Goal: Task Accomplishment & Management: Use online tool/utility

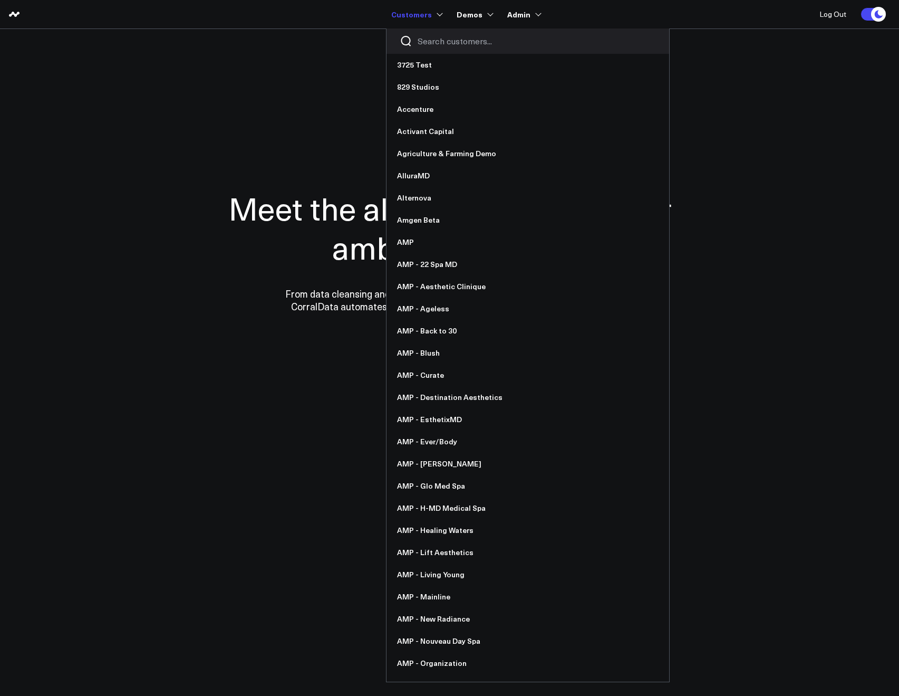
click at [426, 41] on input "Search customers input" at bounding box center [537, 41] width 238 height 12
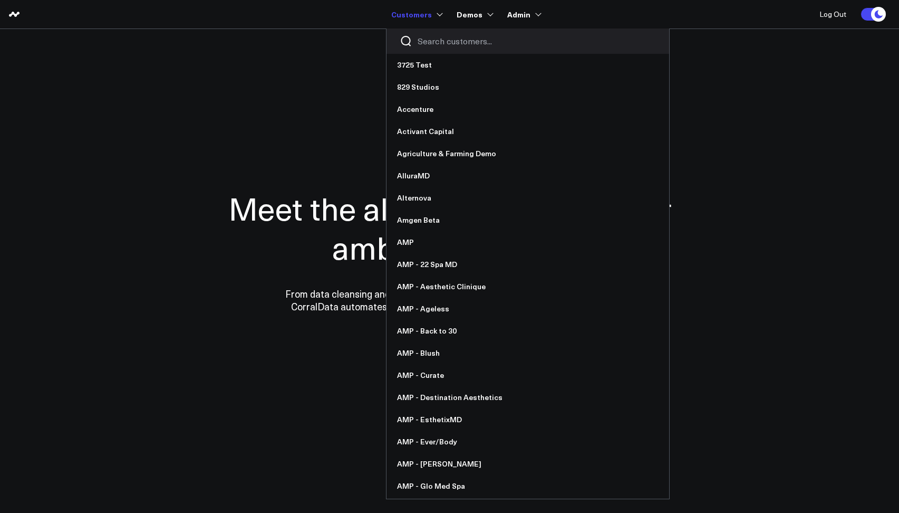
click at [429, 41] on input "Search customers input" at bounding box center [537, 41] width 238 height 12
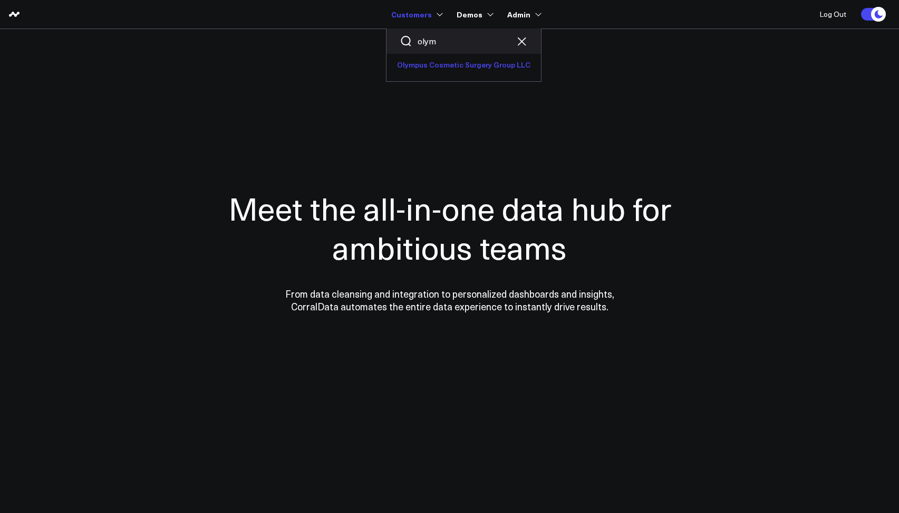
type input "olym"
click at [424, 69] on link "Olympus Cosmetic Surgery Group LLC" at bounding box center [464, 65] width 155 height 22
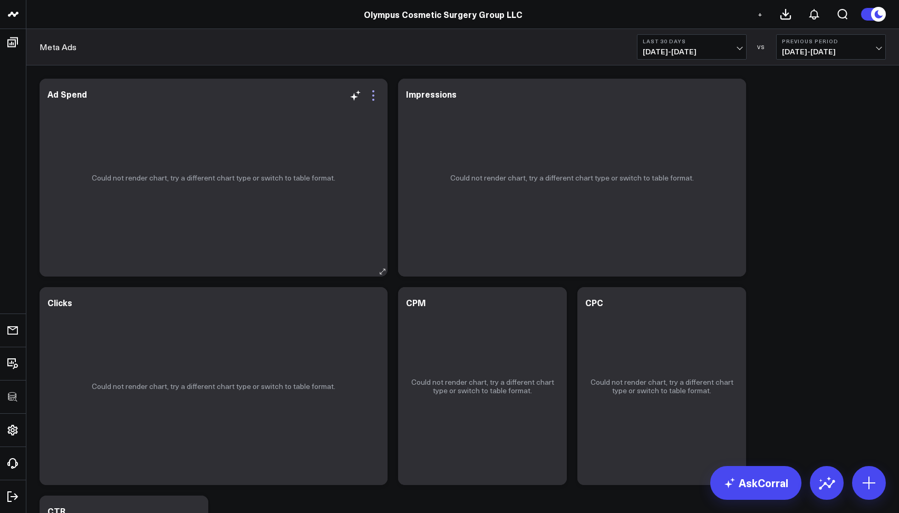
click at [372, 96] on icon at bounding box center [373, 95] width 13 height 13
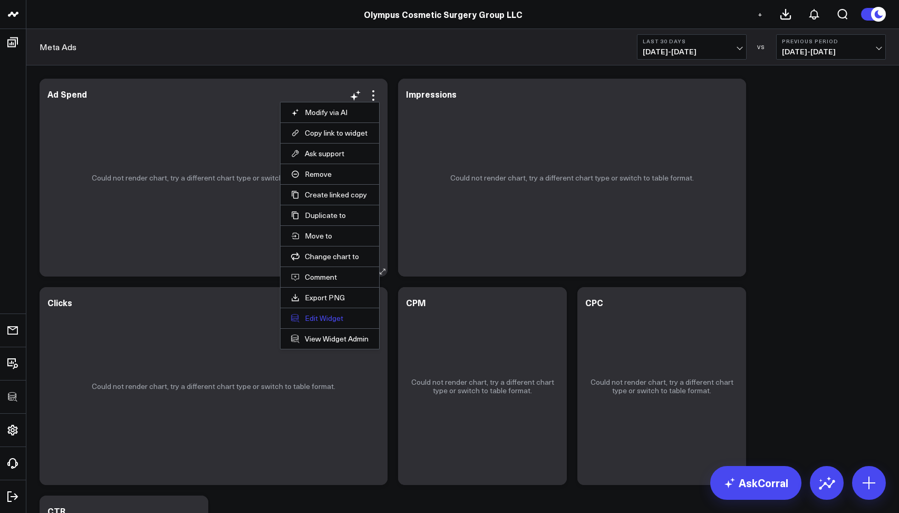
click at [334, 318] on button "Edit Widget" at bounding box center [330, 317] width 78 height 9
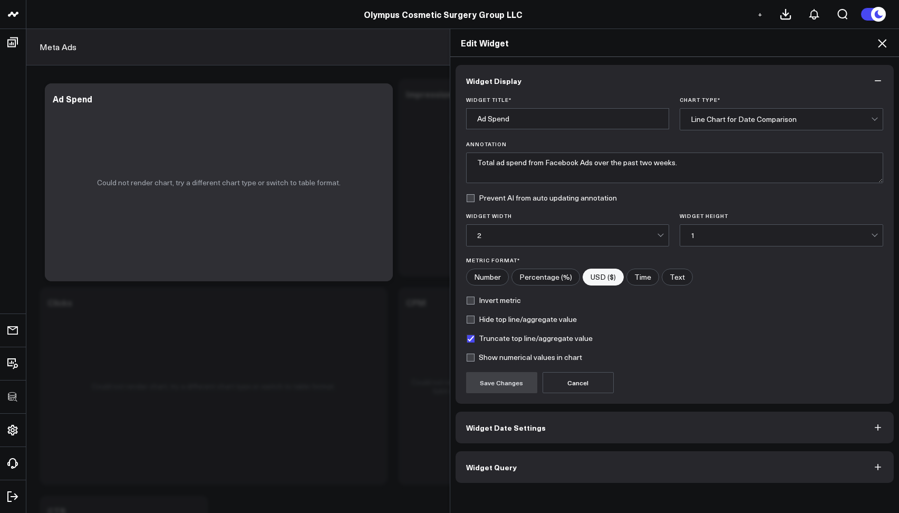
click at [501, 470] on span "Widget Query" at bounding box center [491, 467] width 51 height 8
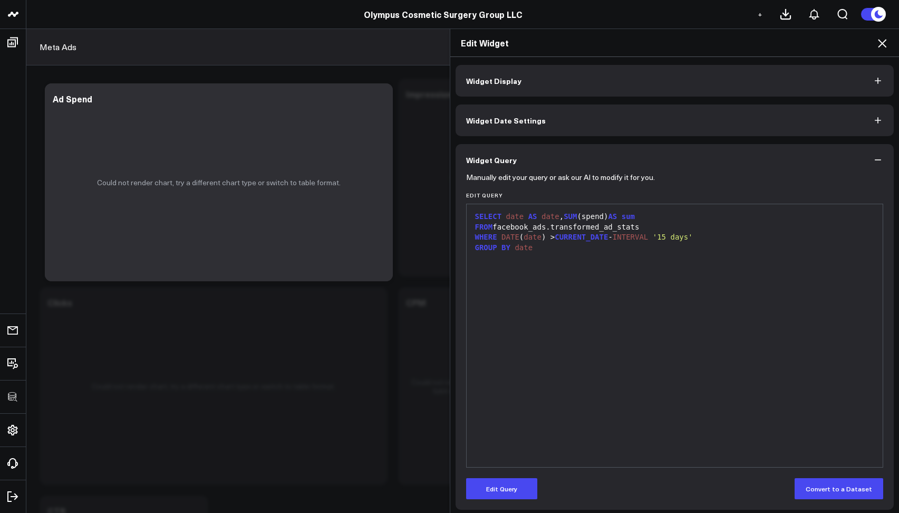
click at [882, 47] on icon at bounding box center [882, 43] width 13 height 13
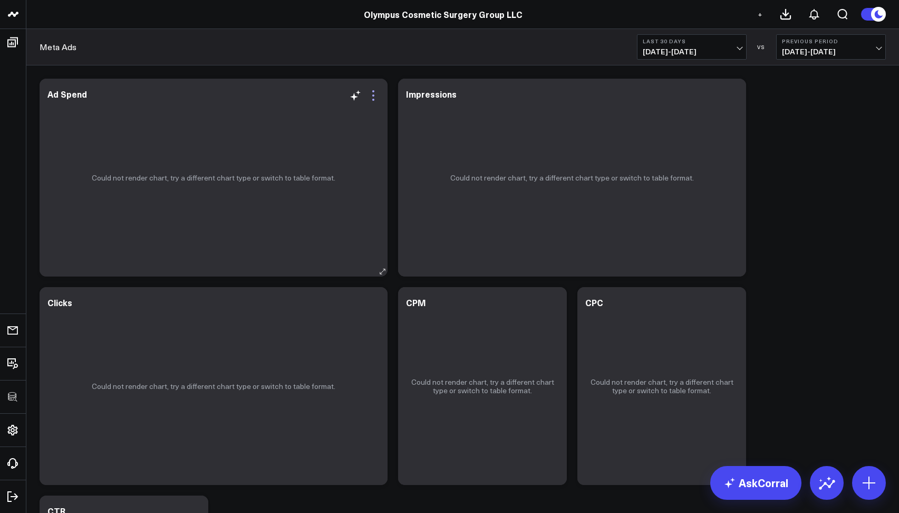
click at [373, 99] on icon at bounding box center [373, 100] width 2 height 2
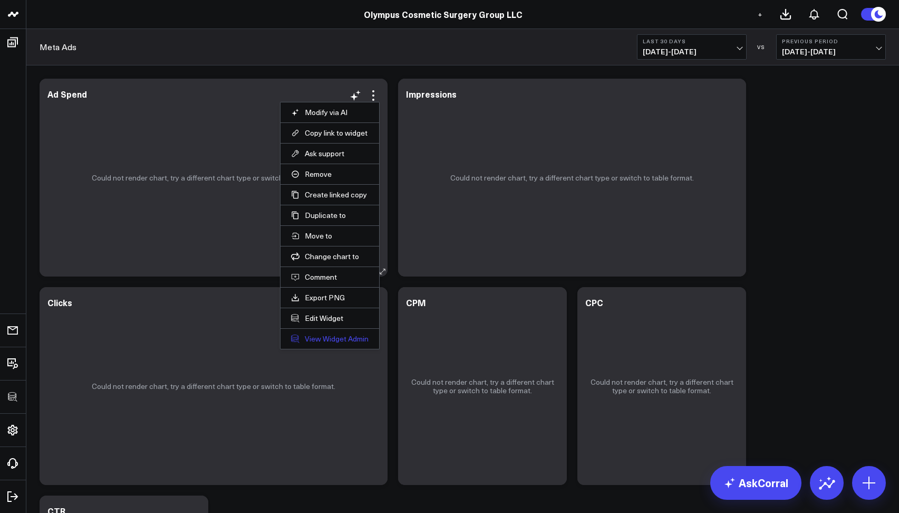
click at [318, 343] on link "View Widget Admin" at bounding box center [330, 338] width 78 height 9
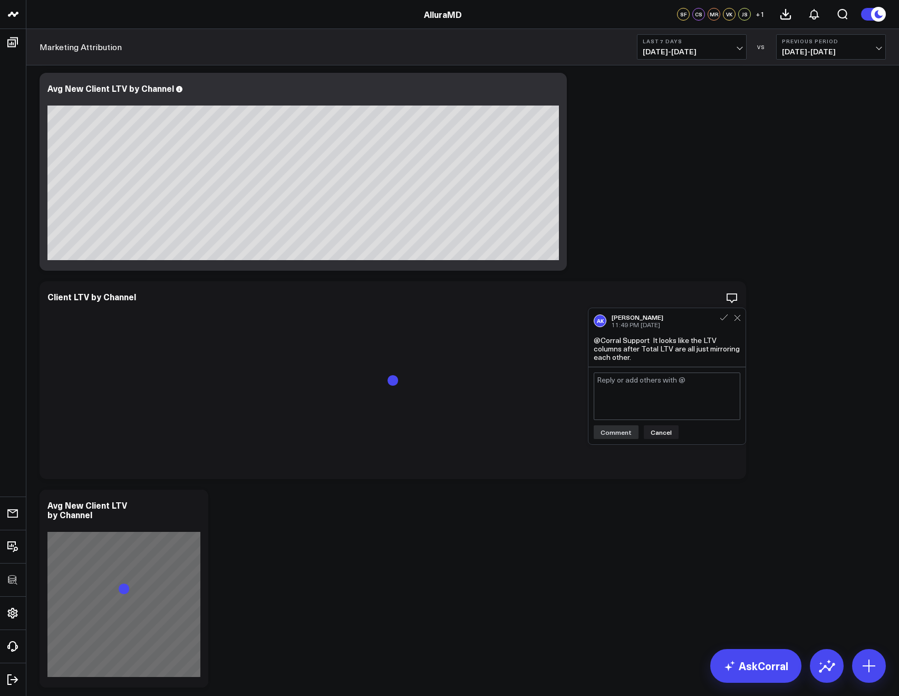
scroll to position [483, 0]
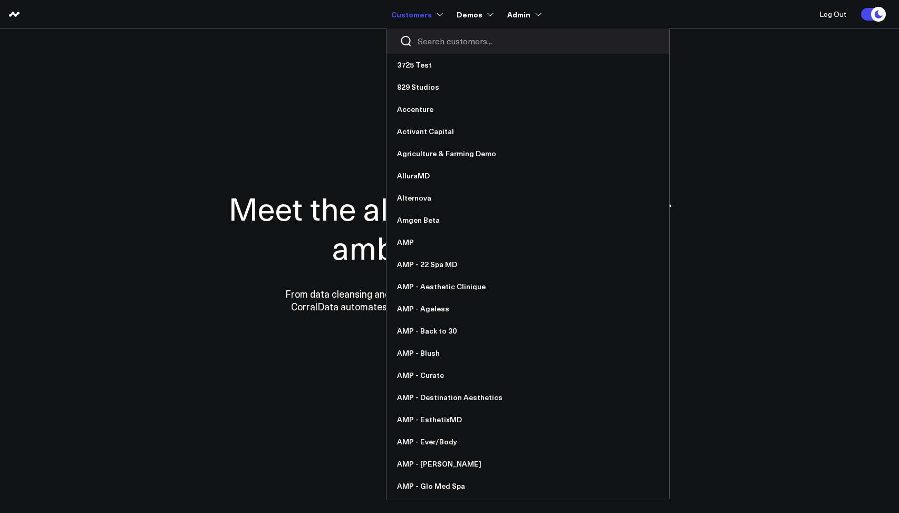
click at [433, 46] on input "Search customers input" at bounding box center [537, 41] width 238 height 12
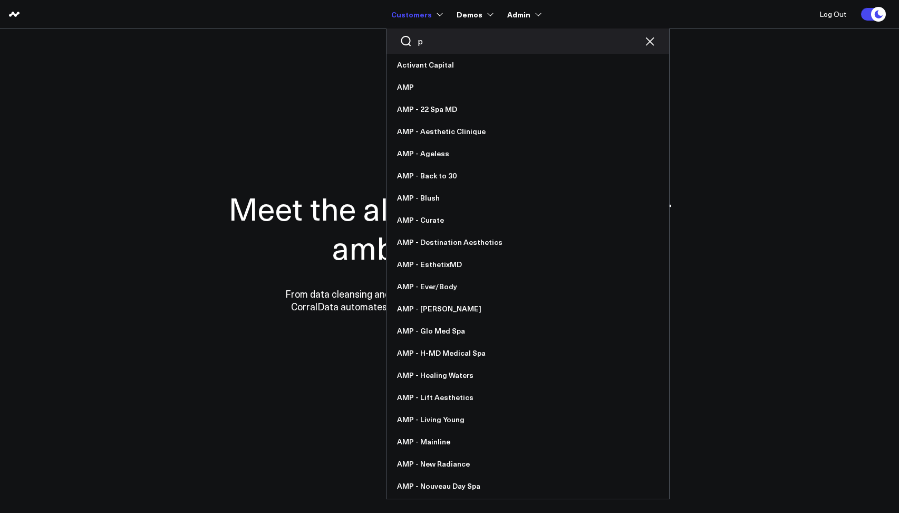
type input "pa"
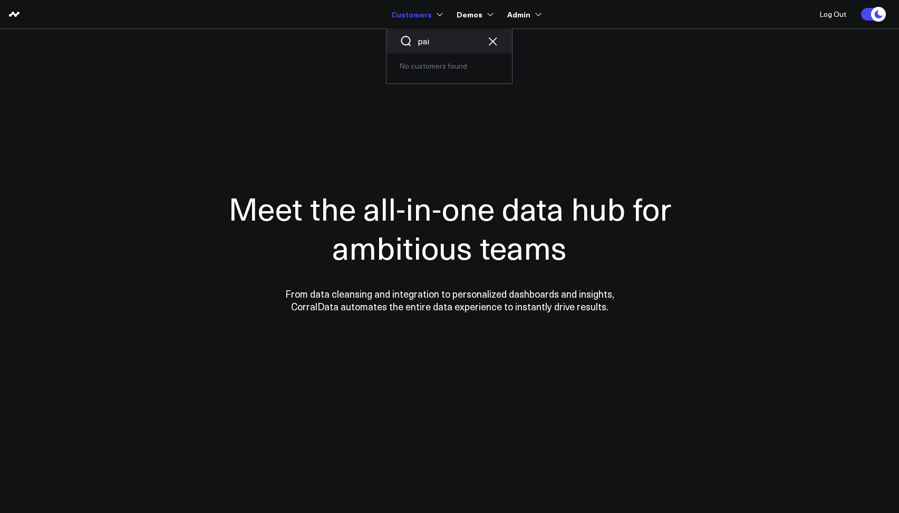
click at [452, 44] on input "pai" at bounding box center [449, 41] width 63 height 12
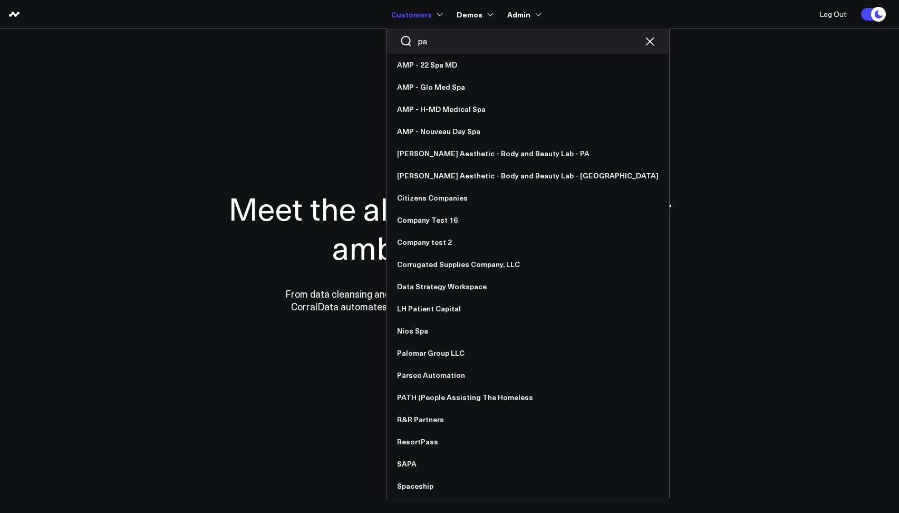
click at [442, 43] on input "pa" at bounding box center [528, 41] width 220 height 12
type input "p"
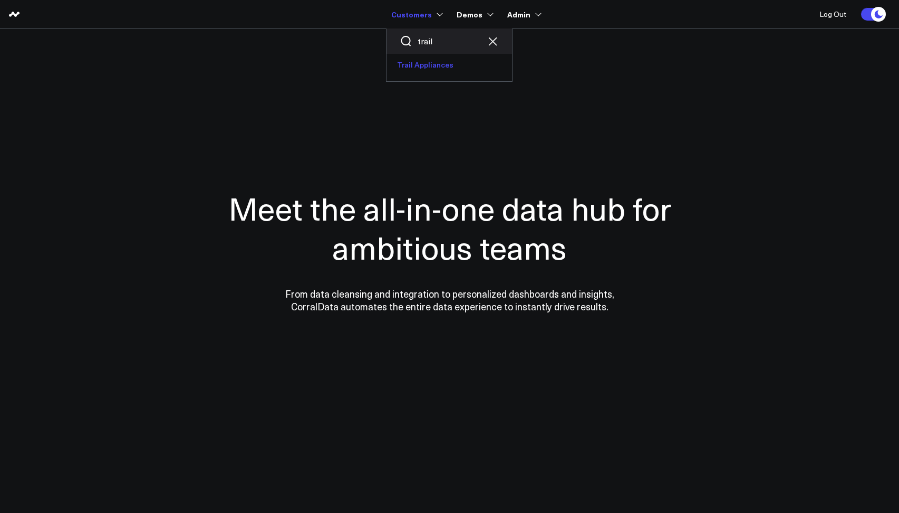
type input "trail"
click at [437, 61] on link "Trail Appliances" at bounding box center [450, 65] width 126 height 22
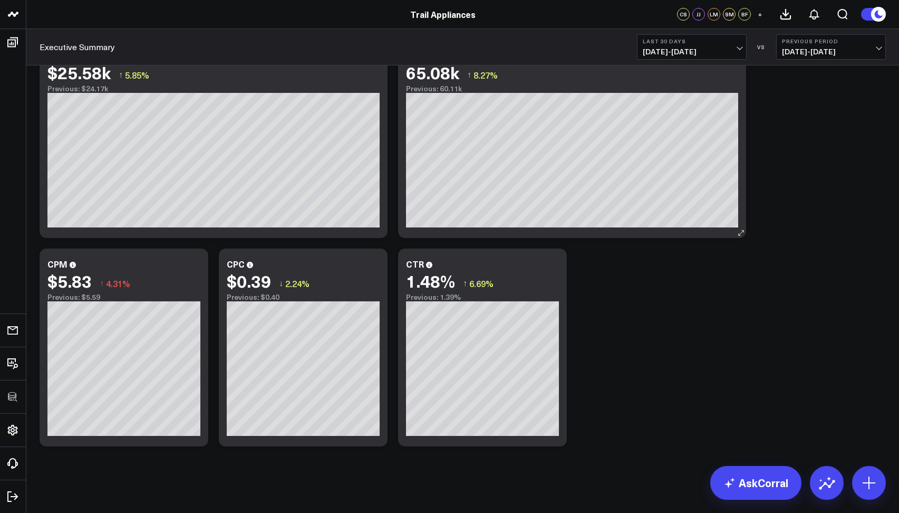
scroll to position [963, 0]
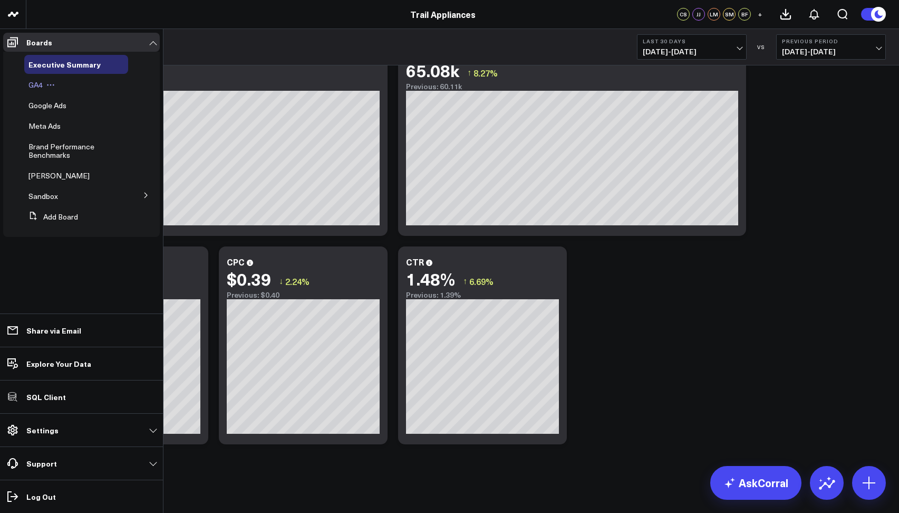
click at [33, 83] on span "GA4" at bounding box center [35, 85] width 14 height 10
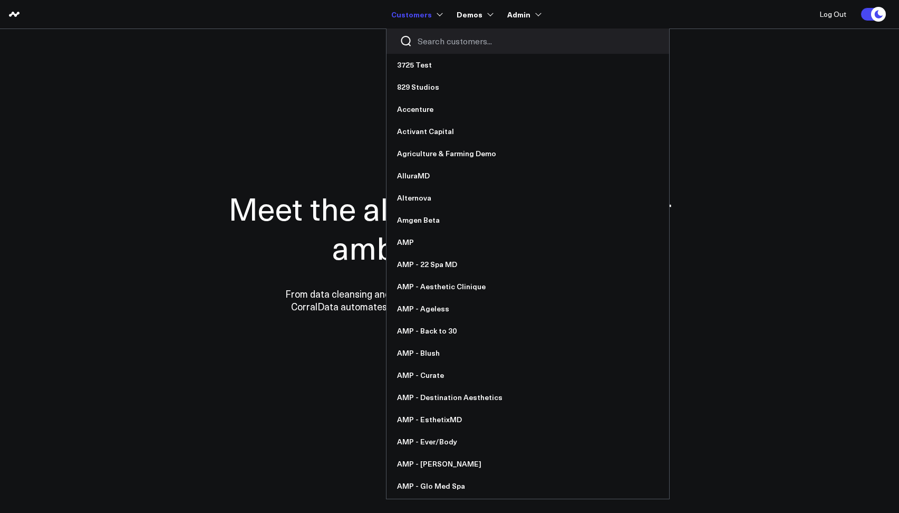
click at [438, 39] on input "Search customers input" at bounding box center [537, 41] width 238 height 12
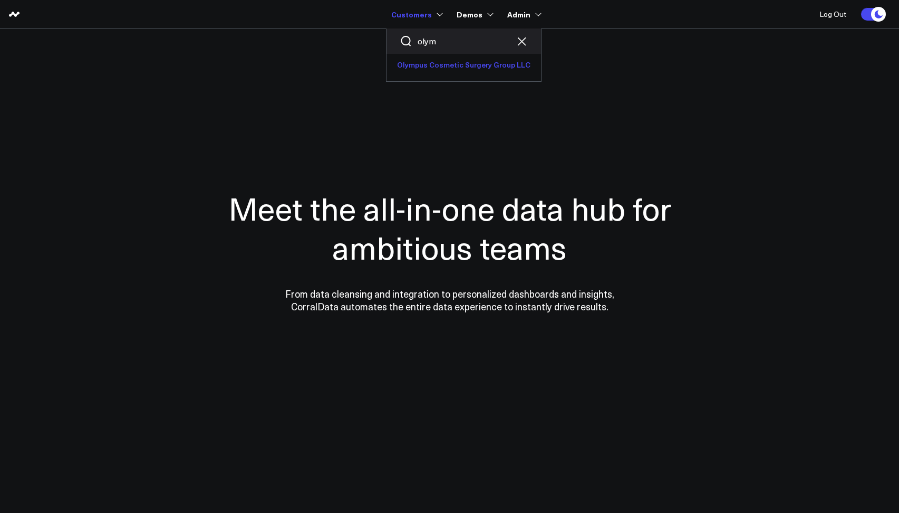
type input "olym"
click at [443, 69] on link "Olympus Cosmetic Surgery Group LLC" at bounding box center [464, 65] width 155 height 22
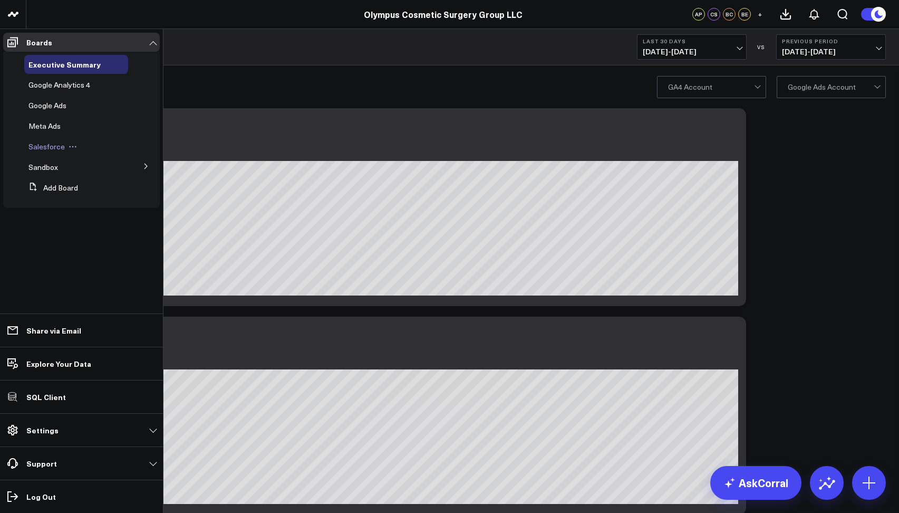
click at [53, 147] on span "Salesforce" at bounding box center [46, 146] width 36 height 10
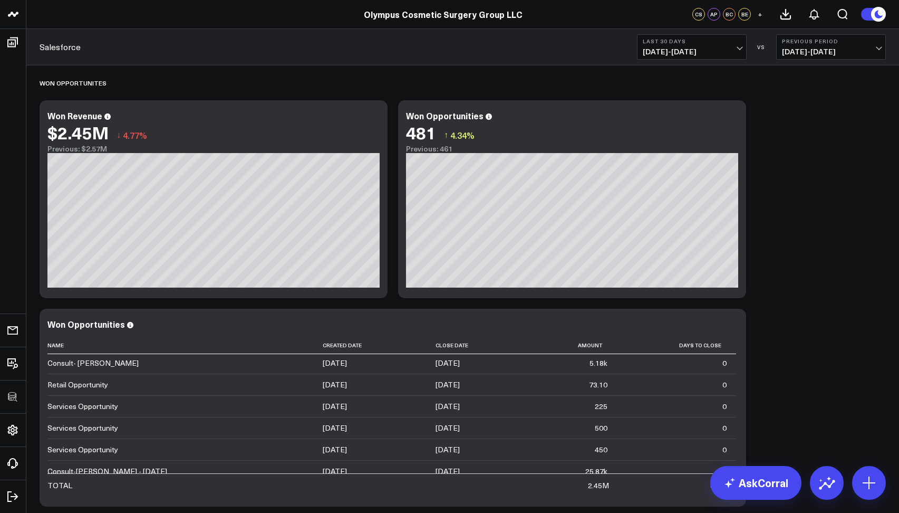
click at [762, 17] on button "+" at bounding box center [760, 14] width 13 height 13
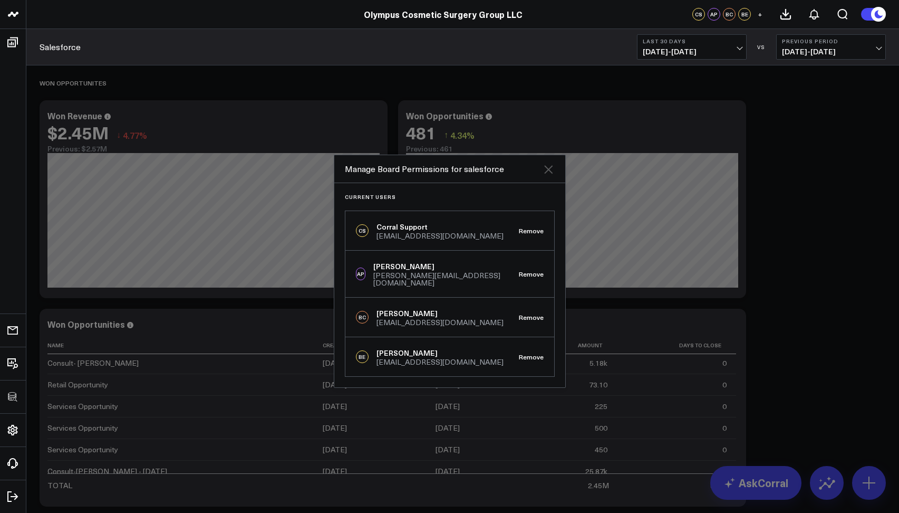
click at [544, 172] on icon at bounding box center [548, 169] width 13 height 13
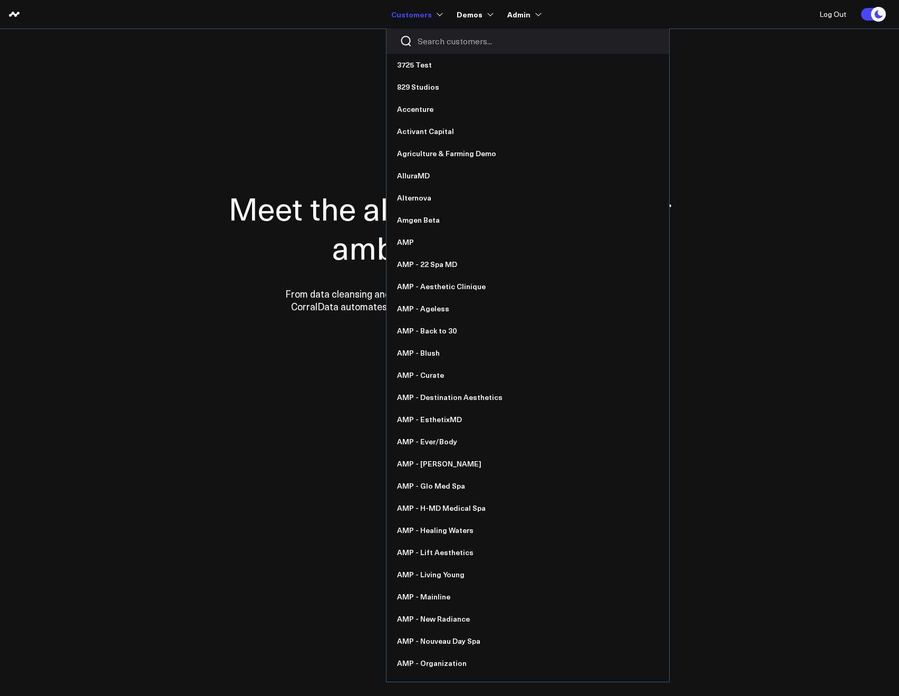
click at [431, 37] on input "Search customers input" at bounding box center [537, 41] width 238 height 12
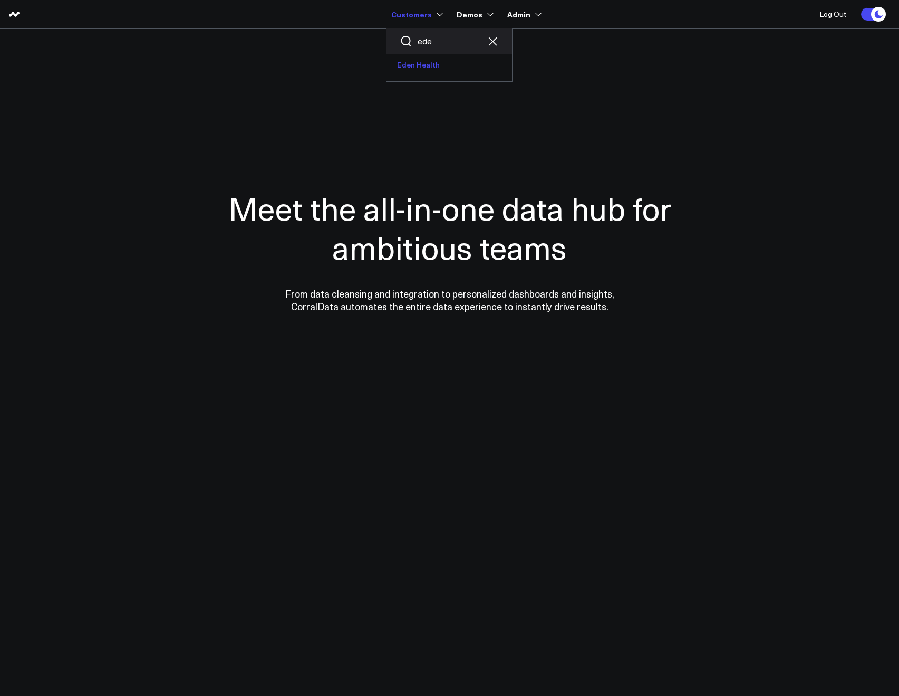
type input "ede"
click at [416, 60] on link "Eden Health" at bounding box center [450, 65] width 126 height 22
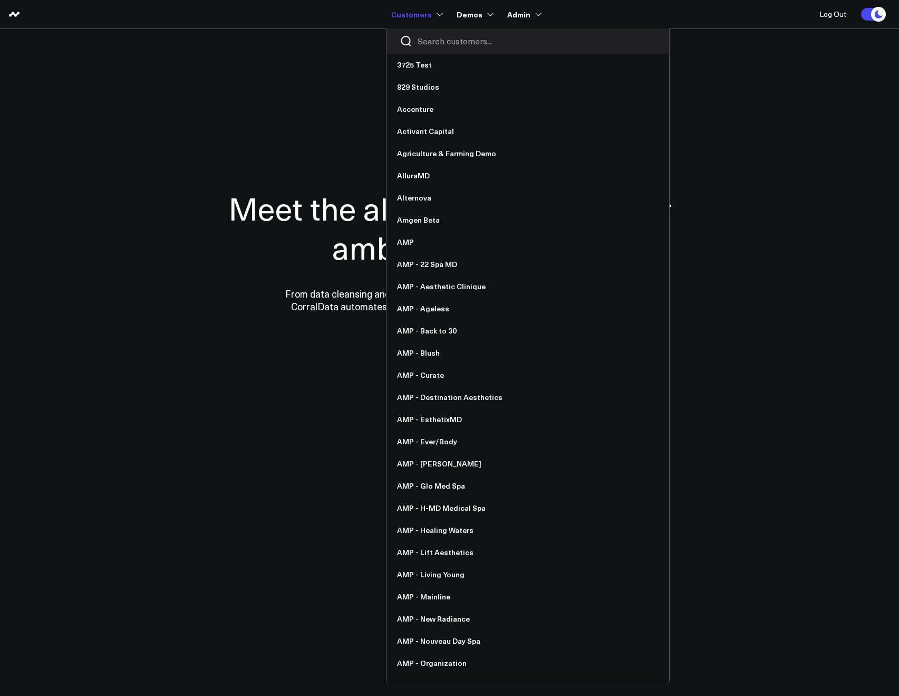
click at [423, 46] on input "Search customers input" at bounding box center [537, 41] width 238 height 12
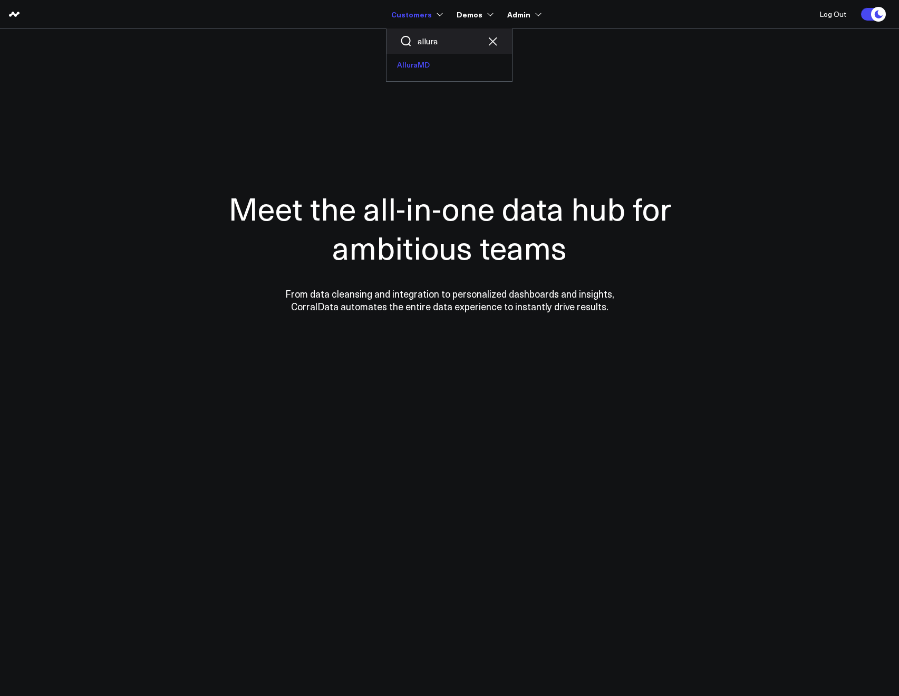
type input "allura"
click at [428, 72] on link "AlluraMD" at bounding box center [450, 65] width 126 height 22
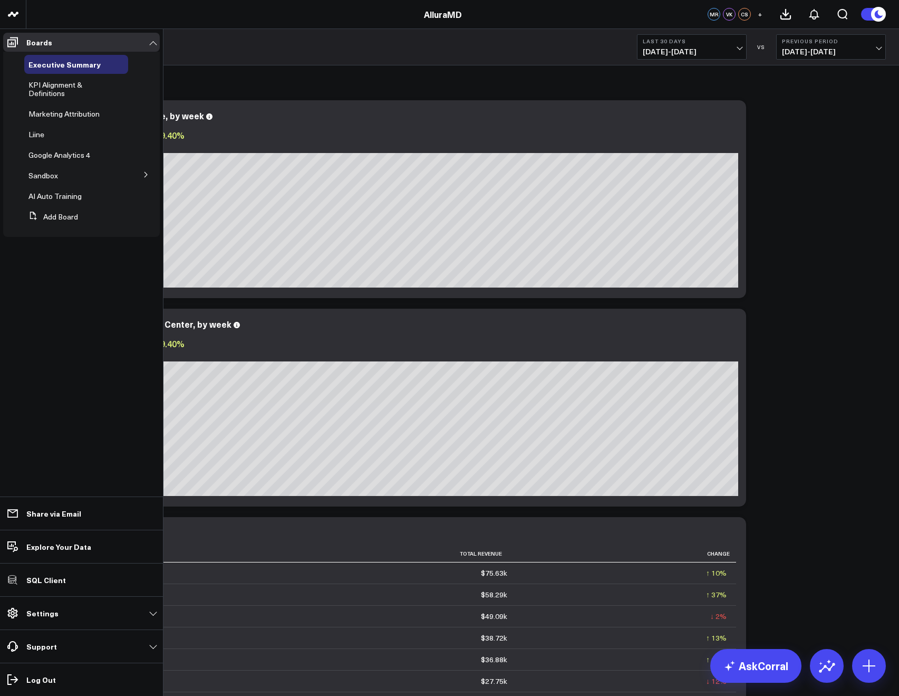
click at [141, 175] on button at bounding box center [145, 174] width 27 height 16
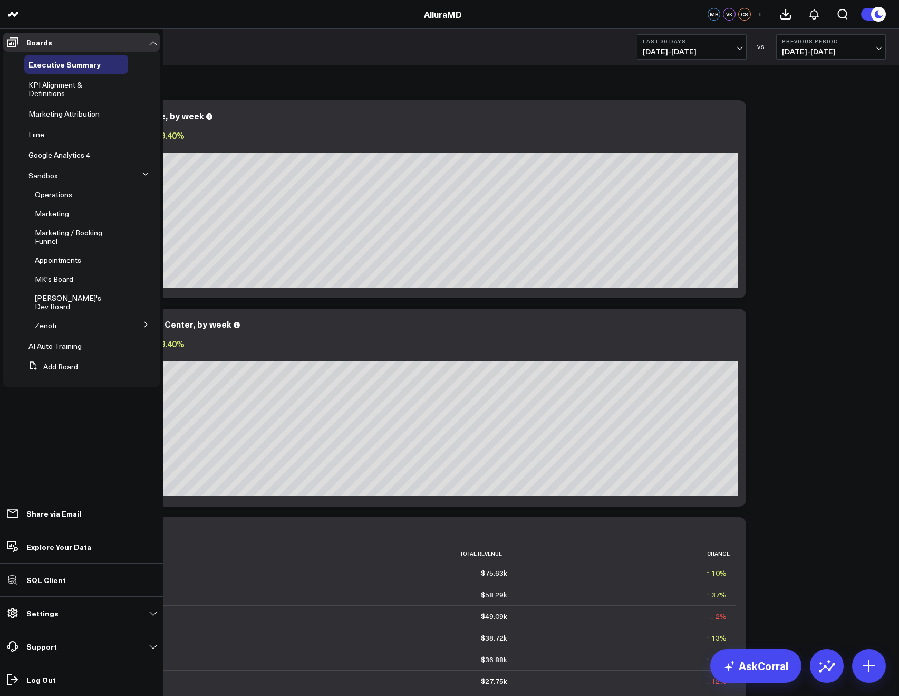
click at [143, 321] on icon at bounding box center [146, 324] width 6 height 6
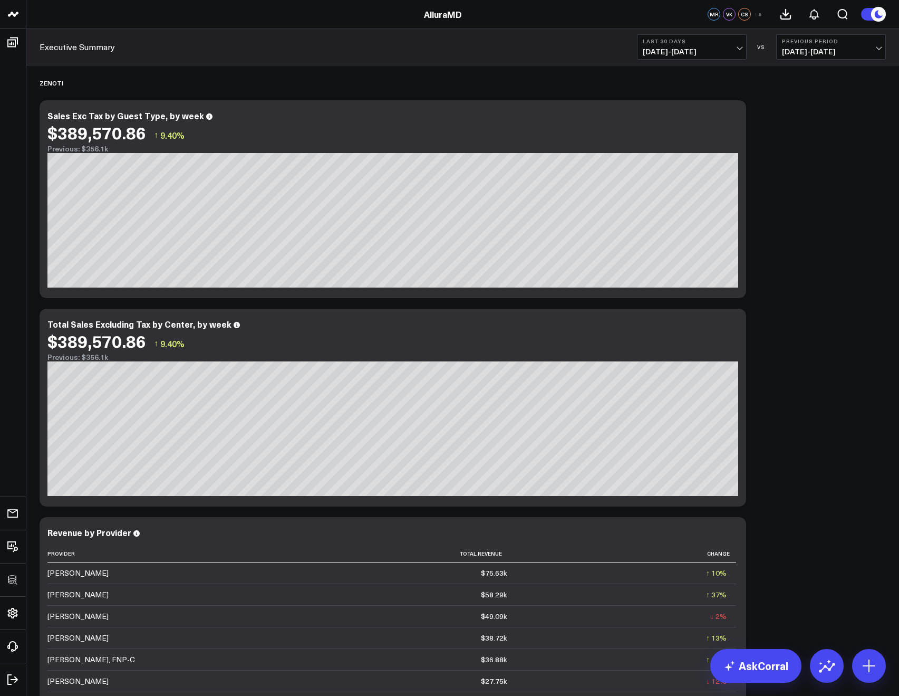
click at [713, 45] on button "Last 30 Days [DATE] - [DATE]" at bounding box center [692, 46] width 110 height 25
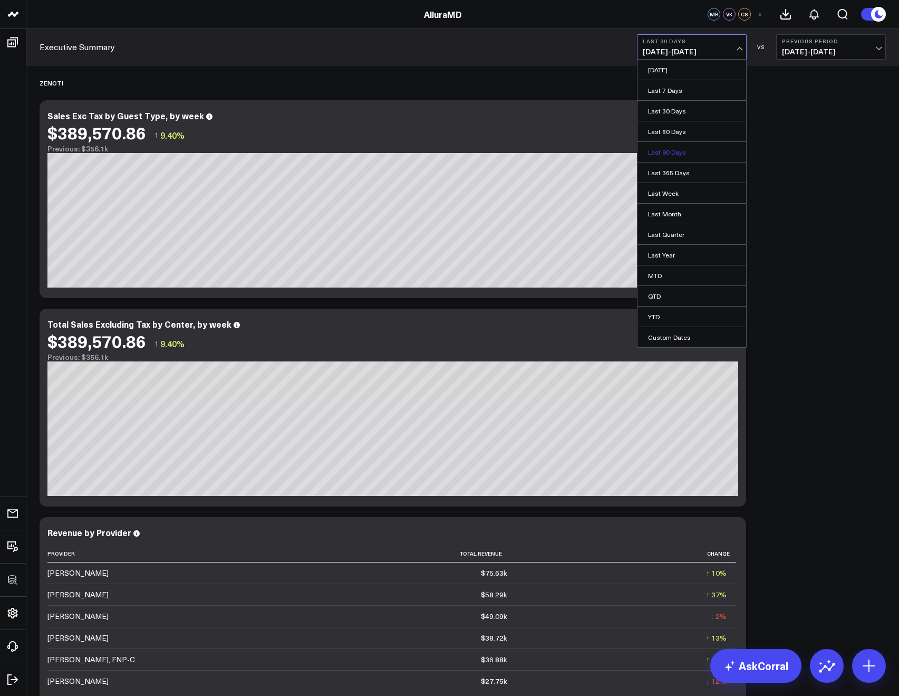
click at [665, 150] on link "Last 90 Days" at bounding box center [692, 152] width 109 height 20
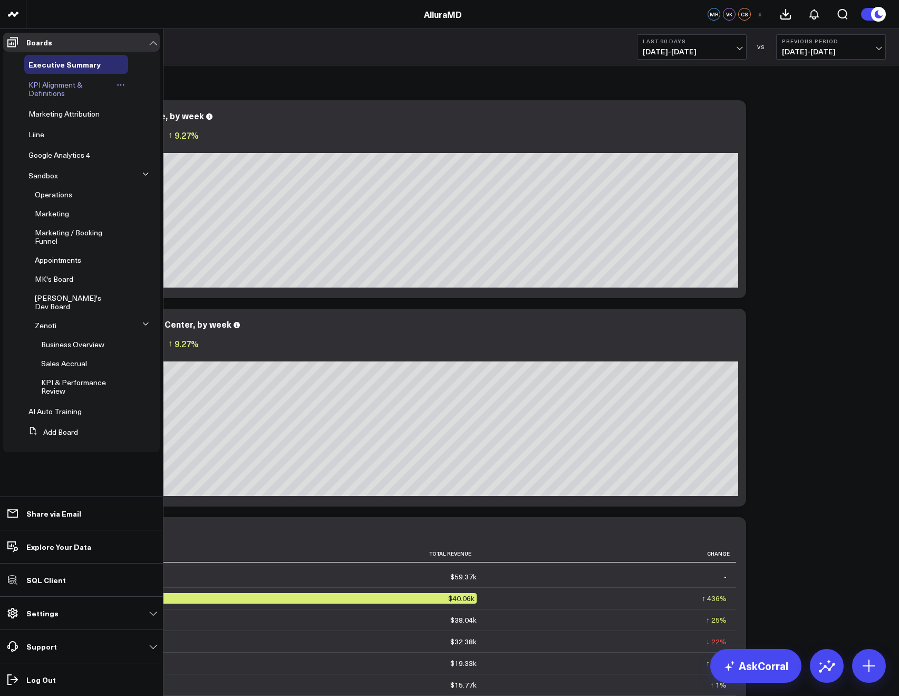
click at [44, 85] on span "KPI Alignment & Definitions" at bounding box center [55, 89] width 54 height 18
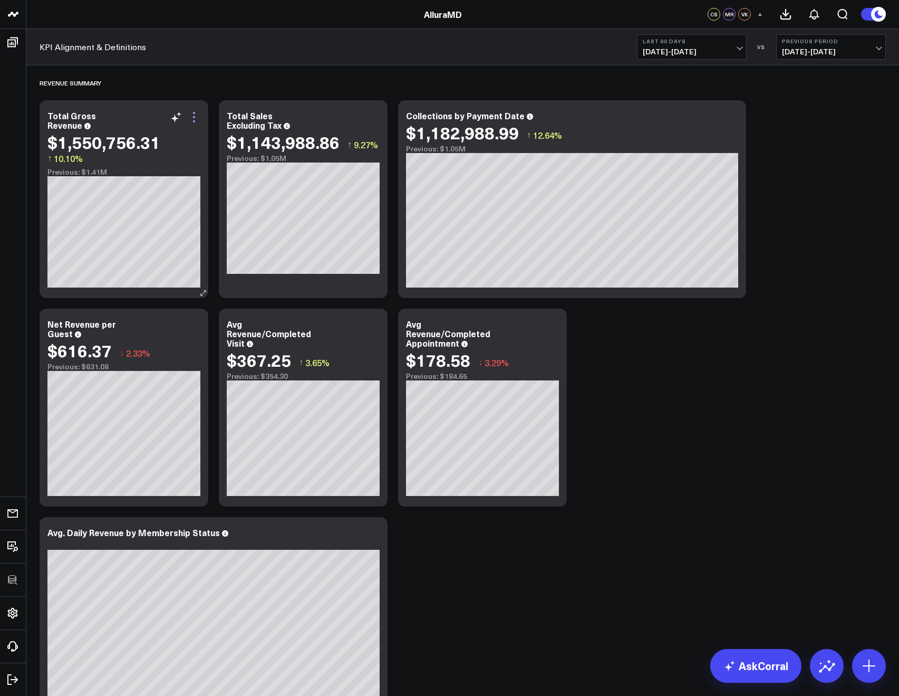
click at [192, 117] on icon at bounding box center [194, 117] width 13 height 13
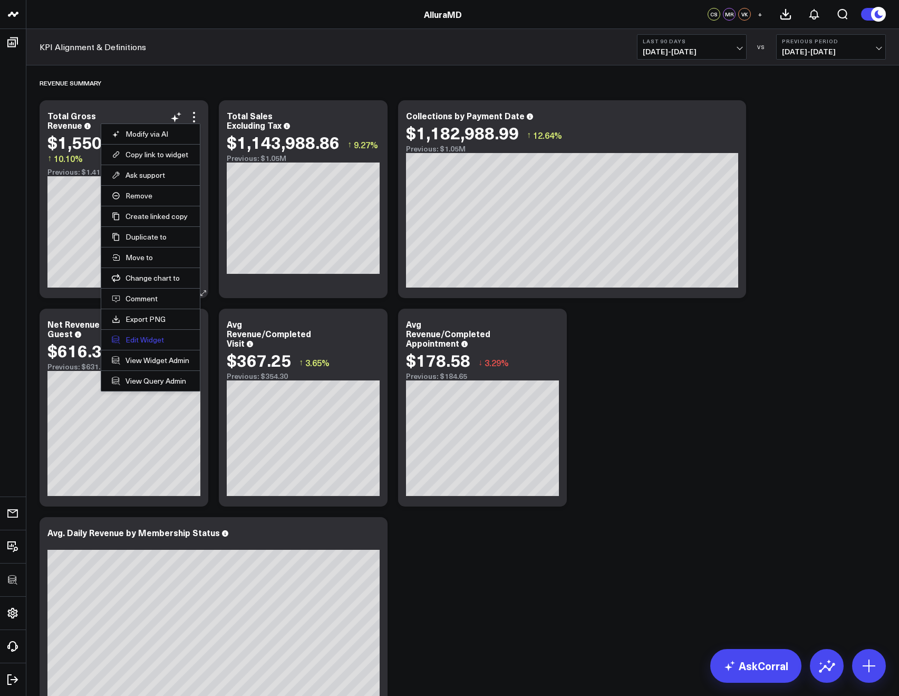
click at [137, 336] on button "Edit Widget" at bounding box center [151, 339] width 78 height 9
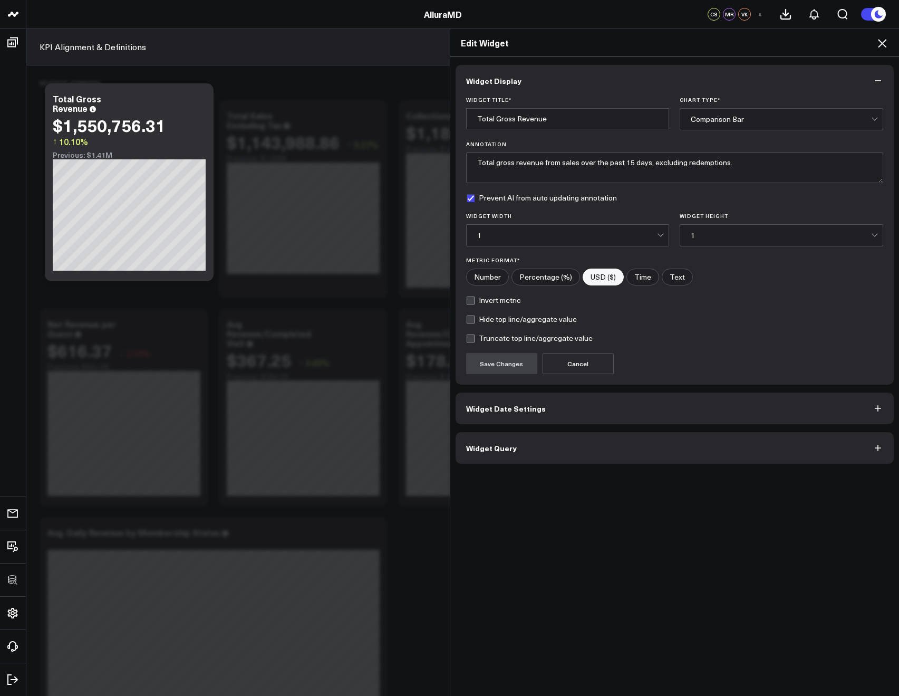
click at [481, 449] on span "Widget Query" at bounding box center [491, 448] width 51 height 8
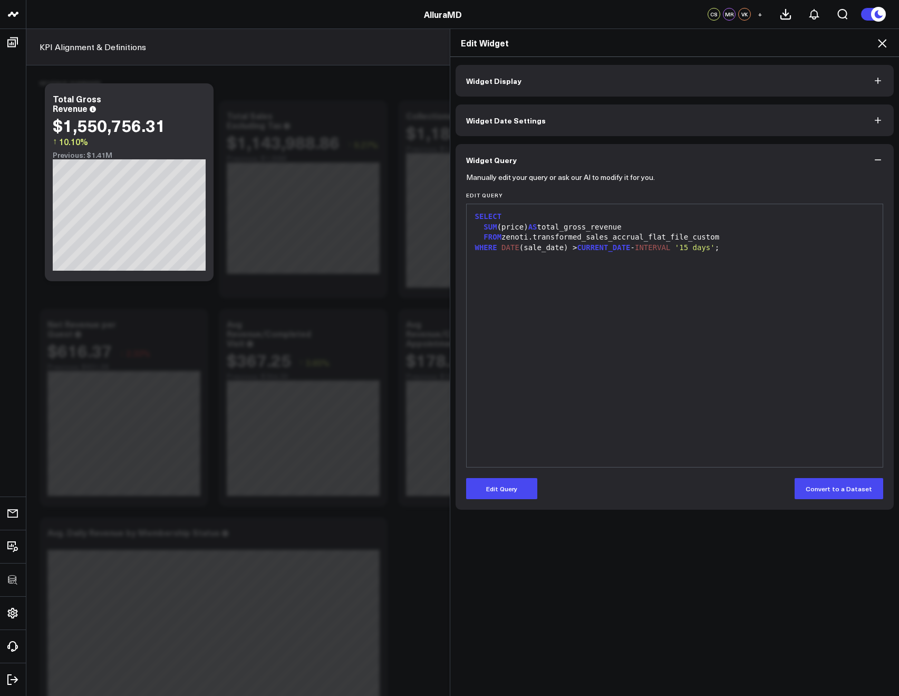
click at [881, 47] on icon at bounding box center [882, 43] width 13 height 13
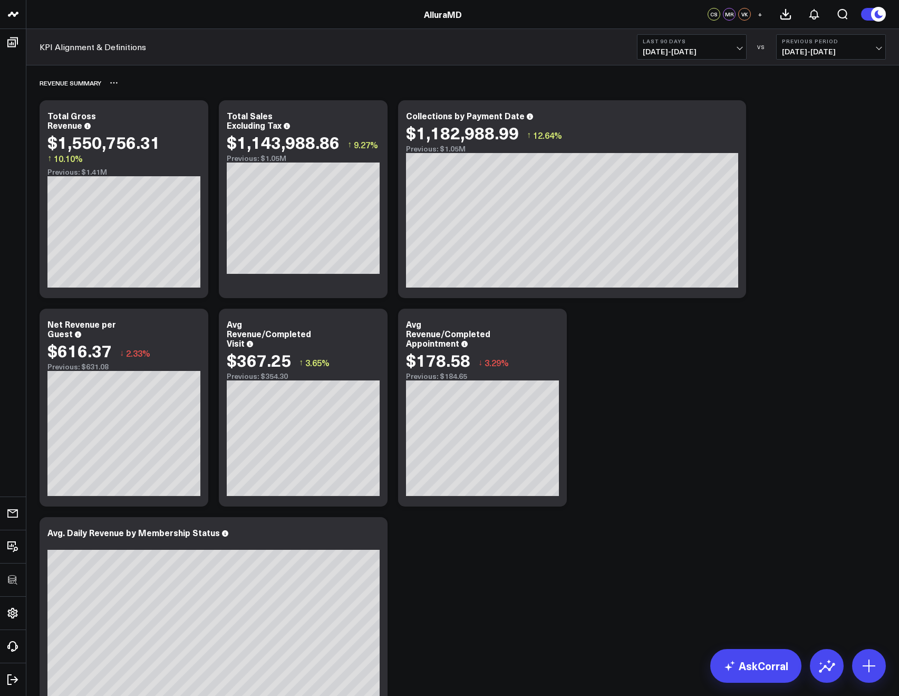
click at [259, 81] on div "Revenue Summary" at bounding box center [463, 83] width 847 height 24
click at [370, 116] on icon at bounding box center [373, 117] width 13 height 13
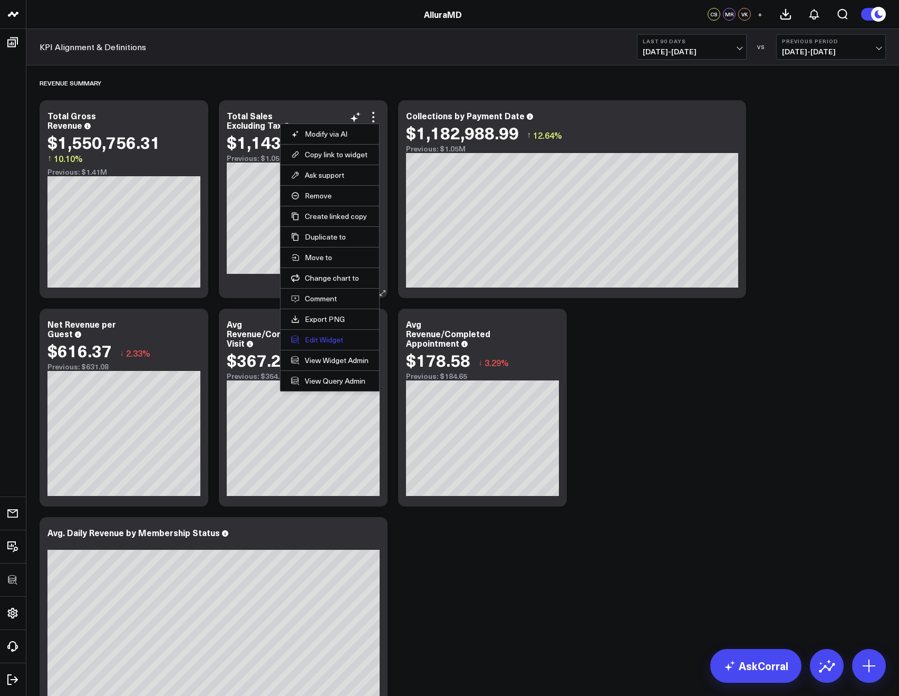
click at [321, 339] on button "Edit Widget" at bounding box center [330, 339] width 78 height 9
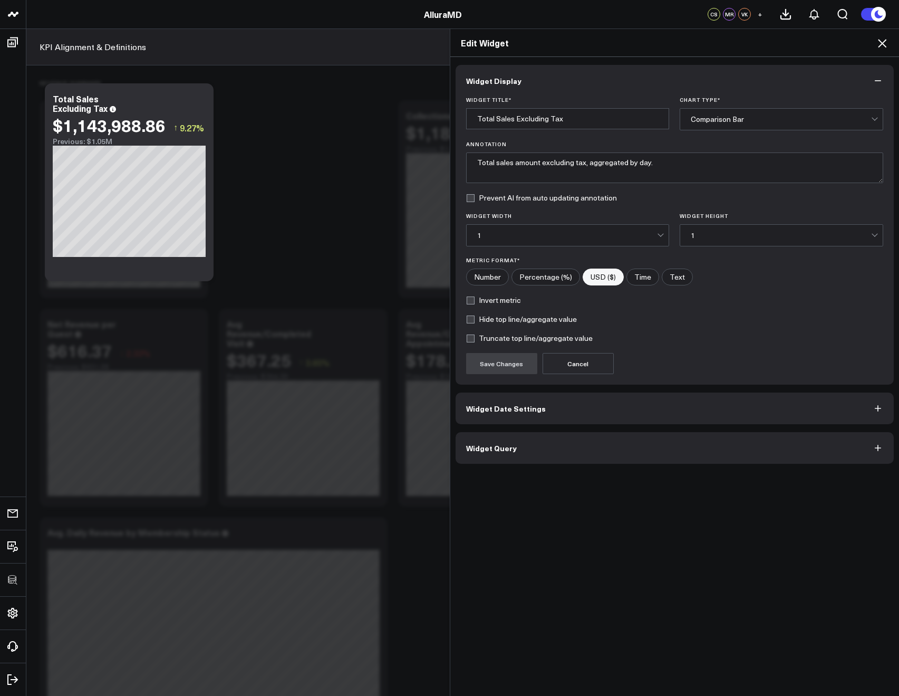
click at [491, 434] on button "Widget Query" at bounding box center [675, 448] width 439 height 32
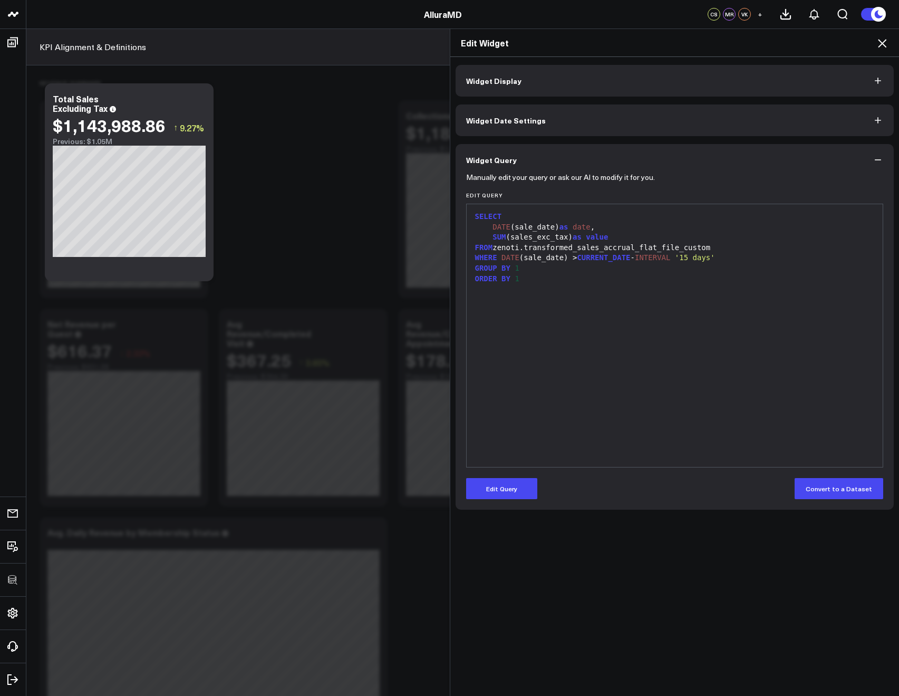
click at [882, 48] on icon at bounding box center [882, 43] width 13 height 13
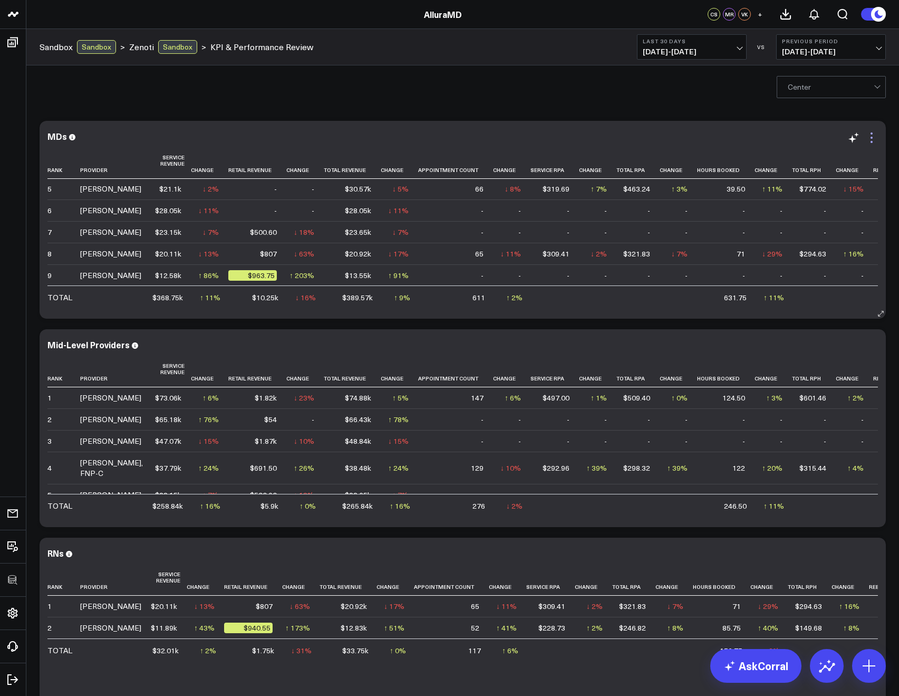
click at [872, 140] on icon at bounding box center [872, 137] width 13 height 13
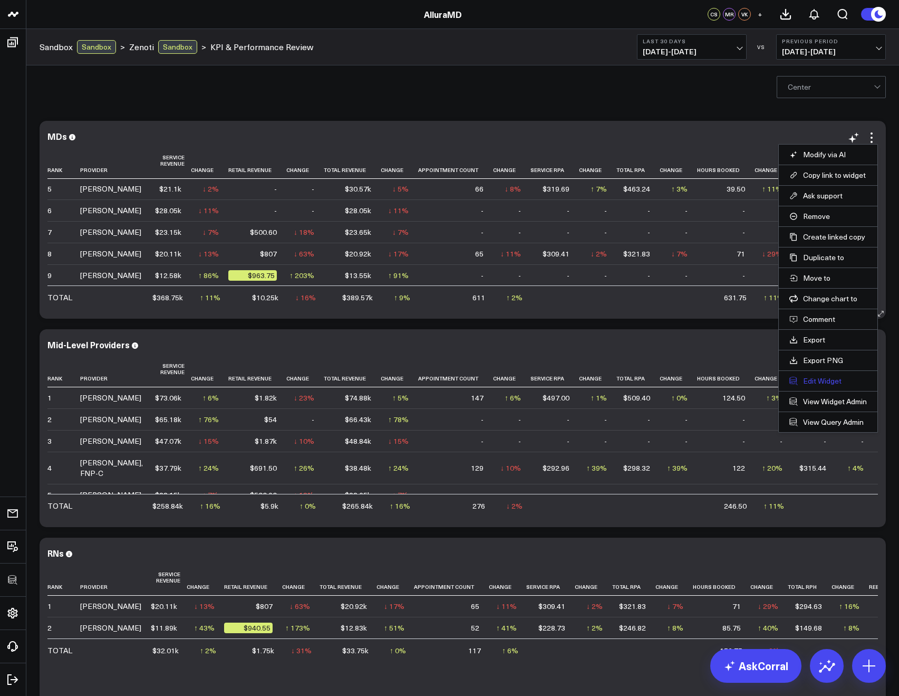
click at [829, 379] on button "Edit Widget" at bounding box center [829, 380] width 78 height 9
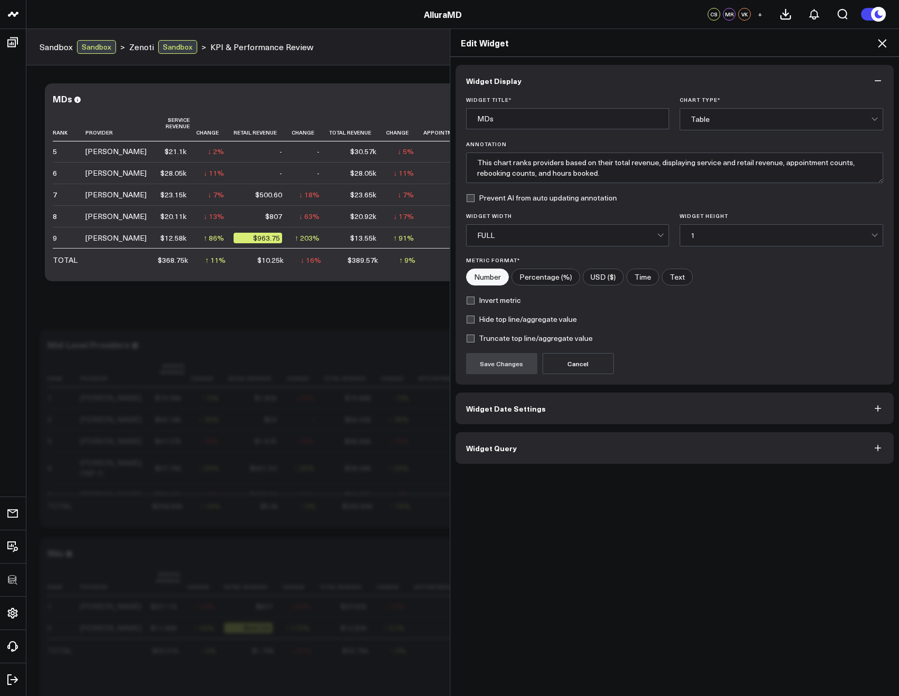
click at [478, 463] on button "Widget Query" at bounding box center [675, 448] width 439 height 32
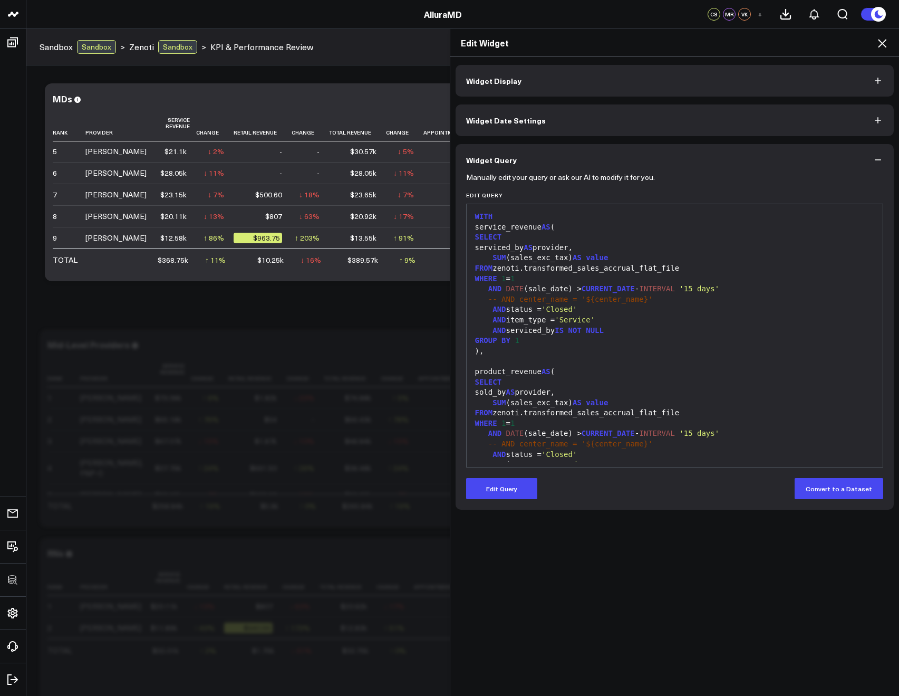
click at [885, 40] on icon at bounding box center [882, 43] width 13 height 13
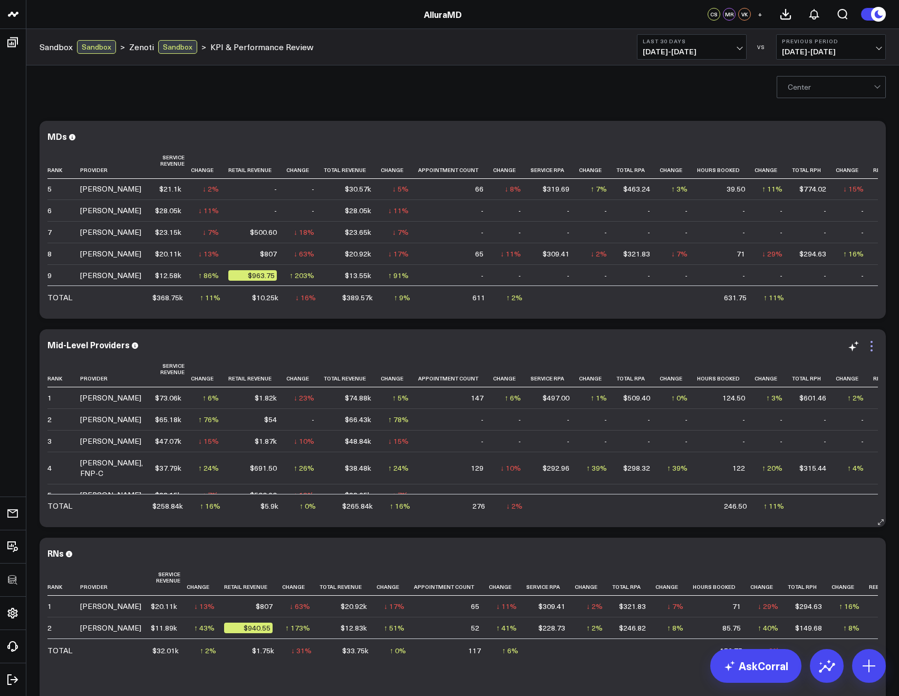
click at [872, 343] on icon at bounding box center [872, 346] width 13 height 13
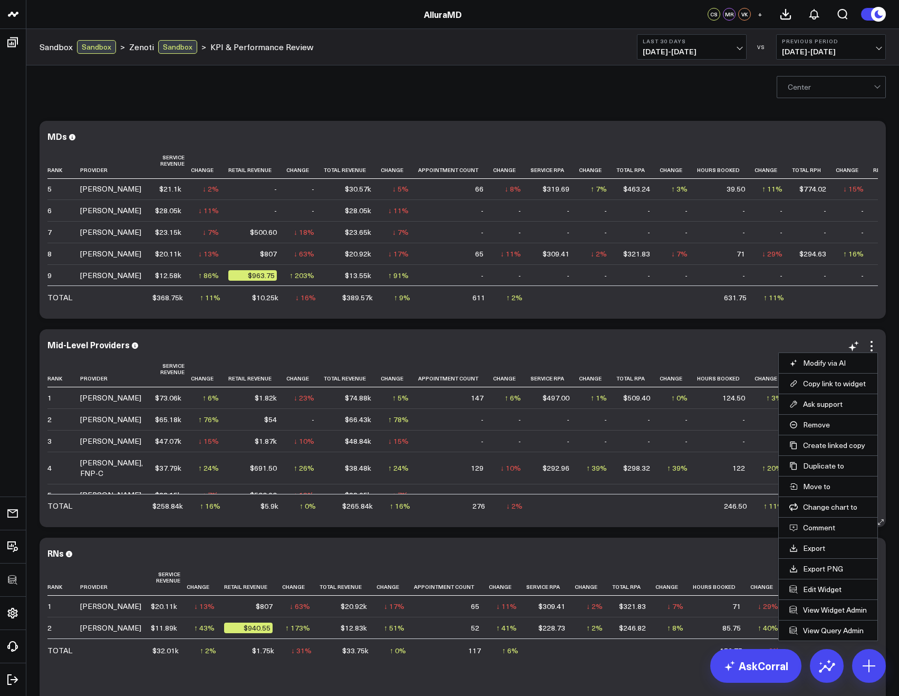
click at [808, 594] on li "Edit Widget" at bounding box center [828, 589] width 99 height 21
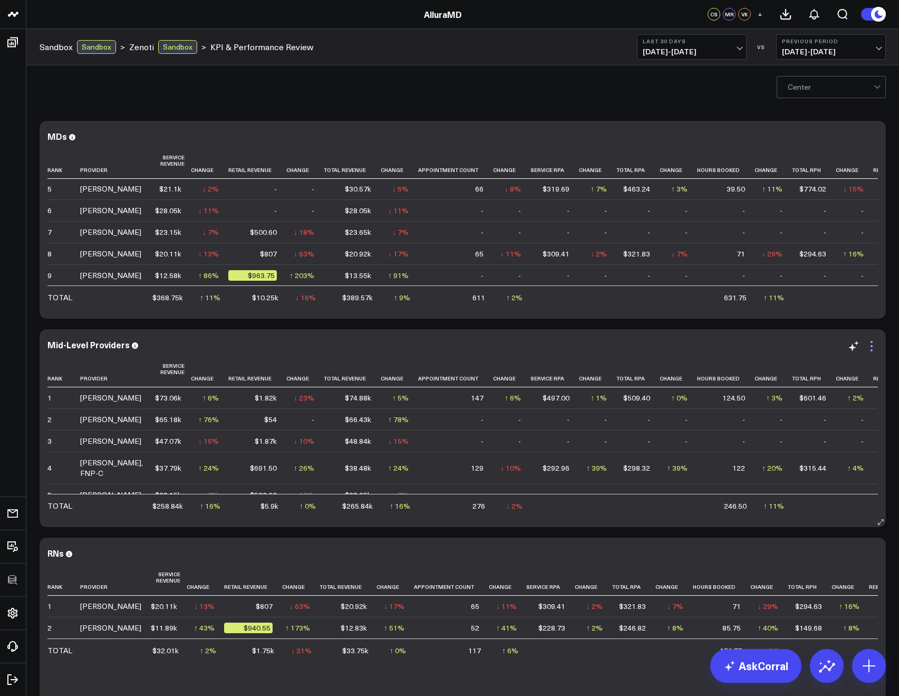
click at [869, 343] on icon at bounding box center [872, 346] width 13 height 13
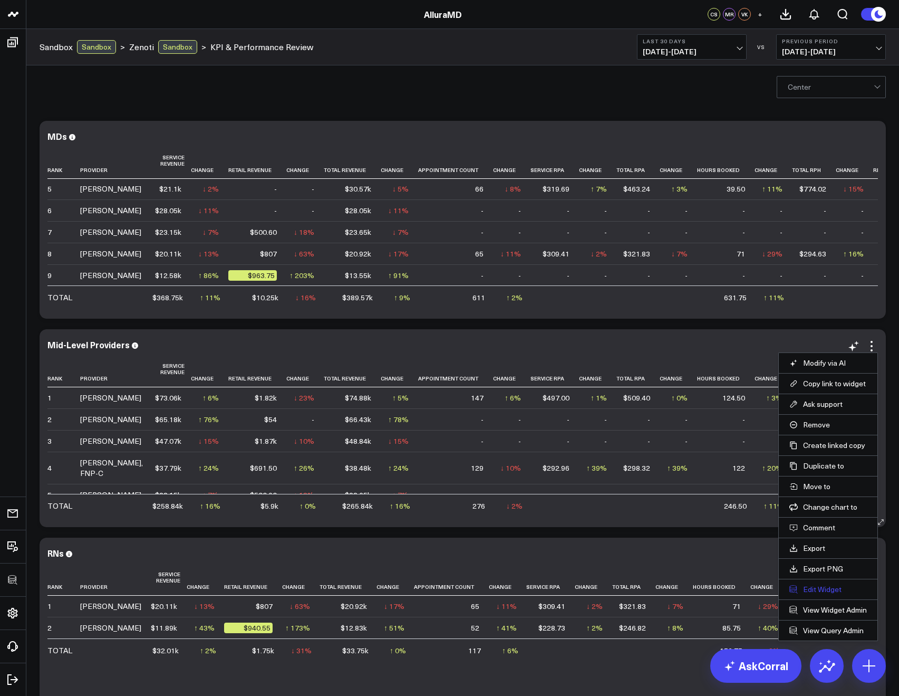
click at [810, 588] on button "Edit Widget" at bounding box center [829, 588] width 78 height 9
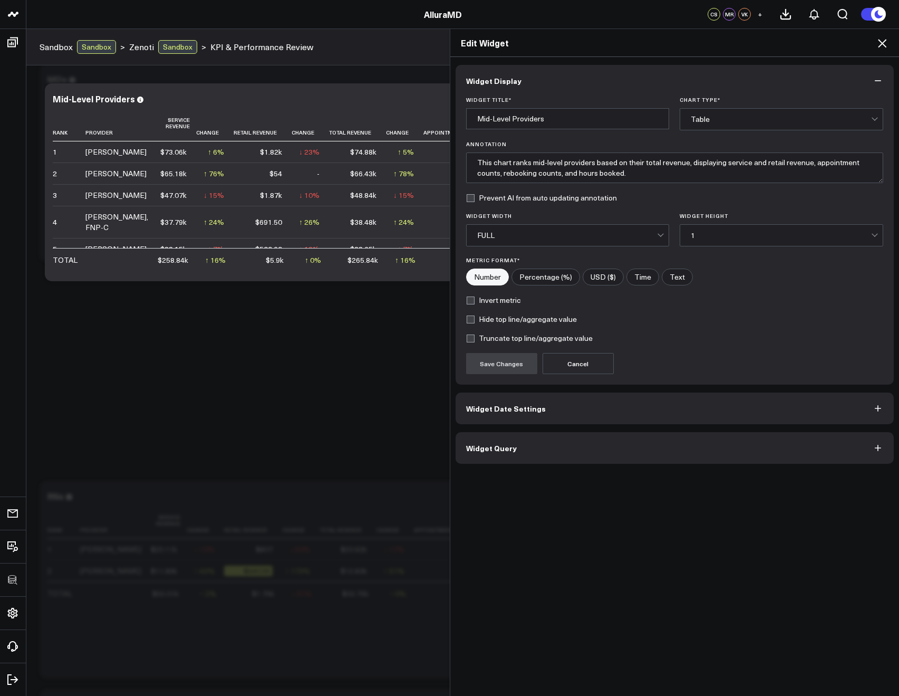
scroll to position [204, 0]
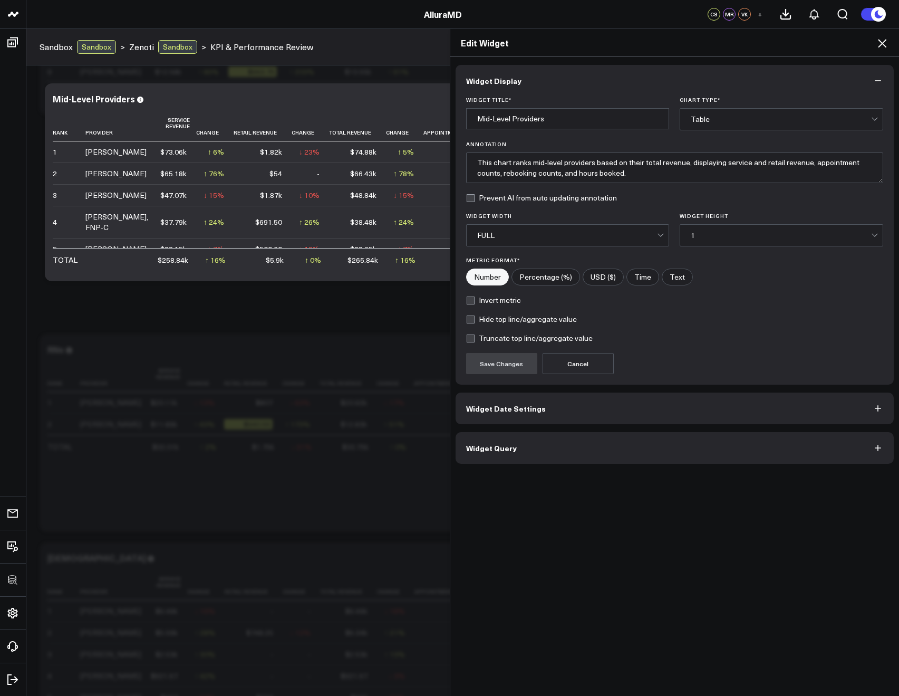
click at [572, 452] on button "Widget Query" at bounding box center [675, 448] width 439 height 32
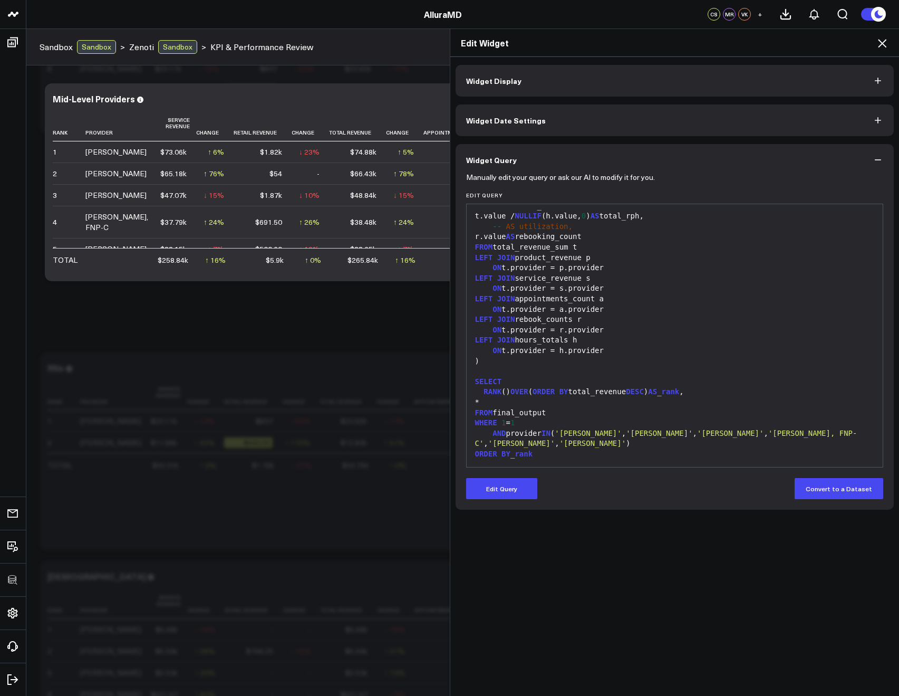
scroll to position [299, 0]
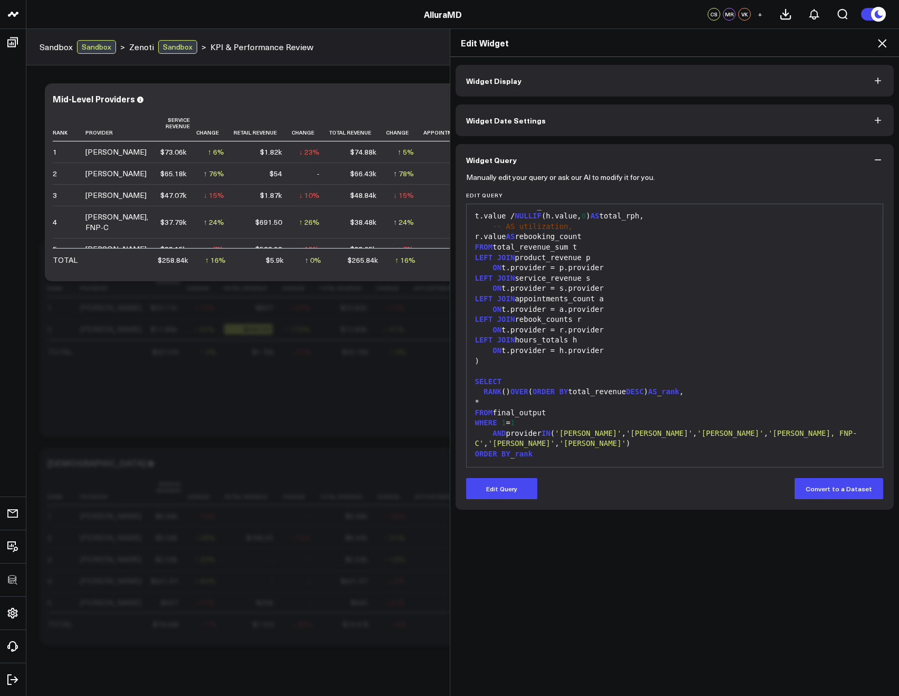
click at [881, 47] on icon at bounding box center [882, 43] width 13 height 13
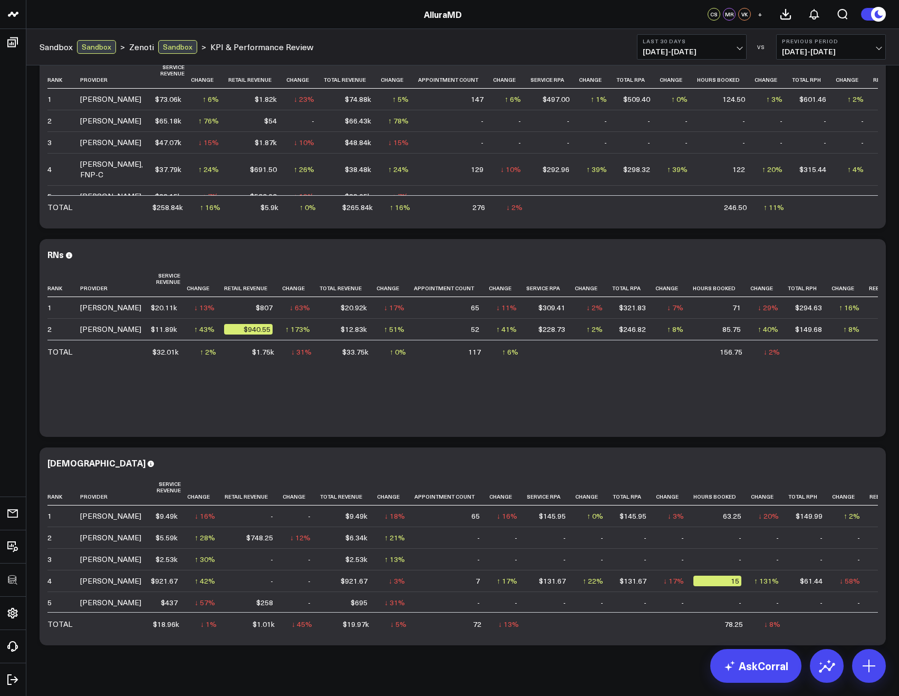
scroll to position [98, 0]
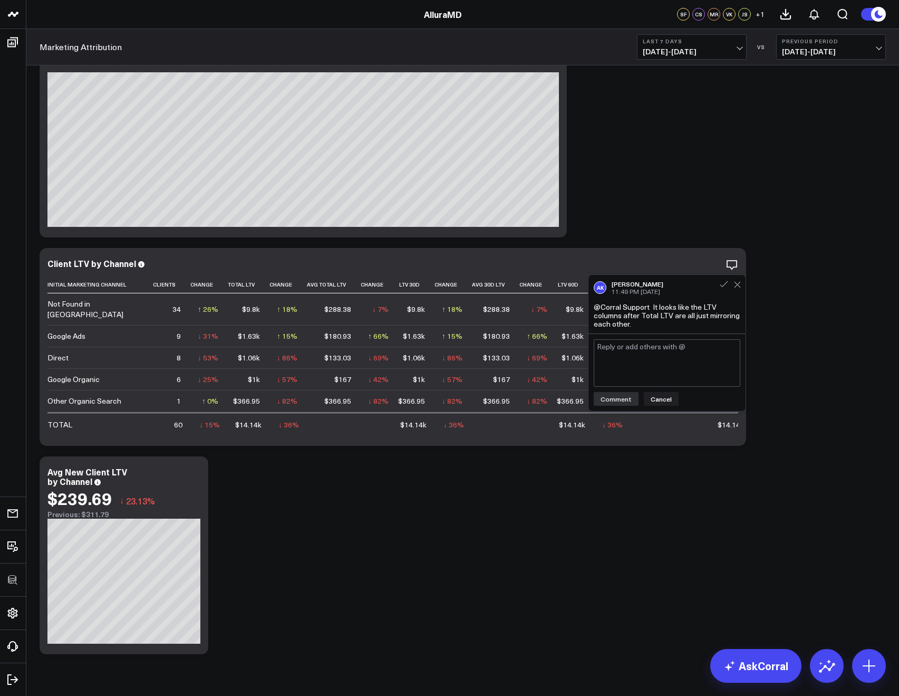
scroll to position [483, 0]
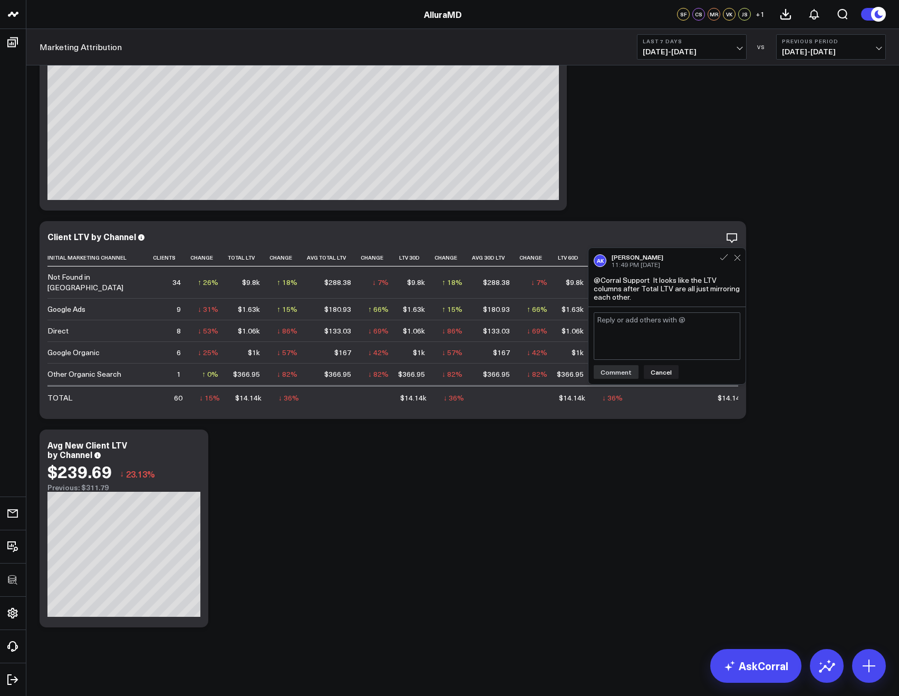
click at [679, 202] on div "Modify via AI Copy link to widget Ask support Remove Create linked copy Executi…" at bounding box center [462, 112] width 857 height 1042
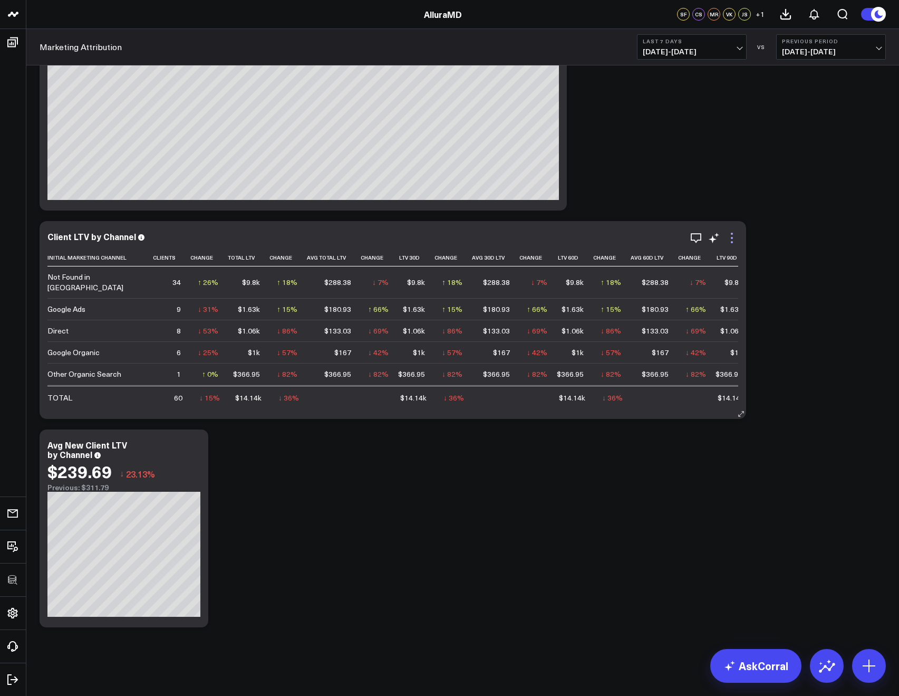
click at [732, 240] on icon at bounding box center [732, 238] width 13 height 13
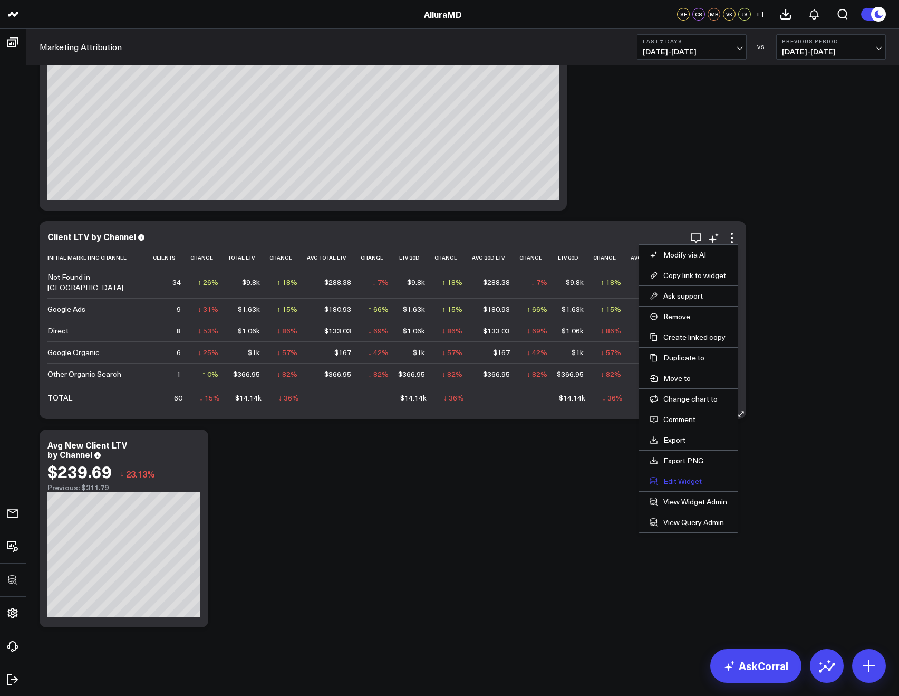
click at [690, 476] on button "Edit Widget" at bounding box center [689, 480] width 78 height 9
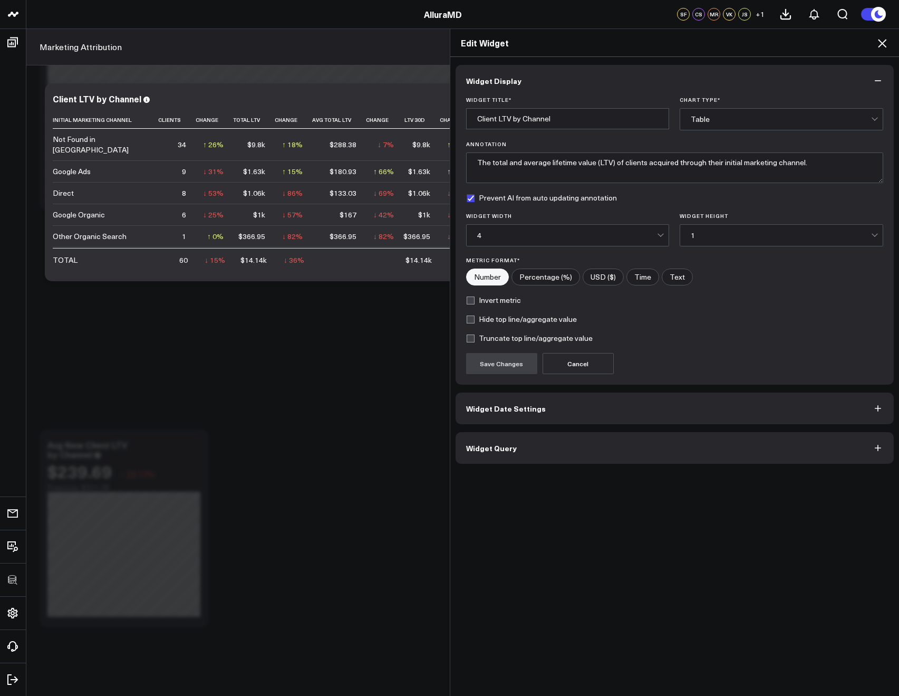
click at [627, 444] on button "Widget Query" at bounding box center [675, 448] width 439 height 32
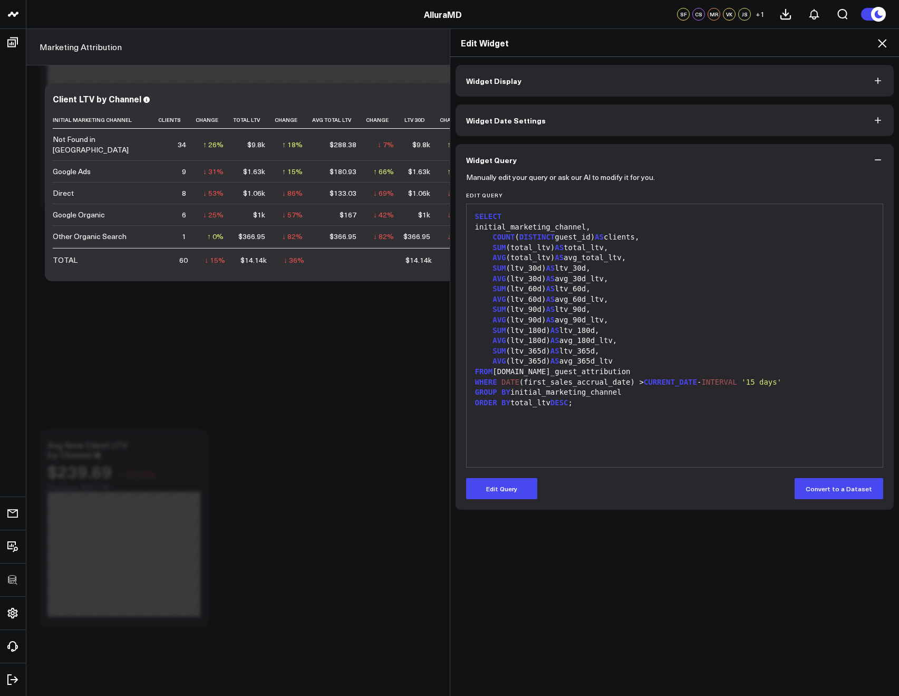
click at [880, 48] on icon at bounding box center [882, 43] width 13 height 13
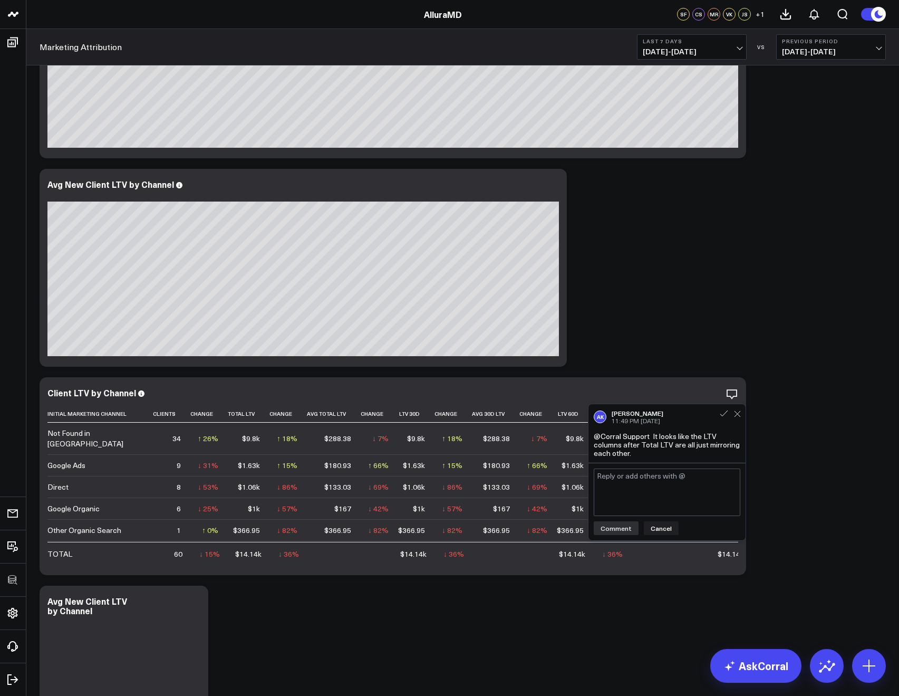
scroll to position [362, 0]
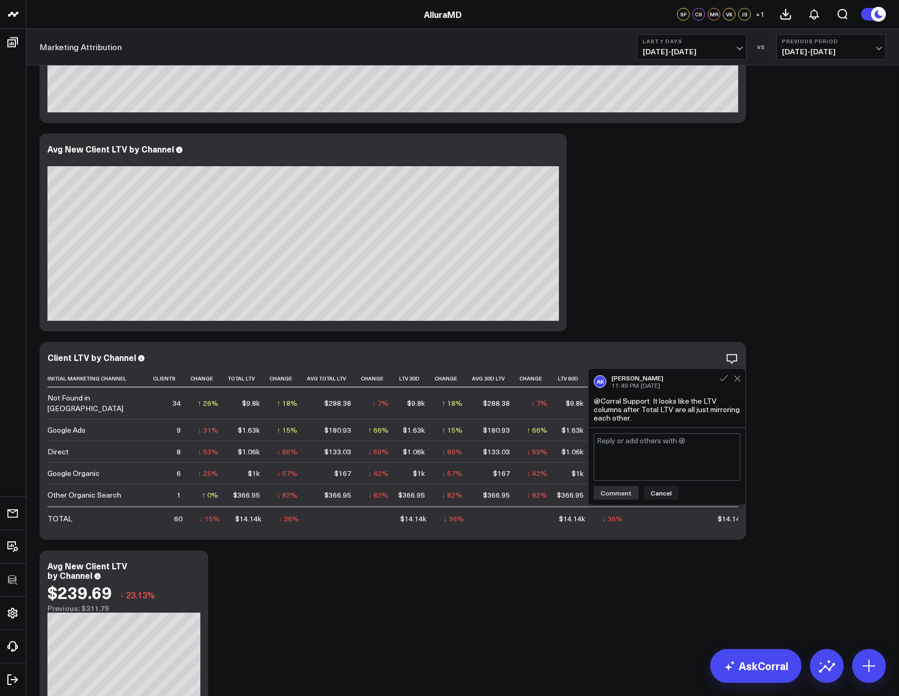
click at [696, 57] on button "Last 7 Days [DATE] - [DATE]" at bounding box center [692, 46] width 110 height 25
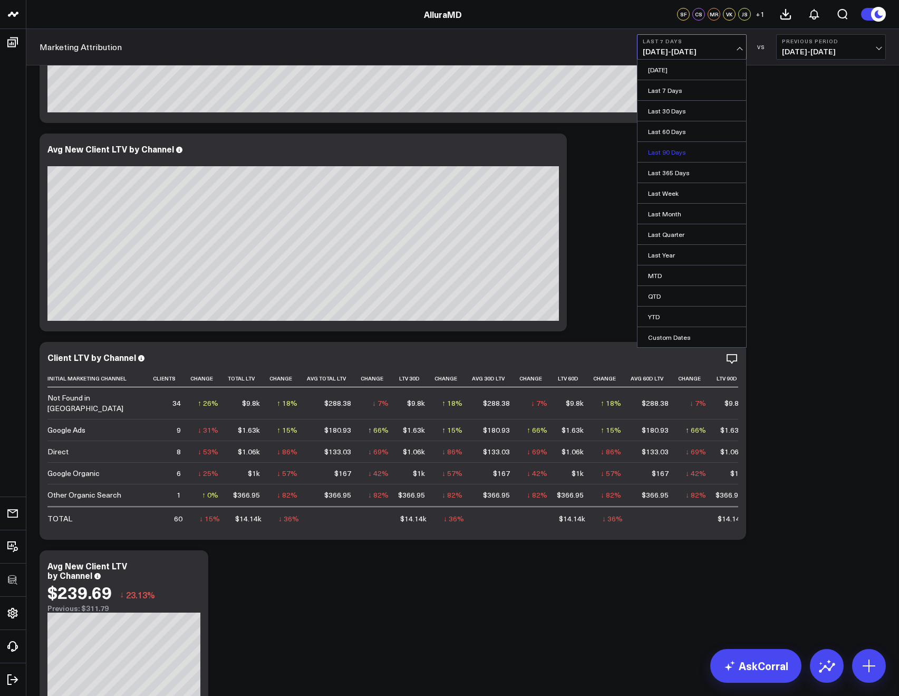
click at [693, 148] on link "Last 90 Days" at bounding box center [692, 152] width 109 height 20
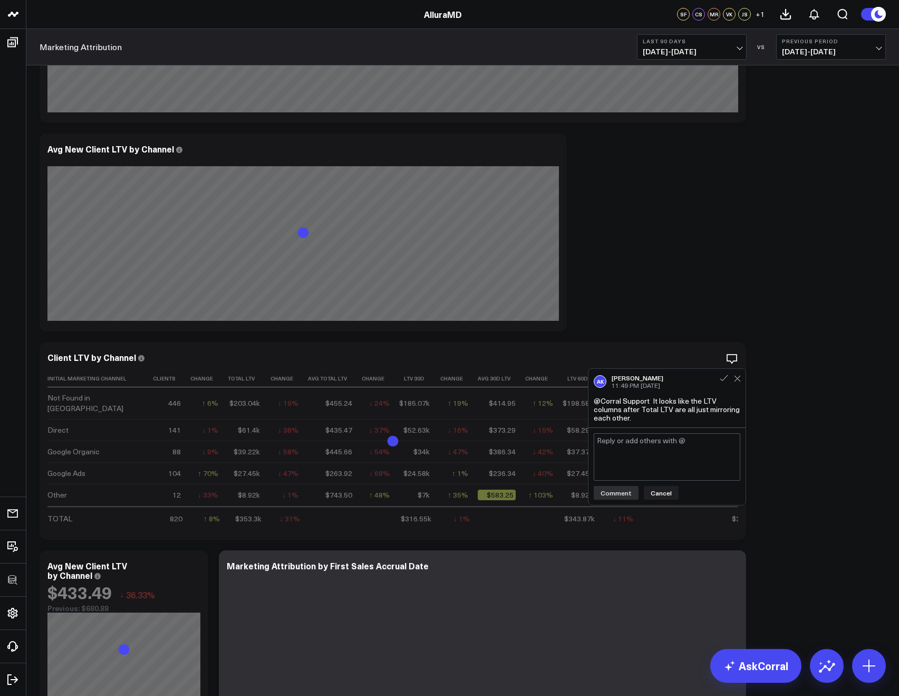
scroll to position [483, 0]
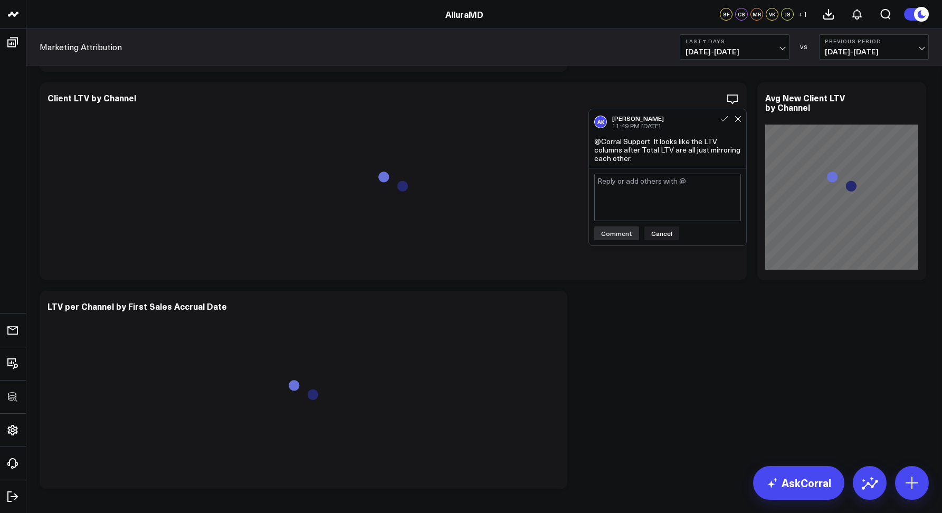
scroll to position [625, 0]
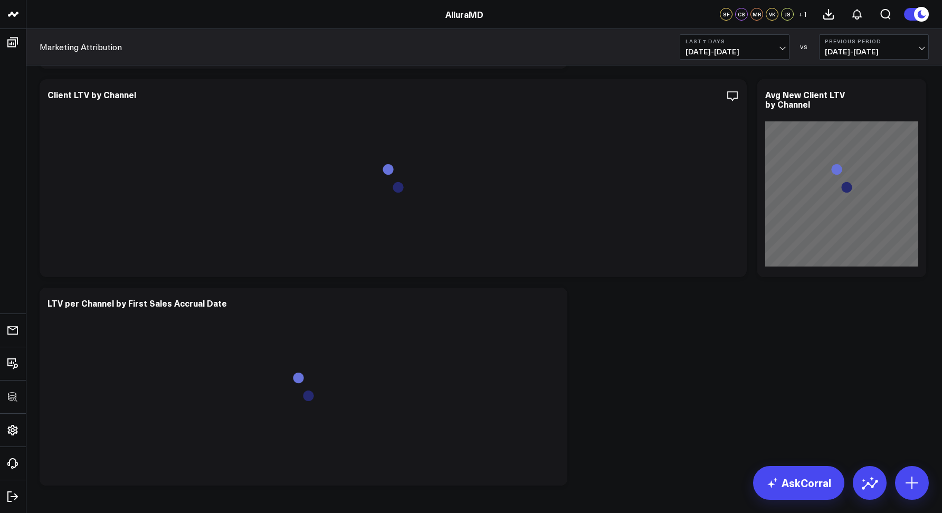
click at [707, 54] on span "08/19/25 - 08/25/25" at bounding box center [734, 51] width 98 height 8
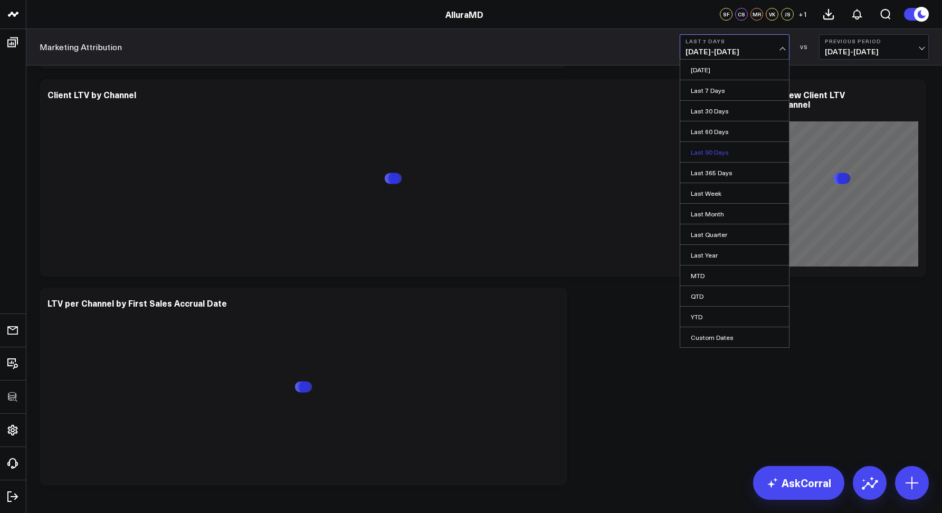
click at [711, 151] on link "Last 90 Days" at bounding box center [734, 152] width 109 height 20
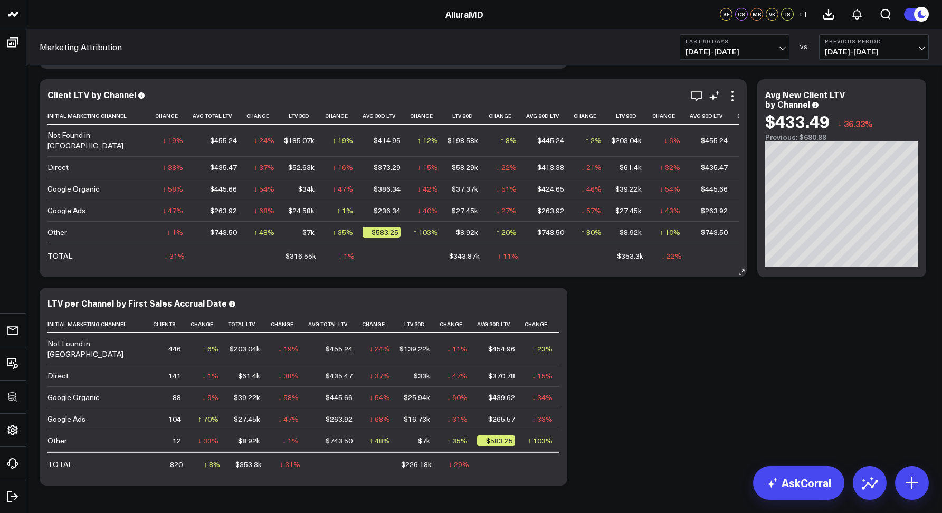
scroll to position [0, 116]
click at [707, 51] on span "05/28/25 - 08/25/25" at bounding box center [734, 51] width 98 height 8
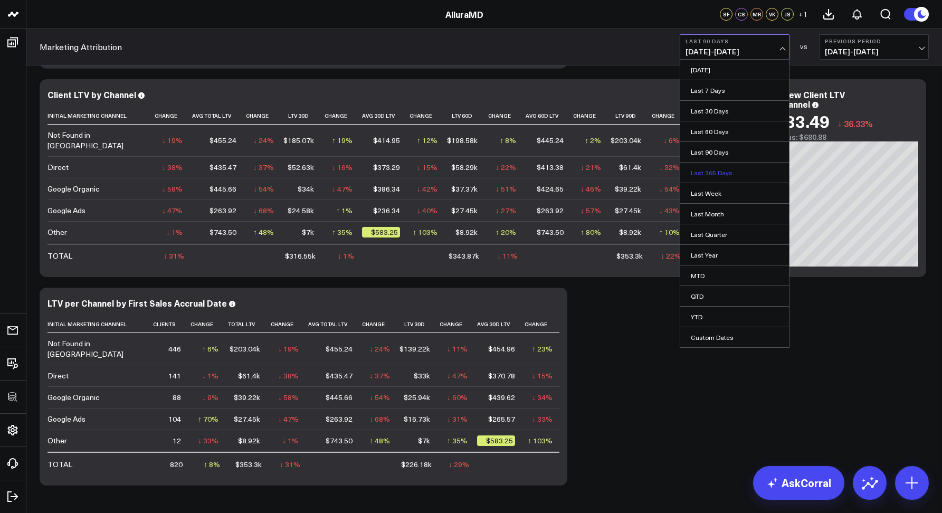
click at [711, 175] on link "Last 365 Days" at bounding box center [734, 172] width 109 height 20
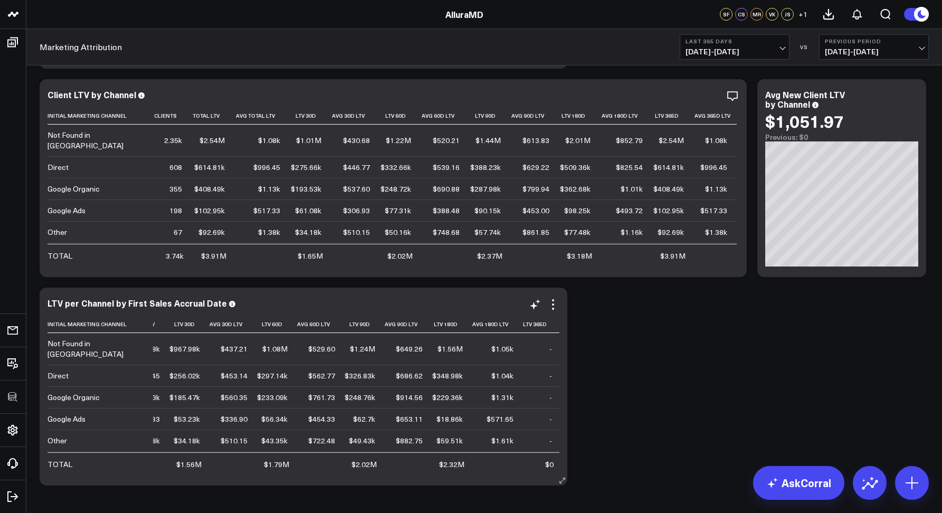
scroll to position [0, 159]
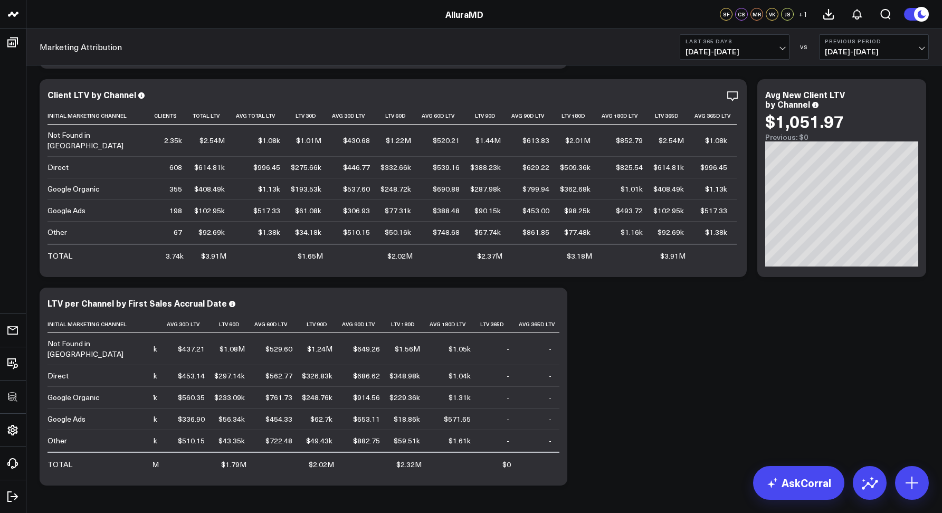
click at [726, 44] on b "Last 365 Days" at bounding box center [734, 41] width 98 height 6
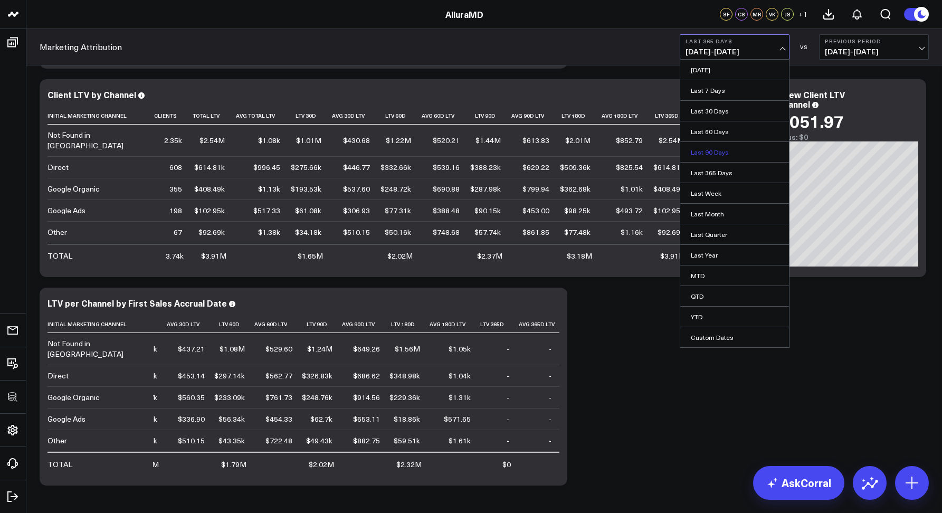
click at [717, 152] on link "Last 90 Days" at bounding box center [734, 152] width 109 height 20
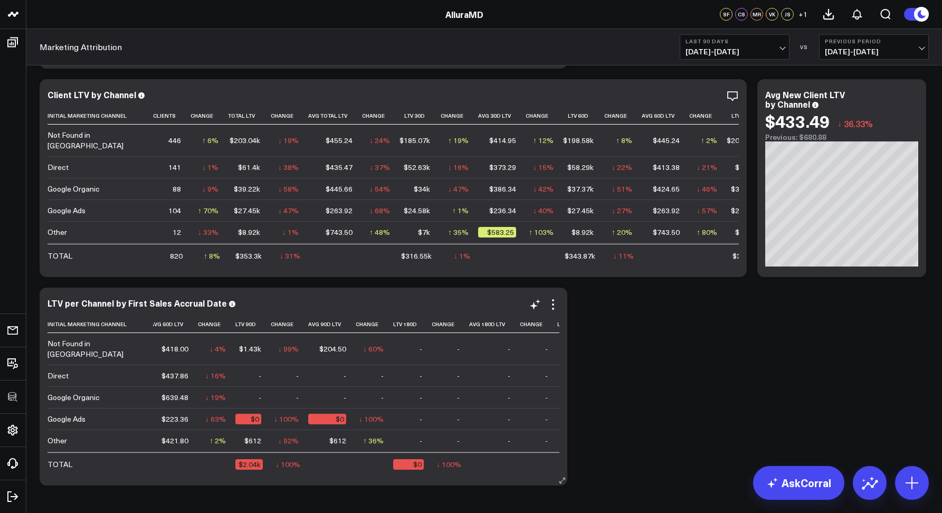
scroll to position [0, 498]
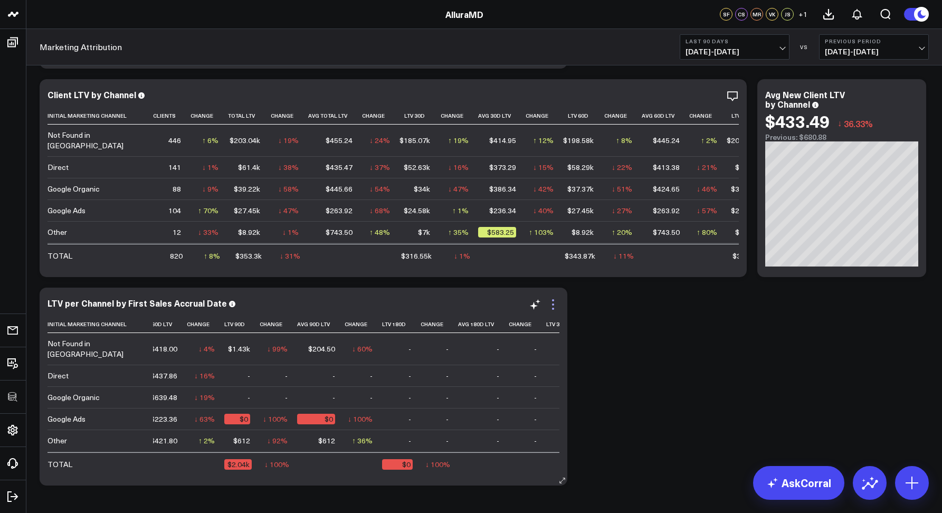
click at [553, 302] on icon at bounding box center [552, 304] width 13 height 13
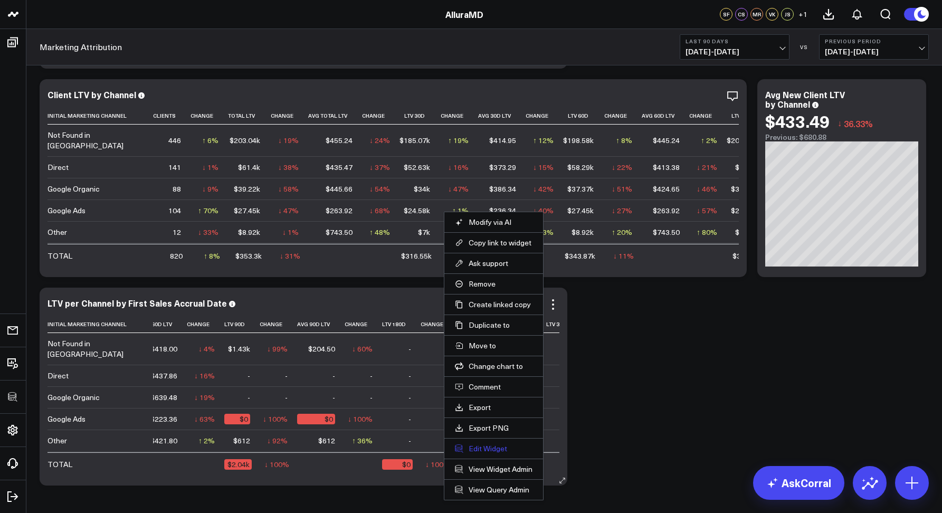
click at [473, 449] on button "Edit Widget" at bounding box center [494, 448] width 78 height 9
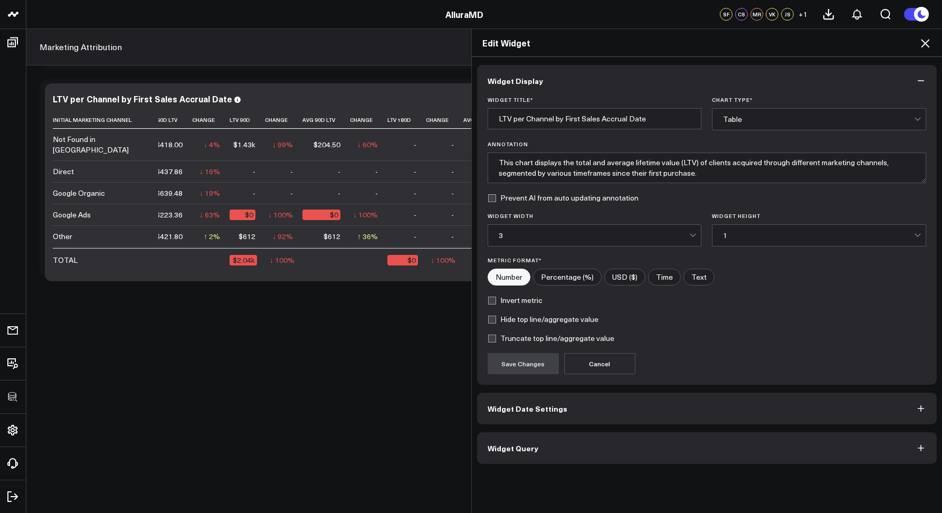
click at [556, 448] on button "Widget Query" at bounding box center [707, 448] width 460 height 32
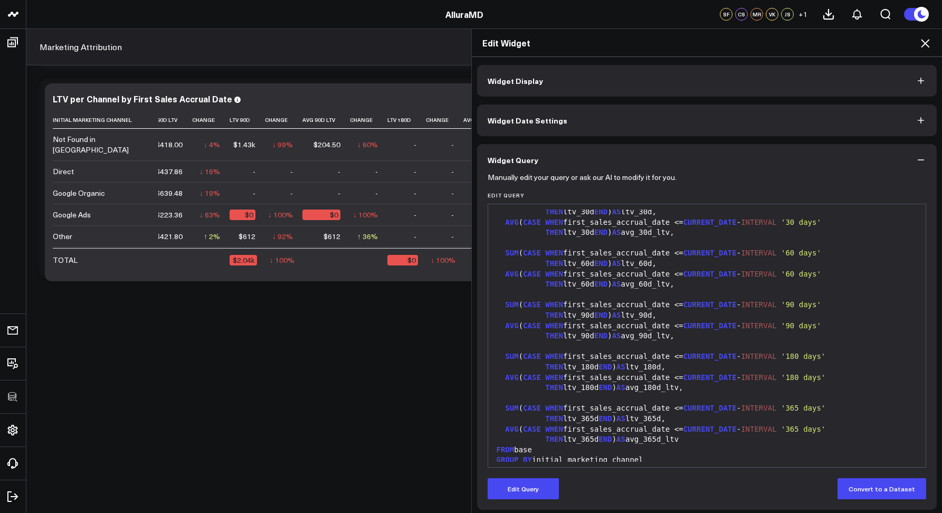
scroll to position [207, 0]
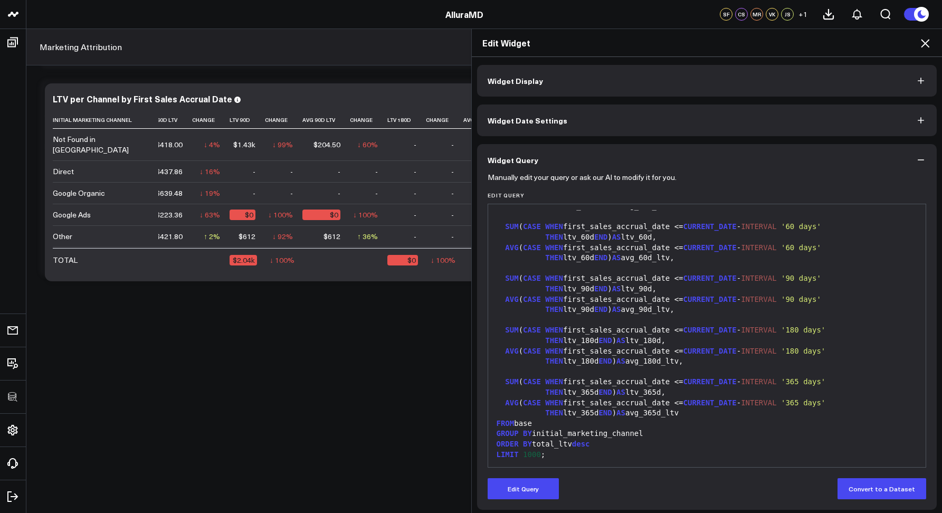
click at [927, 46] on icon at bounding box center [924, 43] width 13 height 13
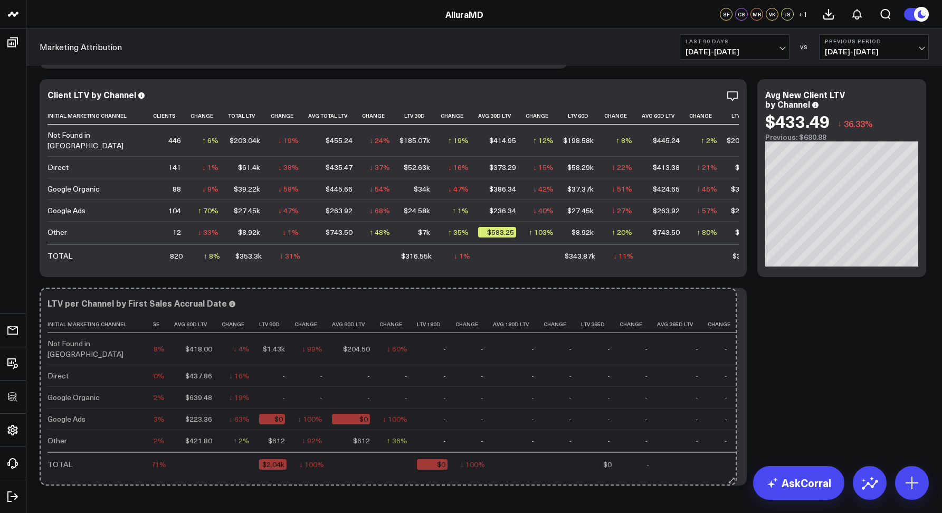
drag, startPoint x: 561, startPoint y: 480, endPoint x: 731, endPoint y: 461, distance: 170.4
click at [731, 461] on div "LTV per Channel by First Sales Accrual Date Initial Marketing Channel Clients C…" at bounding box center [393, 386] width 707 height 198
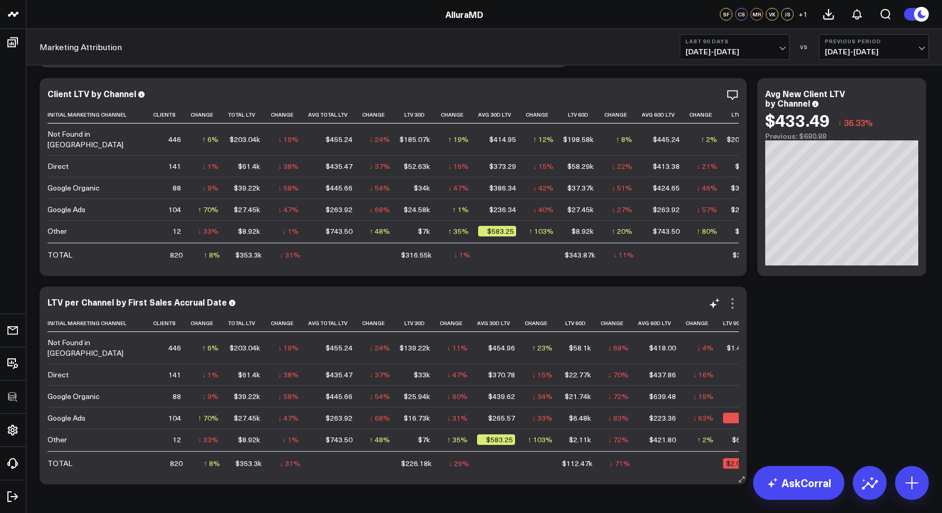
click at [729, 304] on icon at bounding box center [732, 303] width 13 height 13
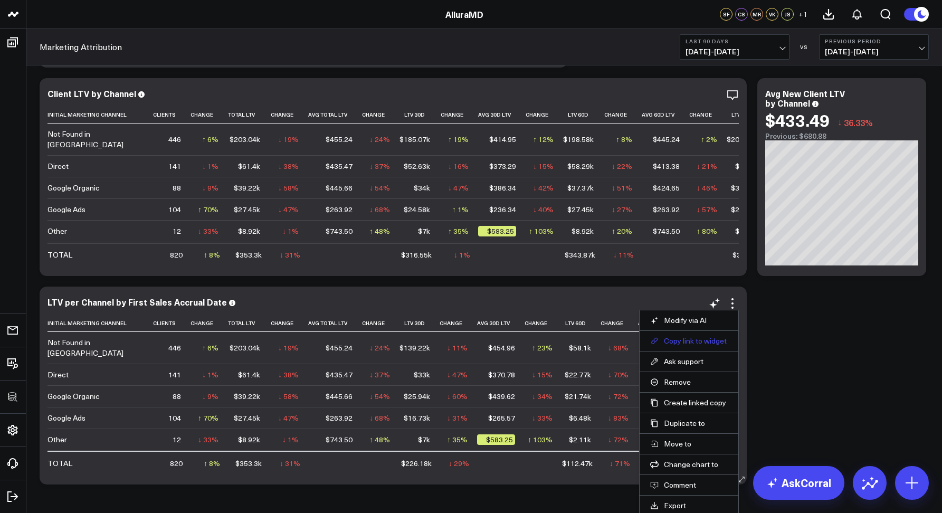
click at [679, 338] on button "Copy link to widget" at bounding box center [689, 340] width 78 height 9
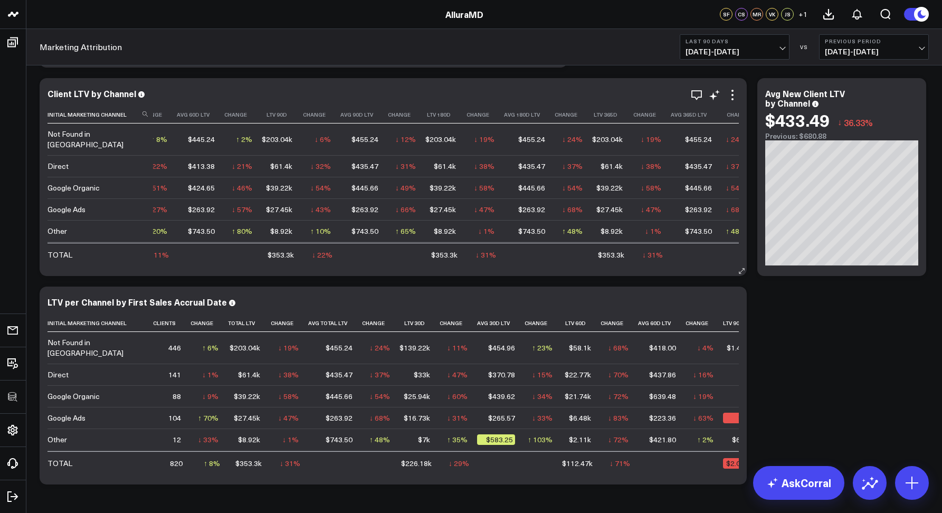
scroll to position [0, 481]
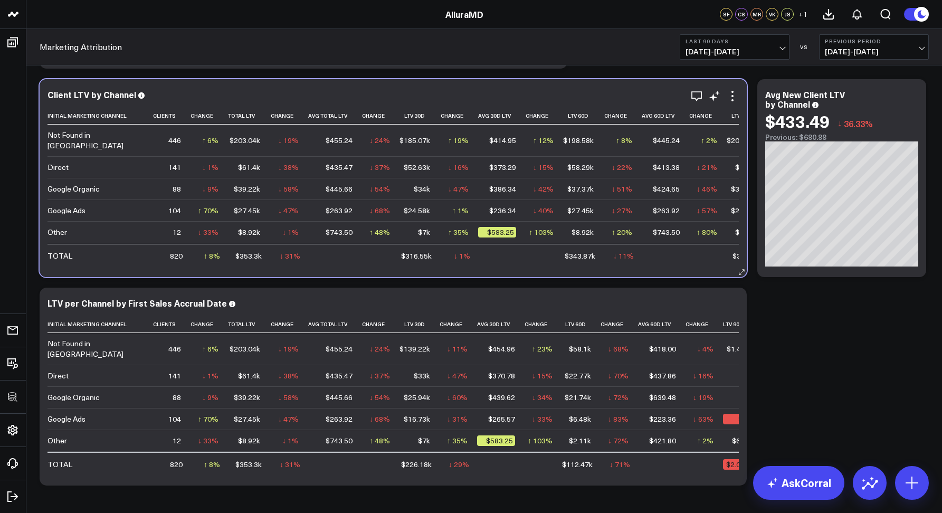
click at [135, 95] on div "Client LTV by Channel" at bounding box center [392, 94] width 691 height 9
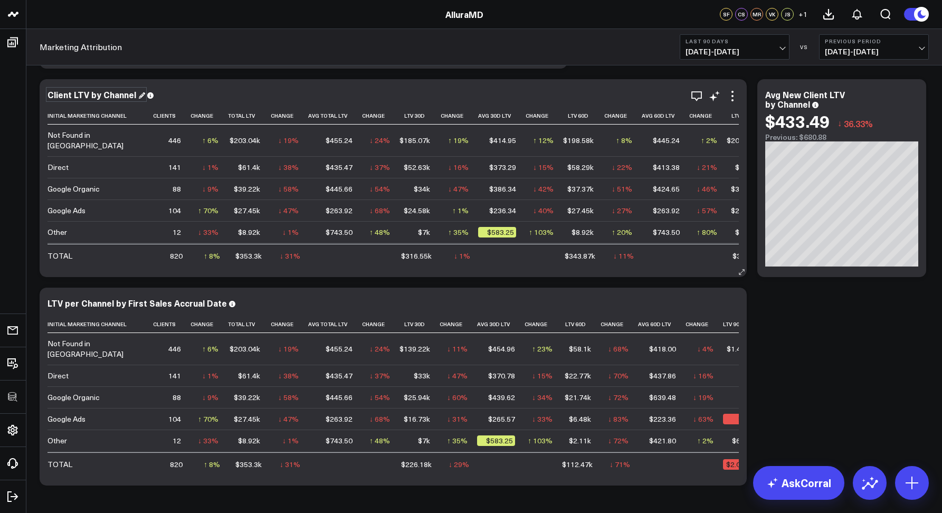
click at [123, 95] on div "Client LTV by Channel" at bounding box center [96, 95] width 98 height 12
click at [220, 306] on div "LTV per Channel by First Sales Accrual Date" at bounding box center [392, 302] width 691 height 9
click at [218, 306] on div "LTV per Channel by First Sales Accrual Date" at bounding box center [141, 303] width 188 height 12
click at [700, 95] on icon "button" at bounding box center [696, 96] width 13 height 13
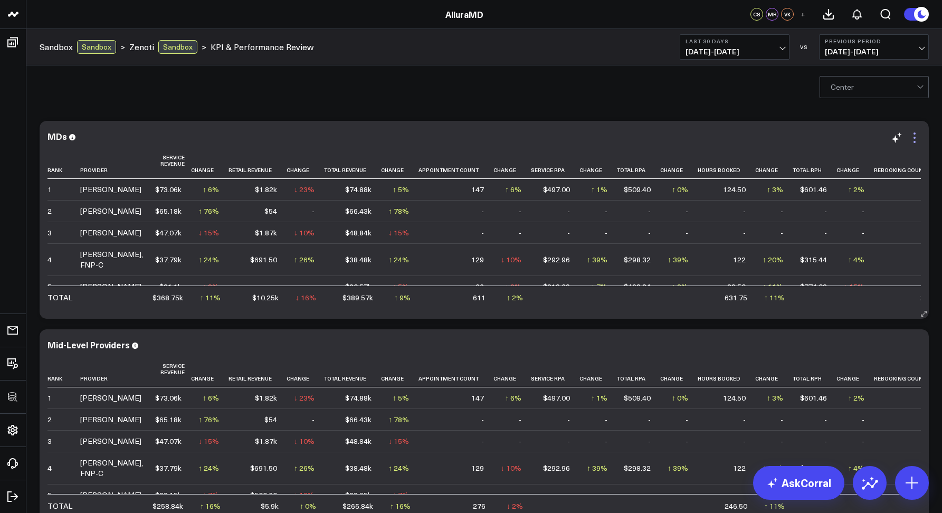
click at [913, 139] on icon at bounding box center [914, 137] width 13 height 13
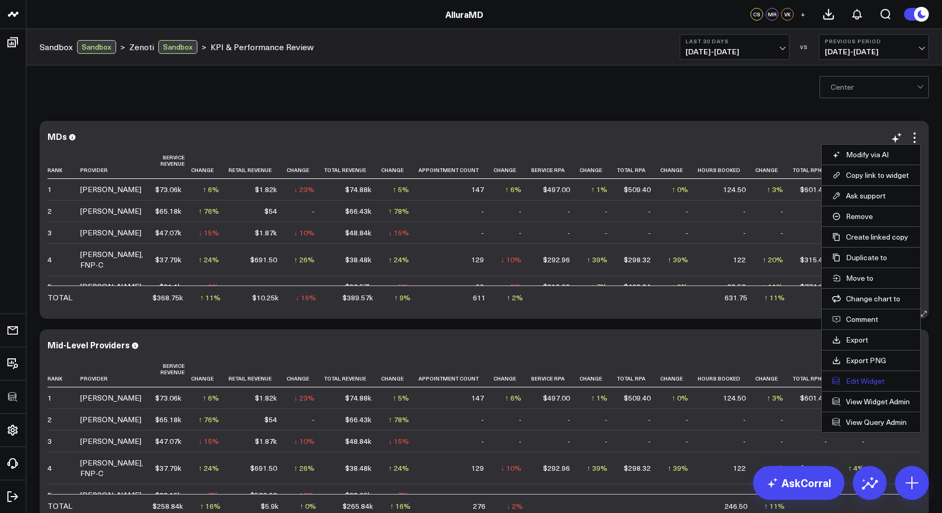
click at [854, 378] on button "Edit Widget" at bounding box center [871, 380] width 78 height 9
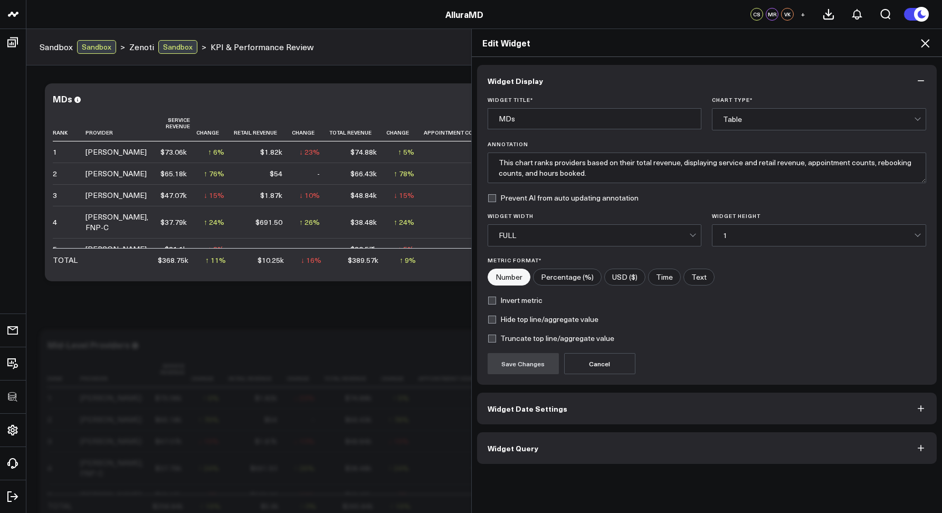
click at [569, 439] on button "Widget Query" at bounding box center [707, 448] width 460 height 32
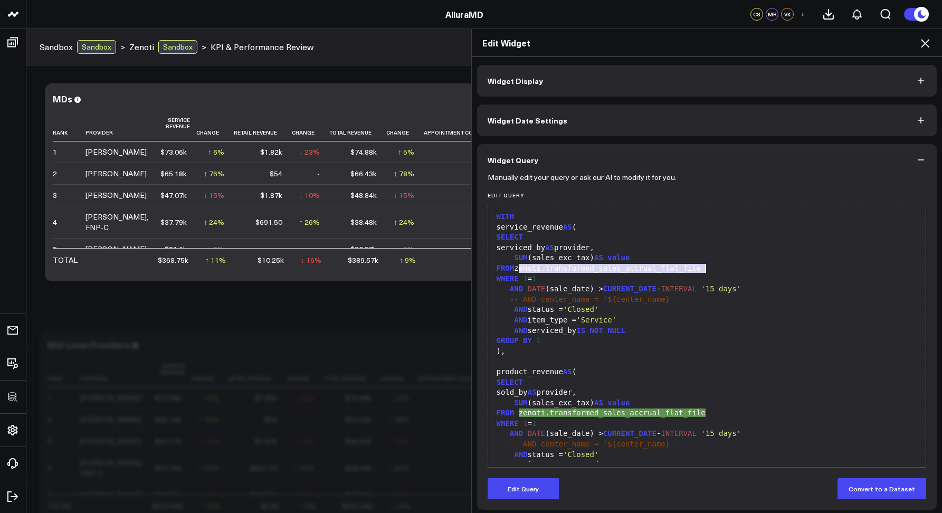
drag, startPoint x: 514, startPoint y: 266, endPoint x: 716, endPoint y: 265, distance: 201.5
click at [716, 265] on div "FROM zenoti.transformed_sales_accrual_flat_file" at bounding box center [706, 268] width 427 height 11
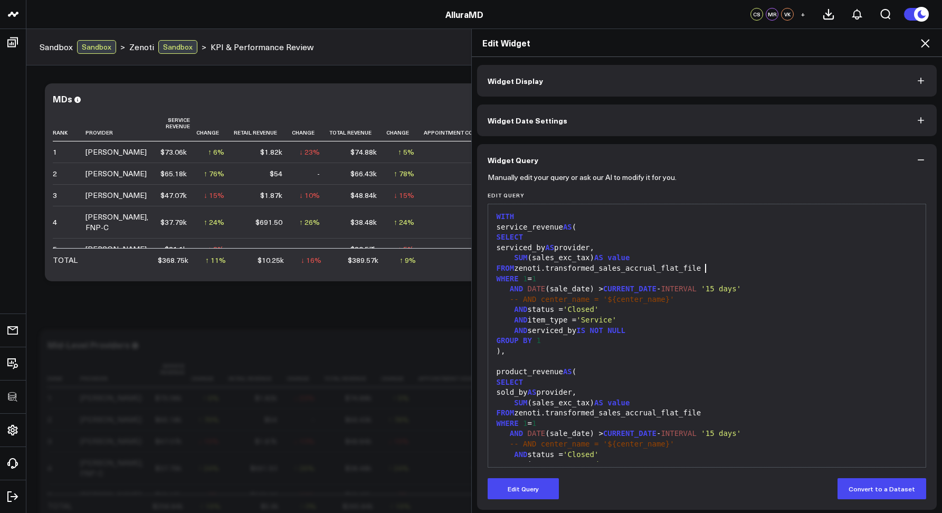
click at [925, 48] on icon at bounding box center [924, 43] width 13 height 13
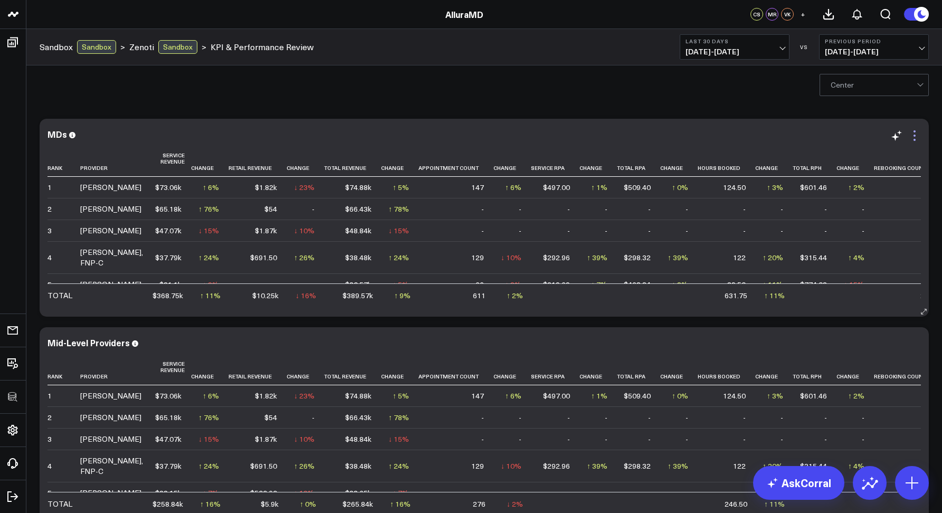
click at [917, 134] on icon at bounding box center [914, 135] width 13 height 13
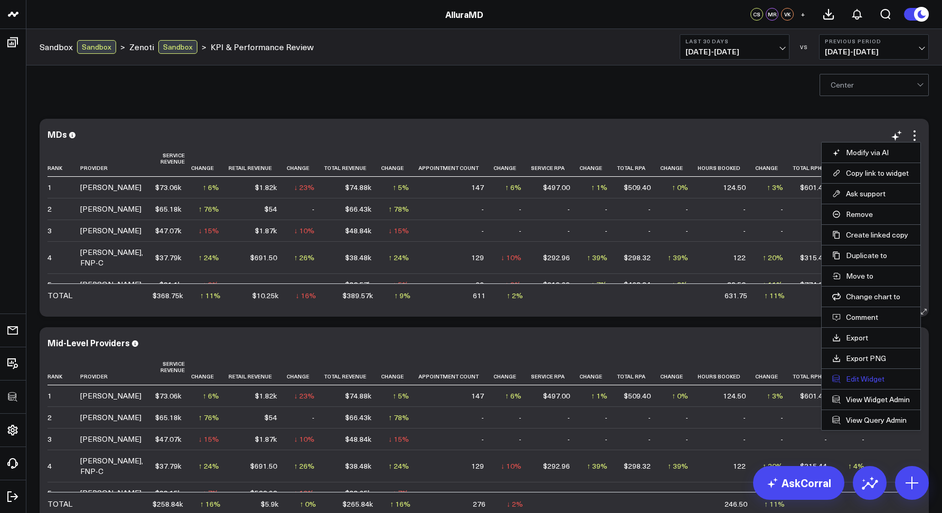
click at [862, 378] on button "Edit Widget" at bounding box center [871, 378] width 78 height 9
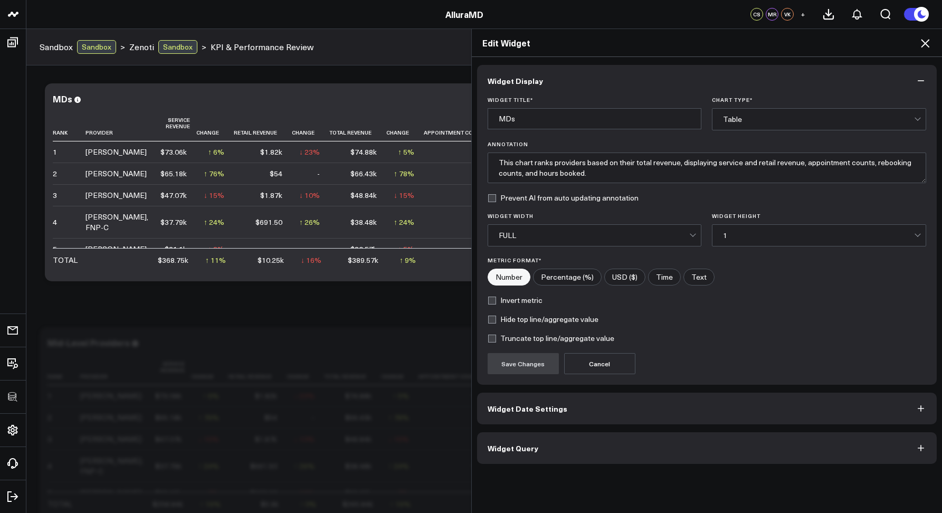
click at [594, 434] on button "Widget Query" at bounding box center [707, 448] width 460 height 32
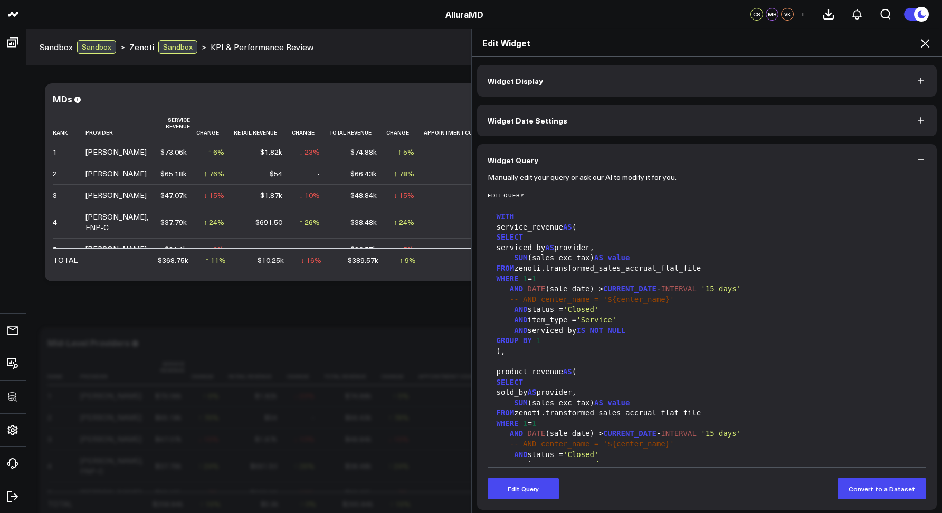
click at [931, 40] on icon at bounding box center [924, 43] width 13 height 13
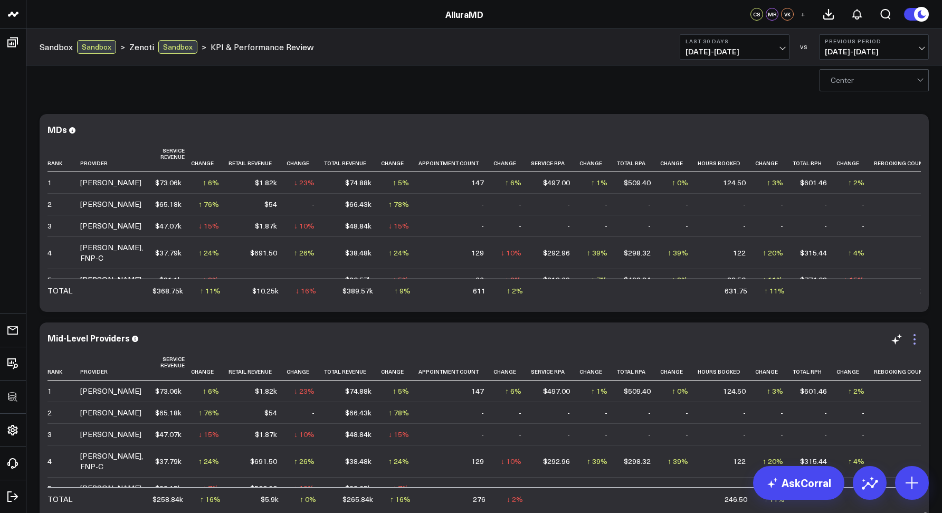
click at [914, 336] on icon at bounding box center [914, 339] width 13 height 13
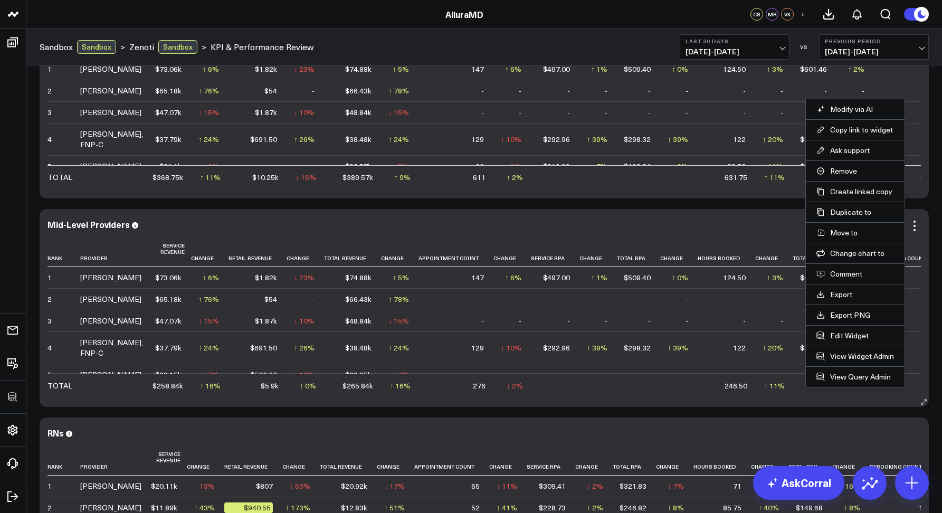
click at [838, 341] on li "Edit Widget" at bounding box center [854, 335] width 99 height 21
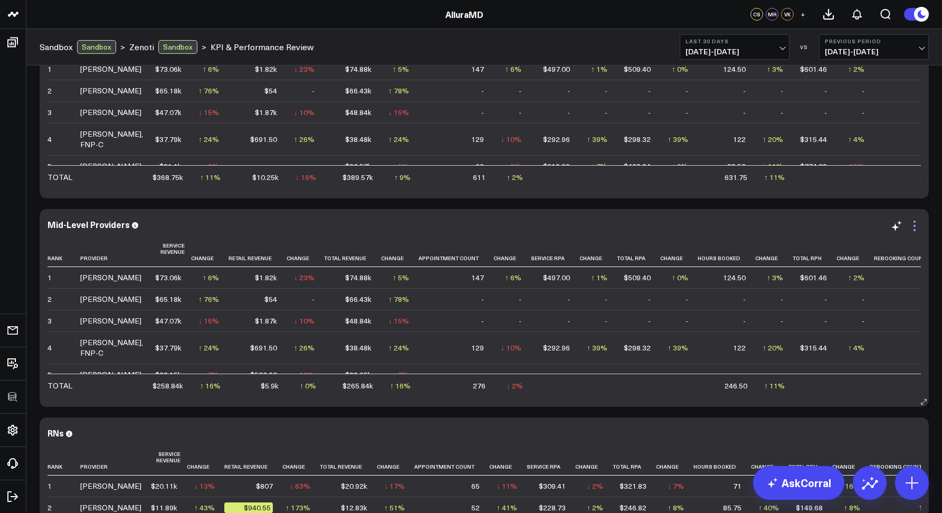
click at [910, 231] on icon at bounding box center [914, 225] width 13 height 13
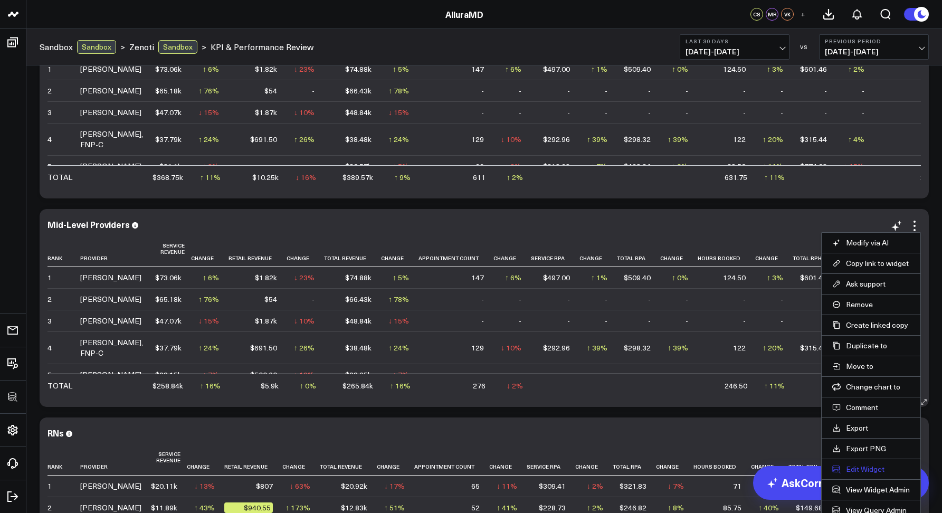
click at [859, 465] on button "Edit Widget" at bounding box center [871, 468] width 78 height 9
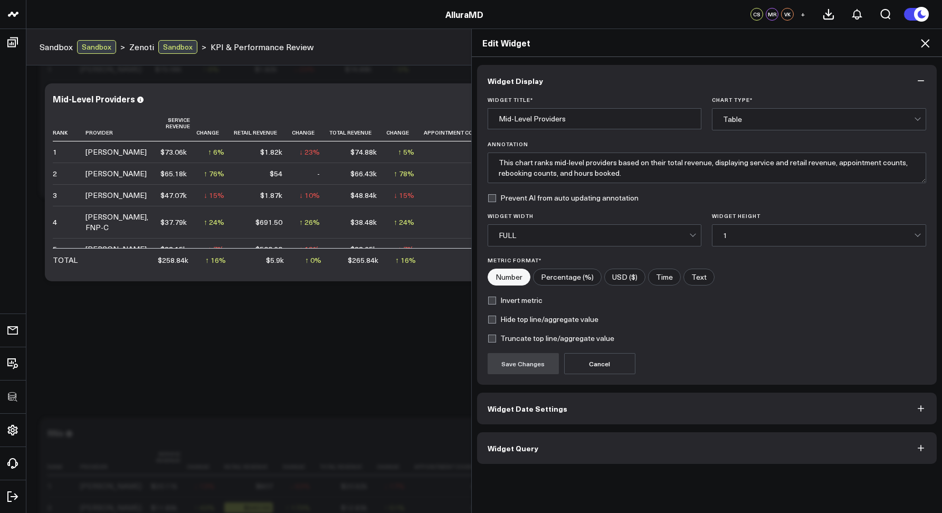
click at [589, 434] on button "Widget Query" at bounding box center [707, 448] width 460 height 32
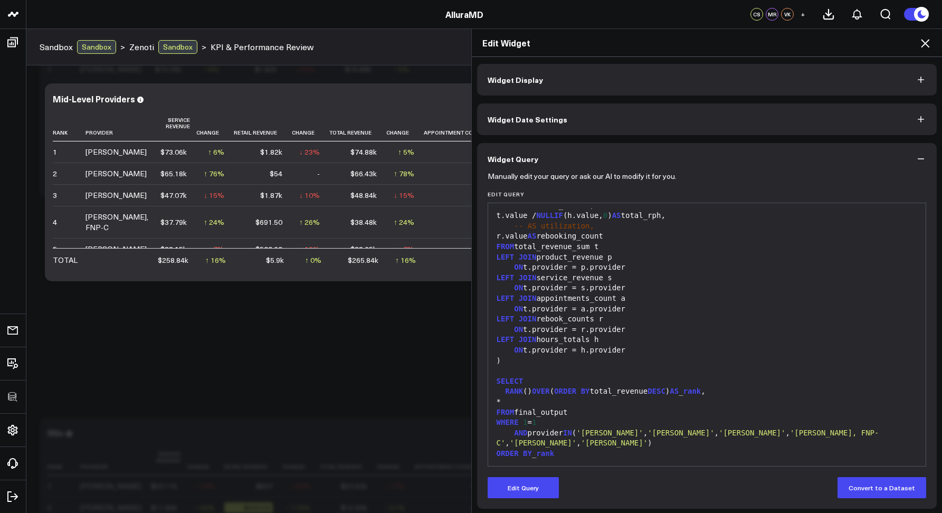
scroll to position [2, 0]
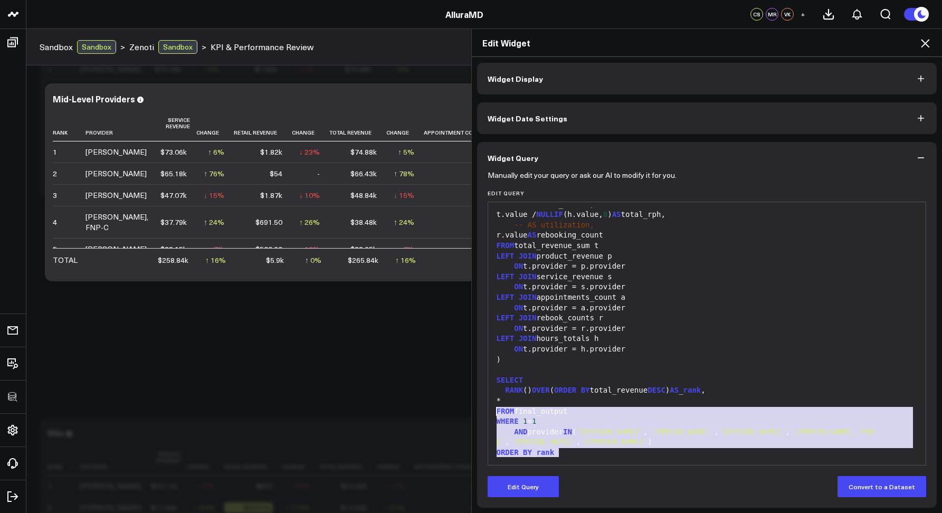
drag, startPoint x: 612, startPoint y: 460, endPoint x: 488, endPoint y: 411, distance: 133.3
click at [488, 411] on div "999 115 116 117 118 119 120 121 122 123 124 125 126 127 128 129 130 131 132 133…" at bounding box center [706, 334] width 439 height 264
click at [610, 411] on div "FROM final_output" at bounding box center [706, 411] width 427 height 11
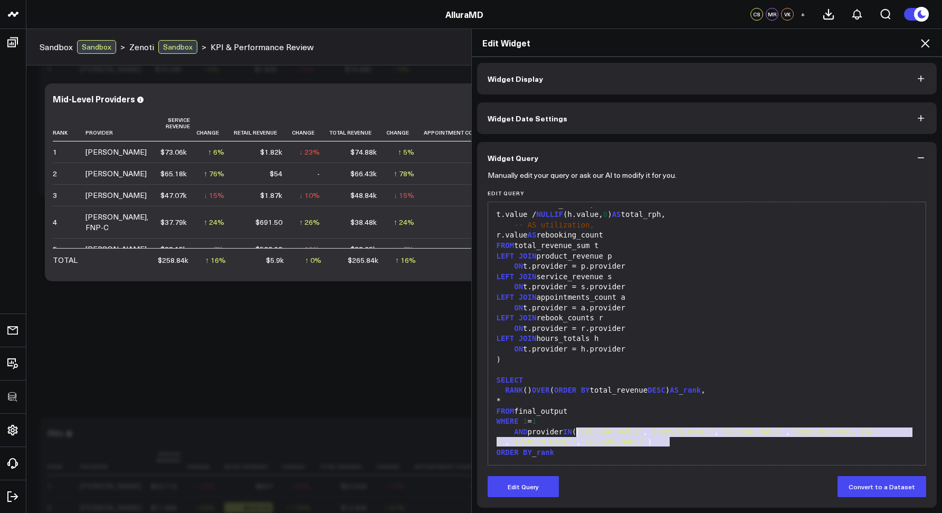
drag, startPoint x: 664, startPoint y: 443, endPoint x: 574, endPoint y: 432, distance: 90.4
click at [574, 432] on div "AND provider IN ( 'Amanda Haber' , 'Brooke Buchanan' , 'Darah Wenzowski' , 'Eri…" at bounding box center [706, 437] width 427 height 21
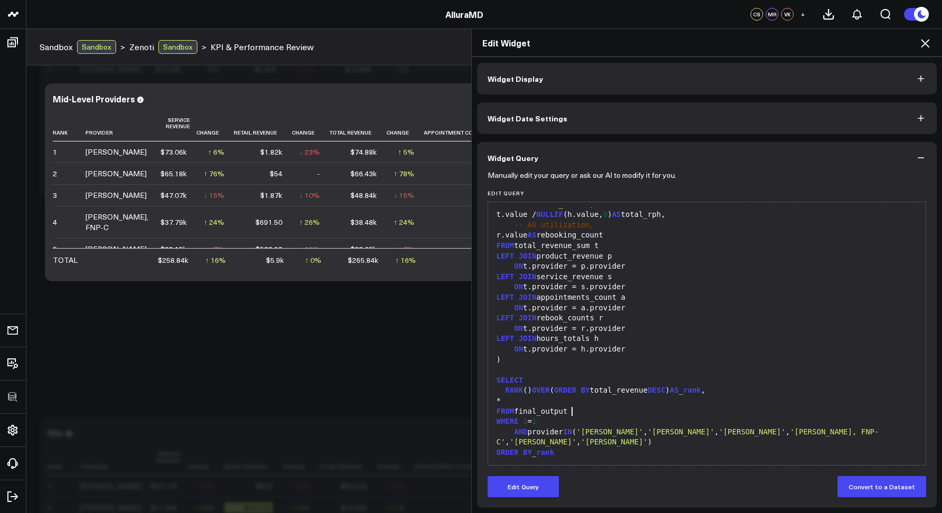
click at [605, 406] on div "FROM final_output" at bounding box center [706, 411] width 427 height 11
click at [923, 45] on icon at bounding box center [924, 43] width 8 height 8
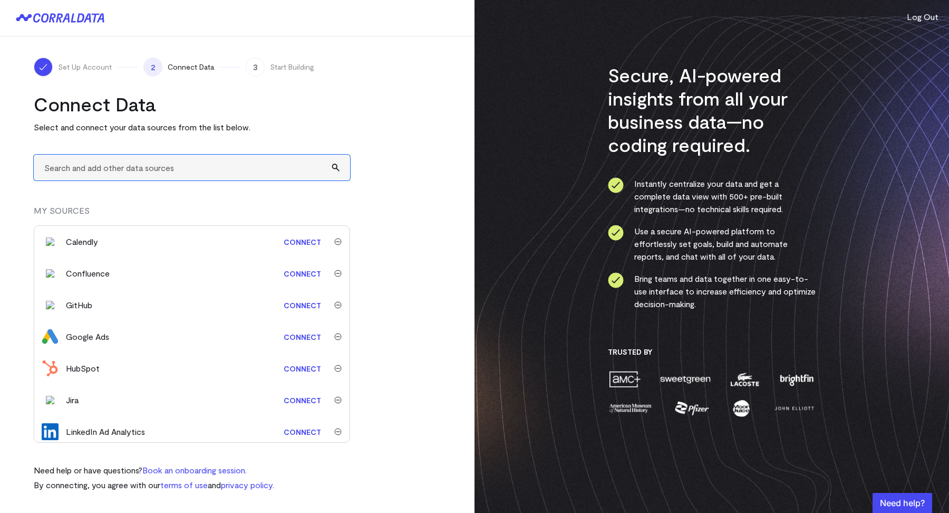
click at [102, 163] on input "text" at bounding box center [192, 168] width 316 height 26
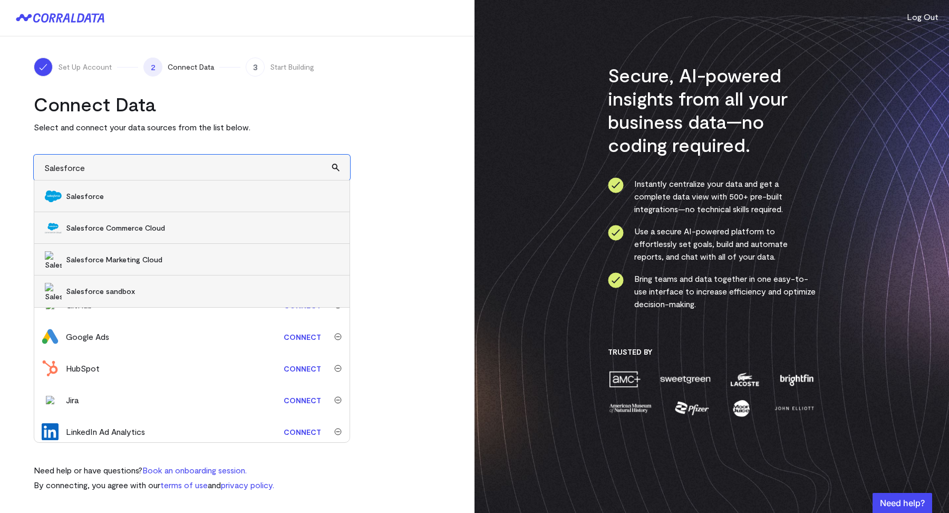
type input "Salesforce"
click at [96, 198] on span "Salesforce" at bounding box center [202, 196] width 273 height 11
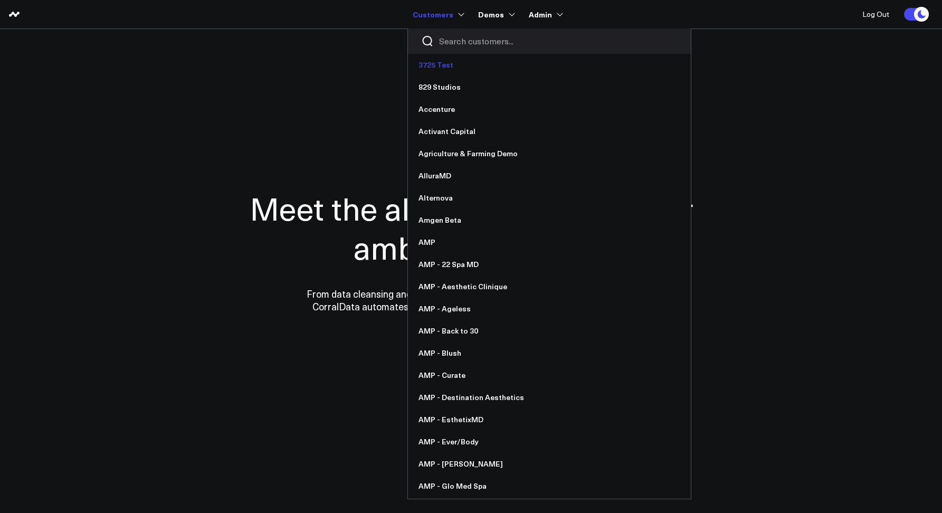
click at [462, 54] on link "3725 Test" at bounding box center [549, 65] width 283 height 22
click at [458, 41] on input "Search customers input" at bounding box center [558, 41] width 238 height 12
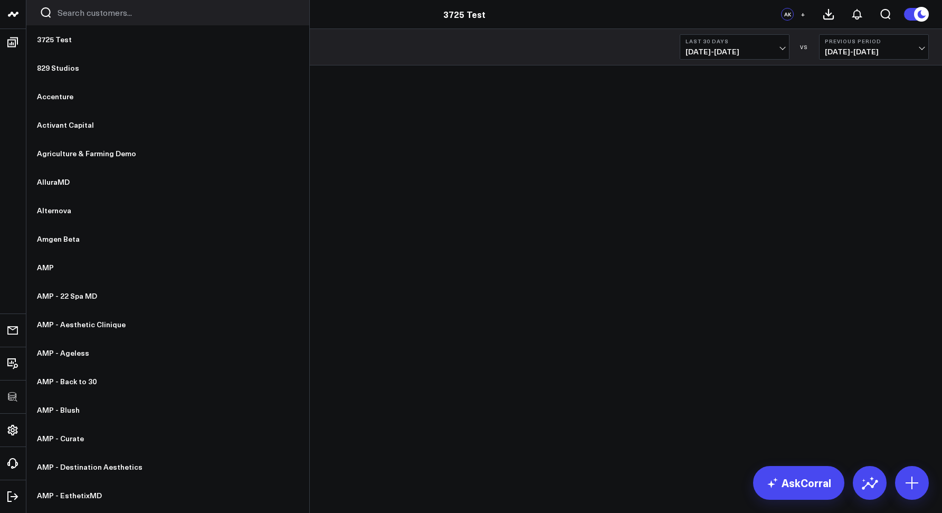
click at [75, 17] on input "Search customers input" at bounding box center [176, 13] width 238 height 12
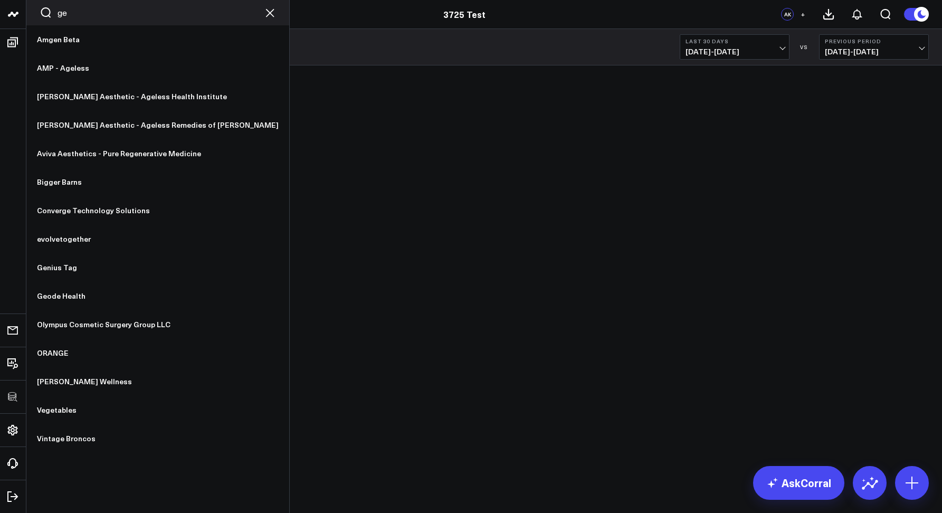
type input "geo"
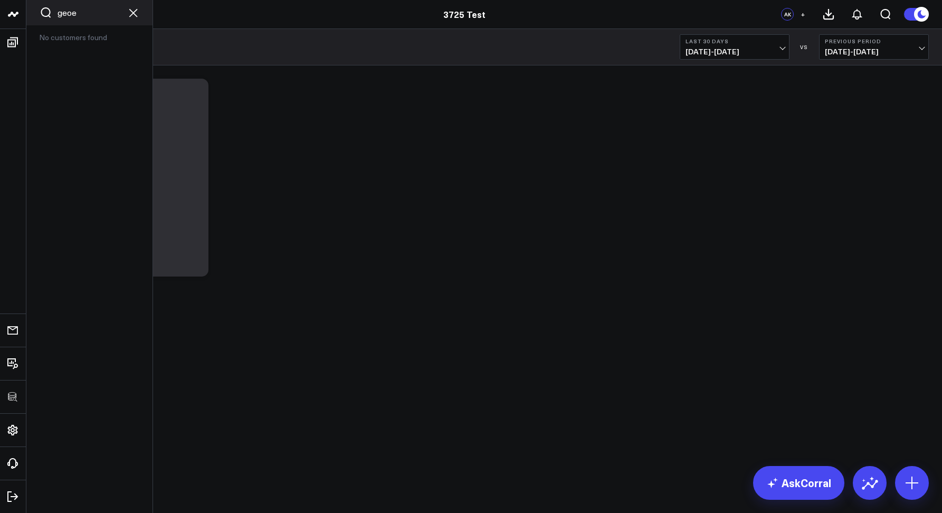
click at [79, 14] on input "geoe" at bounding box center [89, 13] width 64 height 12
click at [73, 39] on link "Geode Health" at bounding box center [89, 39] width 126 height 28
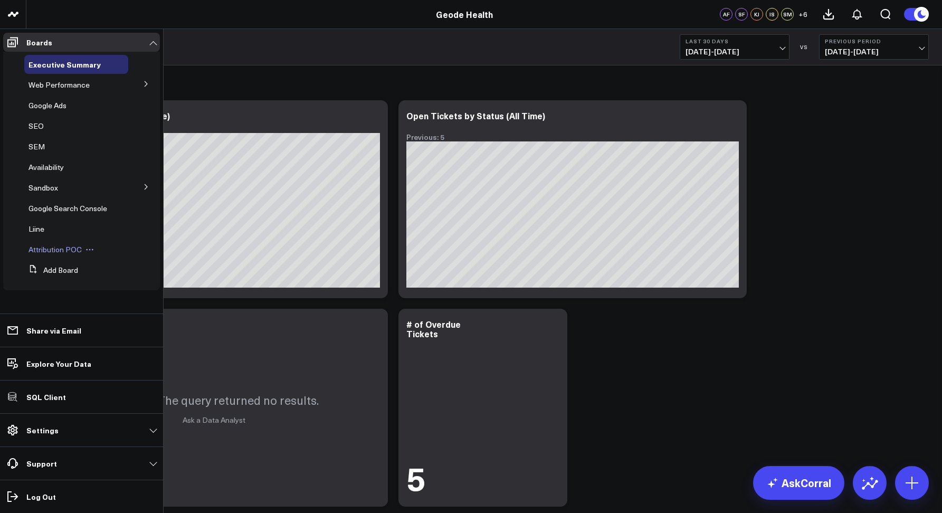
click at [69, 250] on span "Attribution POC" at bounding box center [54, 249] width 53 height 10
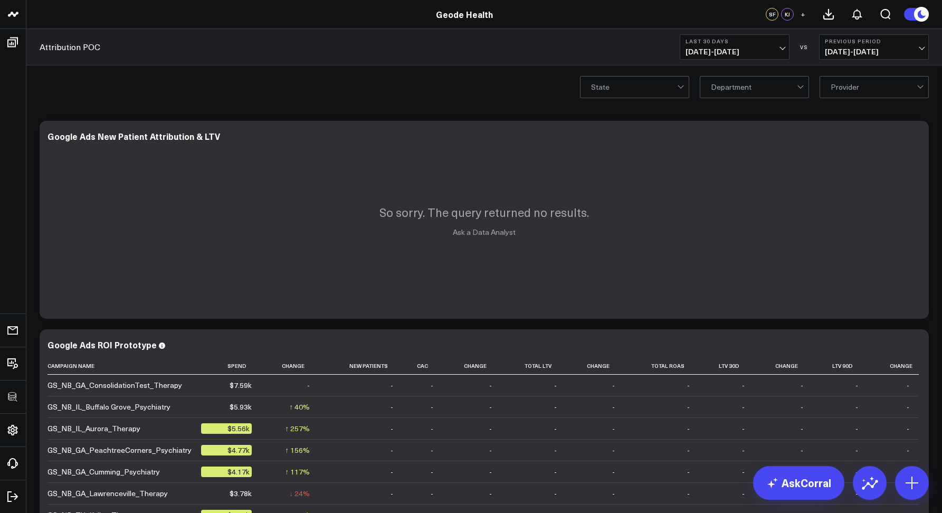
click at [730, 50] on span "[DATE] - [DATE]" at bounding box center [734, 51] width 98 height 8
click at [372, 89] on div "State Department Provider" at bounding box center [483, 86] width 915 height 42
click at [750, 45] on button "Last 30 Days [DATE] - [DATE]" at bounding box center [734, 46] width 110 height 25
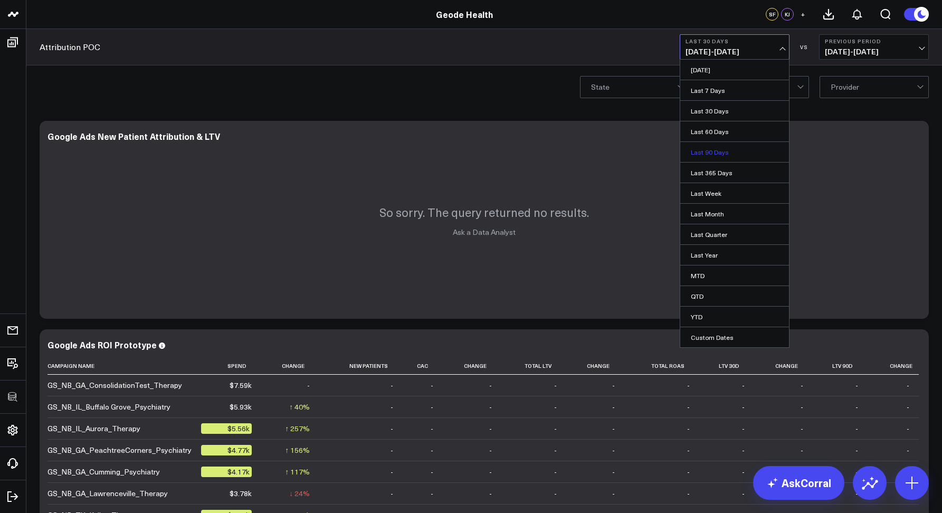
click at [705, 152] on link "Last 90 Days" at bounding box center [734, 152] width 109 height 20
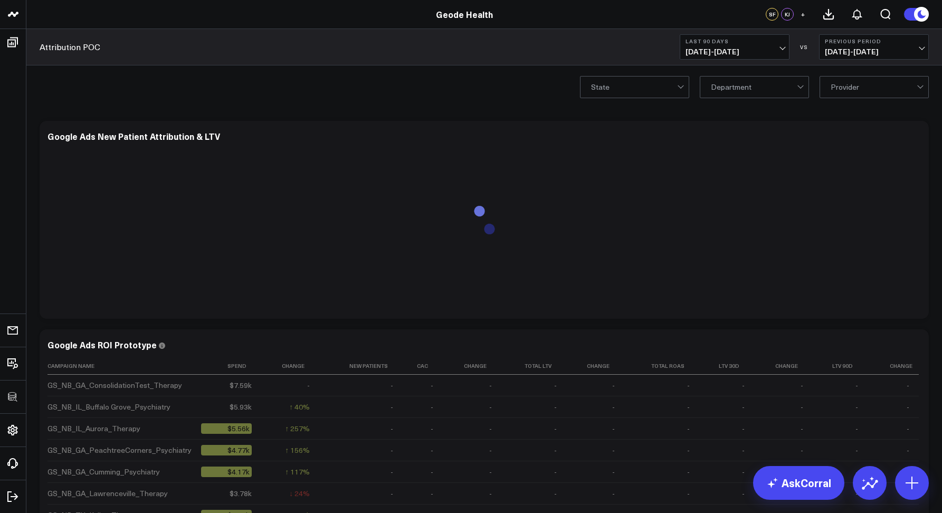
drag, startPoint x: 411, startPoint y: 62, endPoint x: 402, endPoint y: 68, distance: 11.4
click at [411, 62] on div "Attribution POC Last 90 Days [DATE] - [DATE] VS Previous Period [DATE] - [DATE]" at bounding box center [483, 47] width 915 height 36
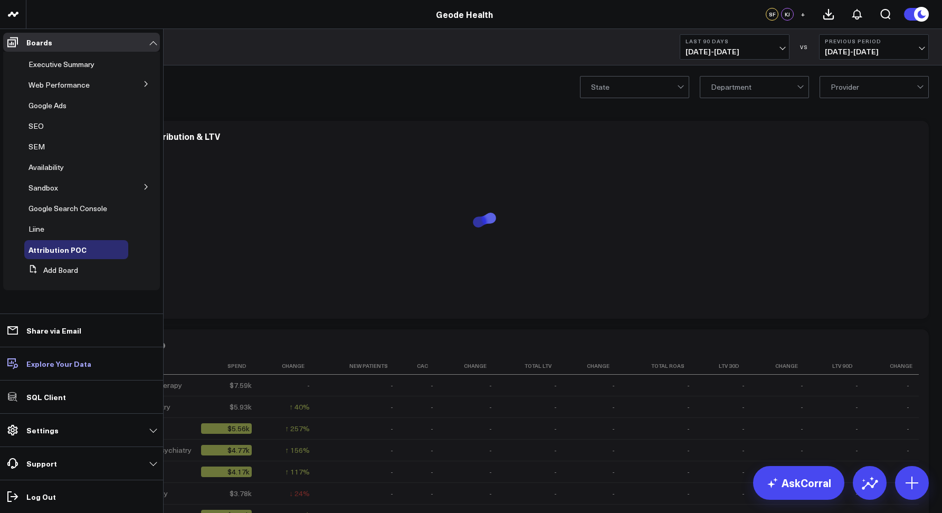
click at [43, 365] on p "Explore Your Data" at bounding box center [58, 363] width 65 height 8
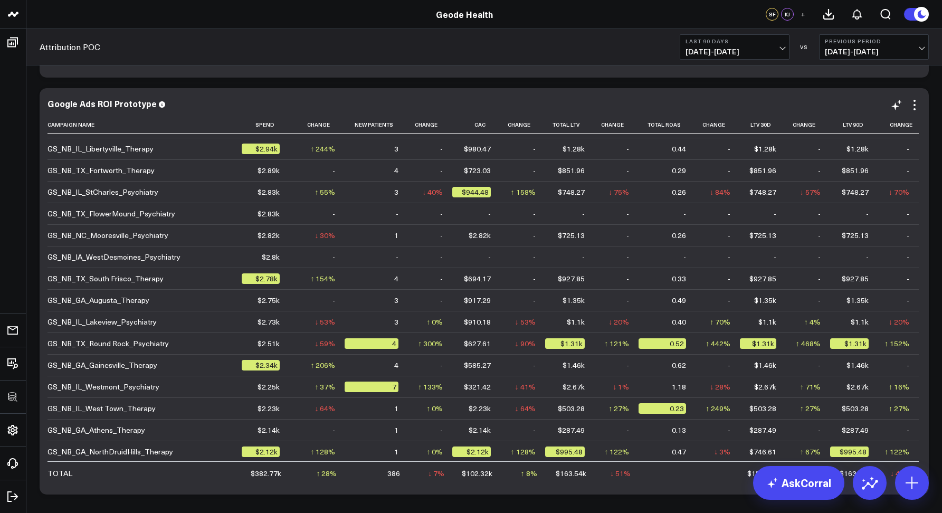
scroll to position [1252, 0]
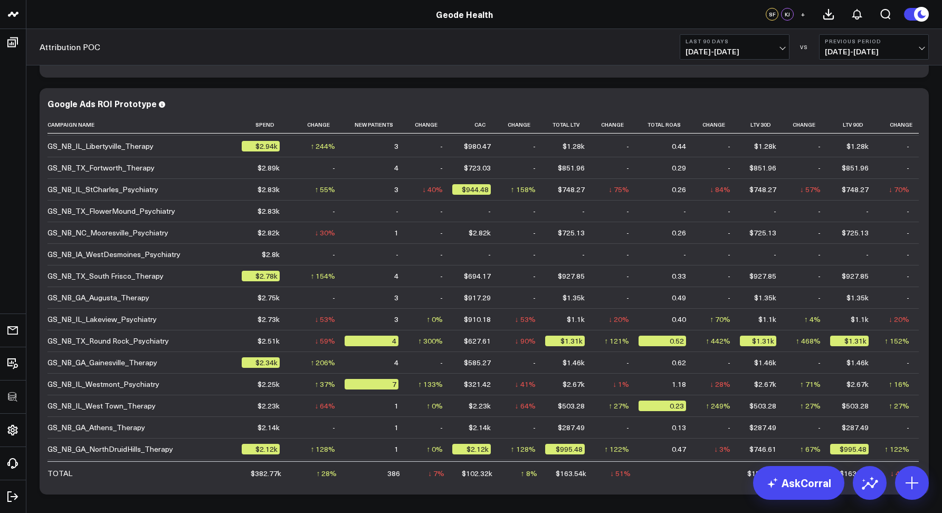
click at [713, 56] on span "[DATE] - [DATE]" at bounding box center [734, 51] width 98 height 8
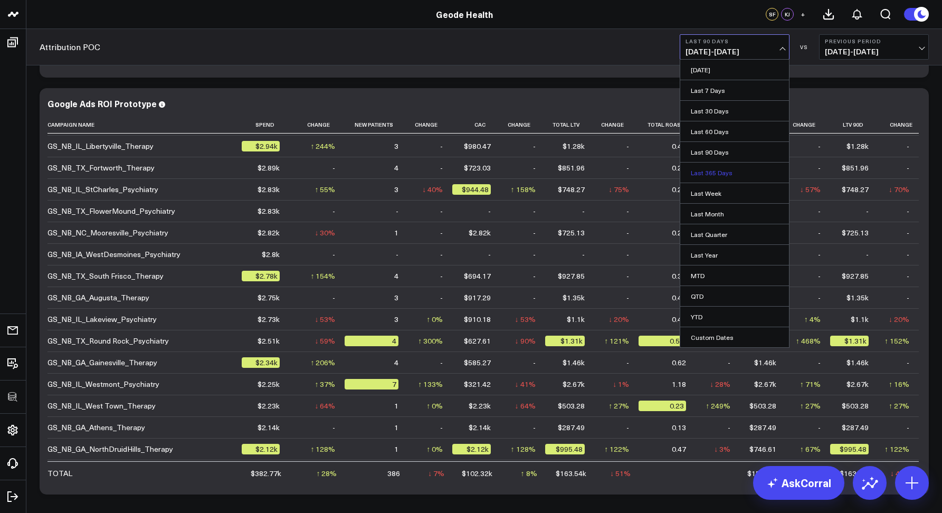
click at [701, 169] on link "Last 365 Days" at bounding box center [734, 172] width 109 height 20
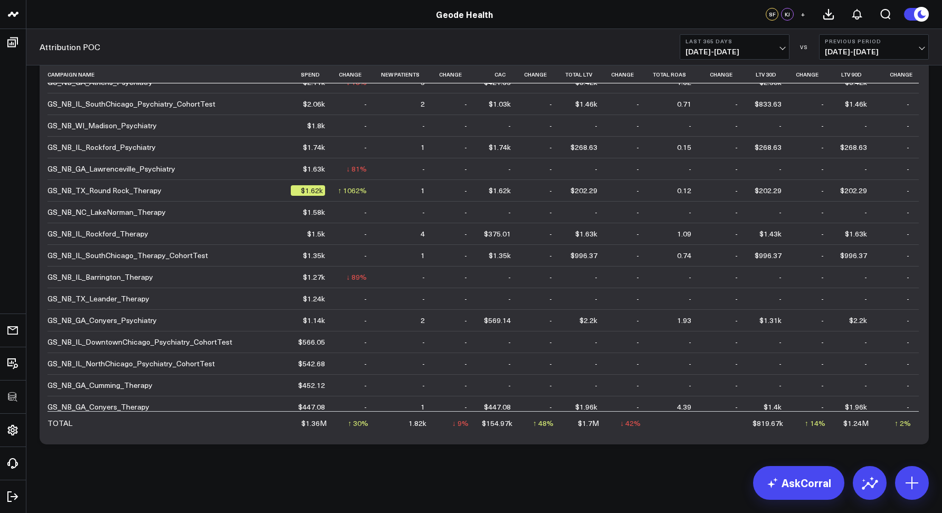
scroll to position [234, 0]
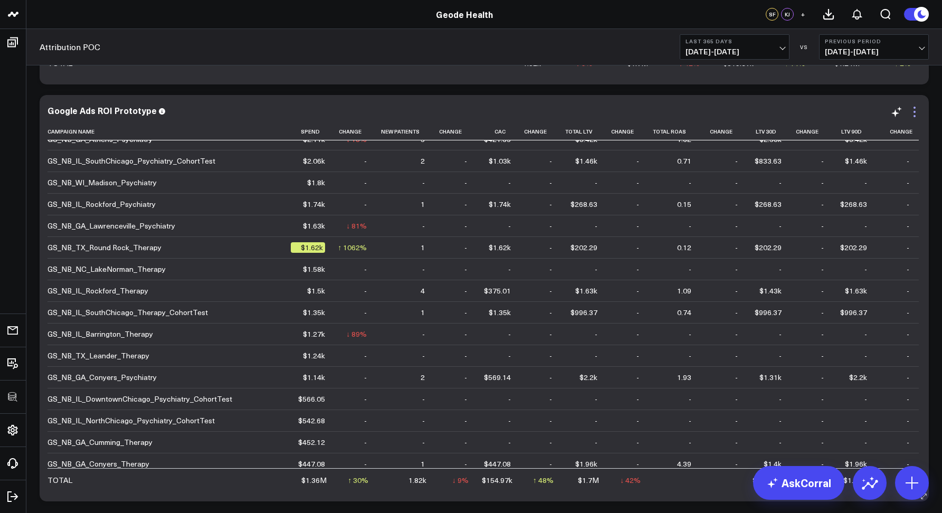
click at [915, 111] on icon at bounding box center [914, 112] width 2 height 2
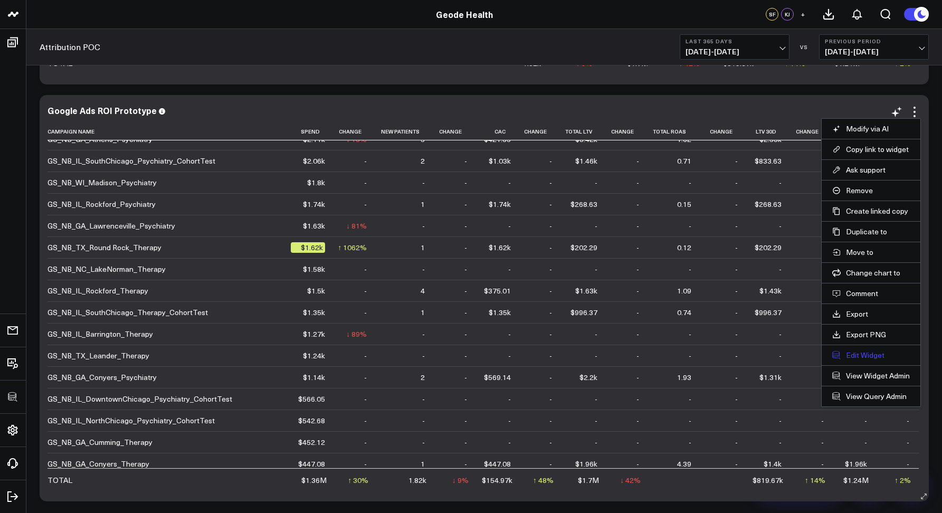
click at [865, 356] on button "Edit Widget" at bounding box center [871, 354] width 78 height 9
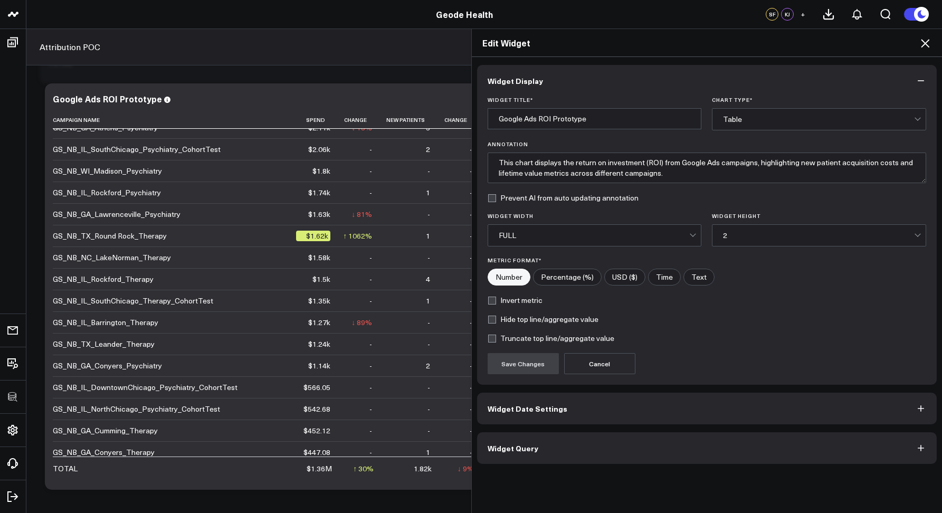
click at [645, 441] on button "Widget Query" at bounding box center [707, 448] width 460 height 32
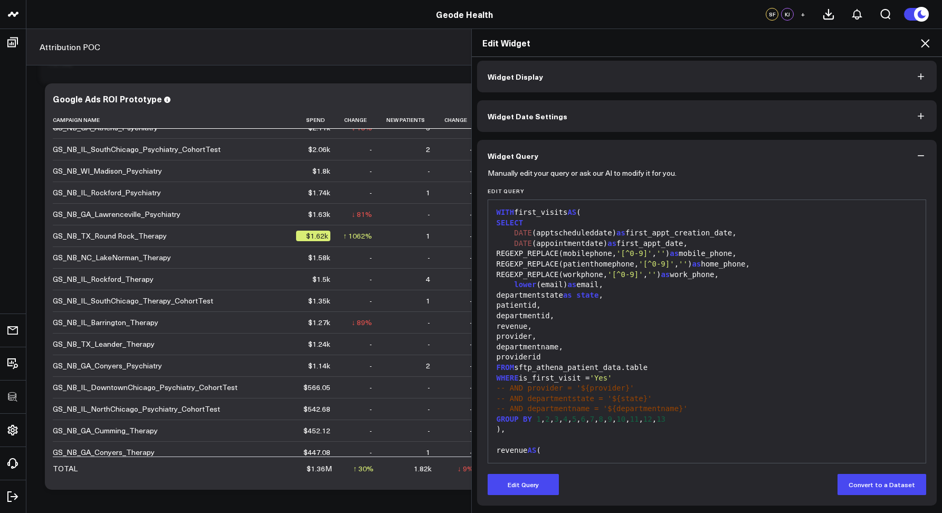
click at [932, 43] on div "Edit Widget" at bounding box center [707, 43] width 471 height 28
click at [926, 43] on icon at bounding box center [924, 43] width 13 height 13
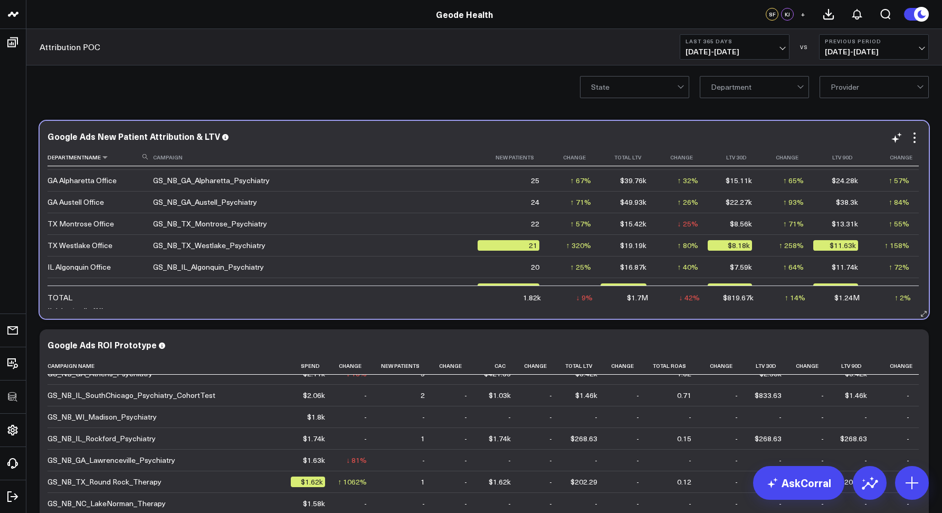
click at [145, 157] on icon at bounding box center [144, 156] width 5 height 5
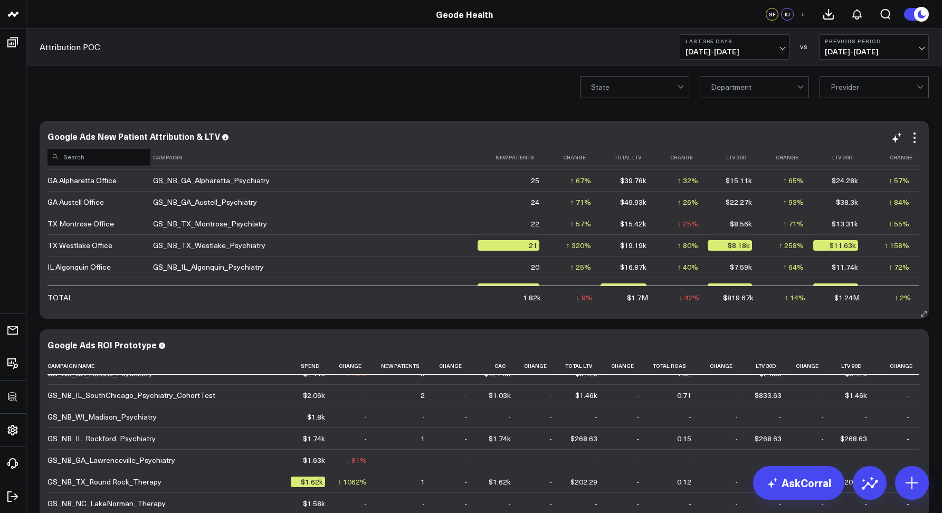
click at [124, 161] on input at bounding box center [98, 156] width 103 height 18
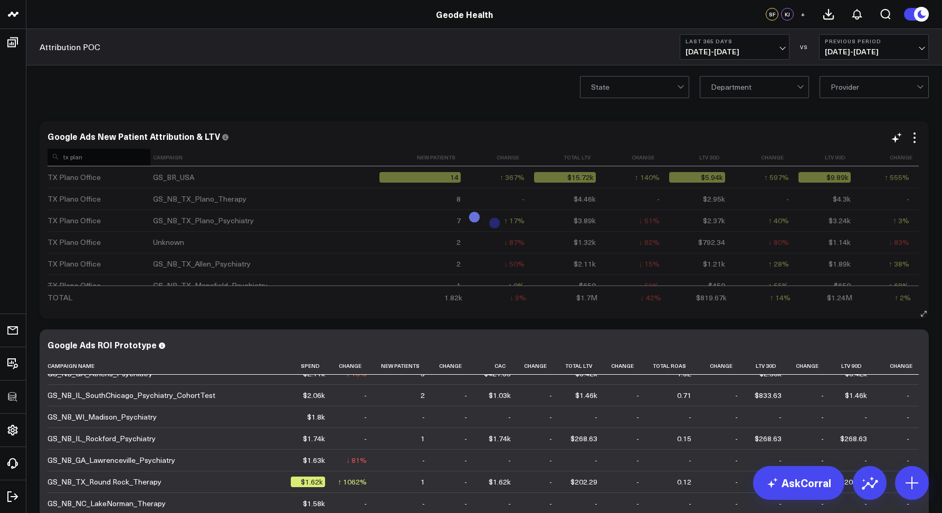
type input "tx plano"
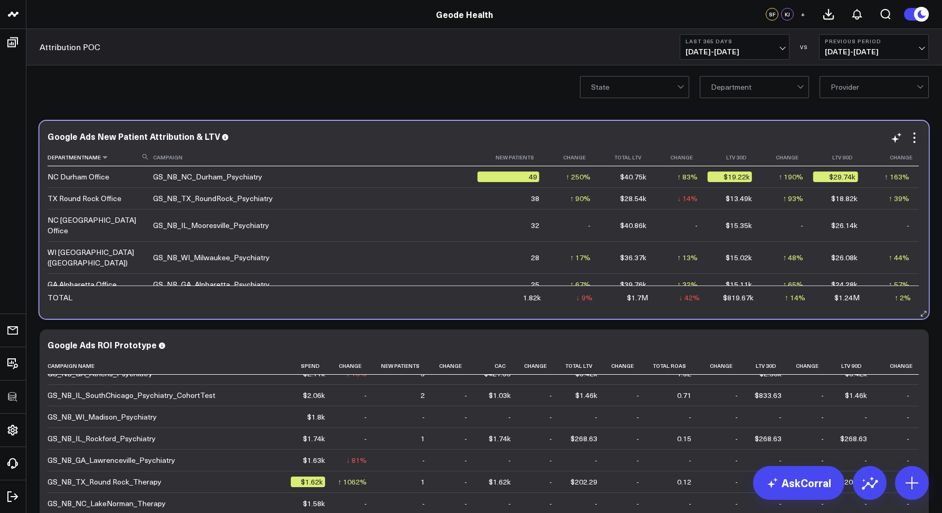
click at [147, 157] on icon at bounding box center [144, 156] width 5 height 5
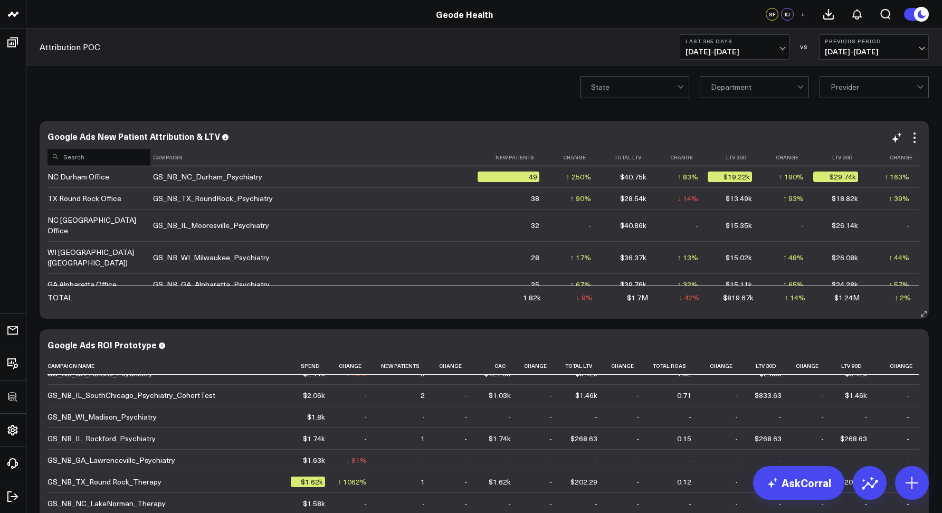
click at [120, 158] on input at bounding box center [98, 156] width 103 height 18
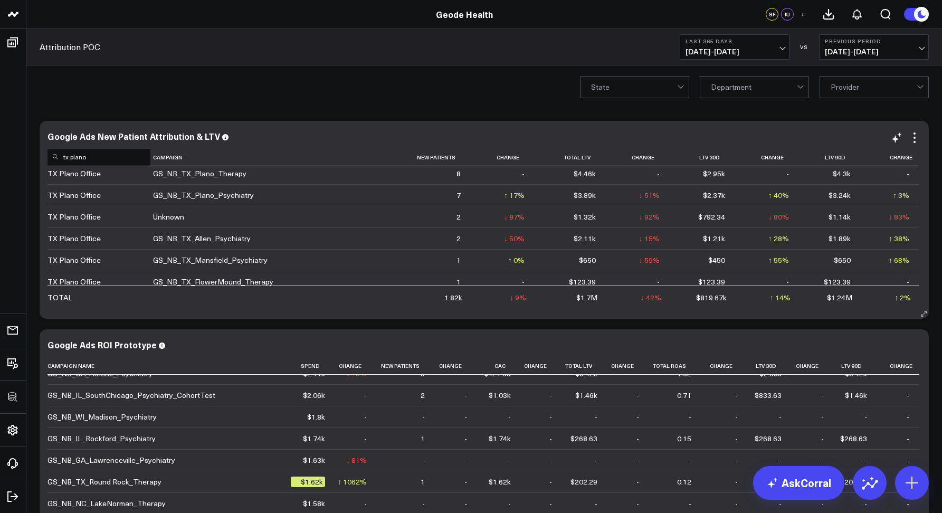
scroll to position [26, 0]
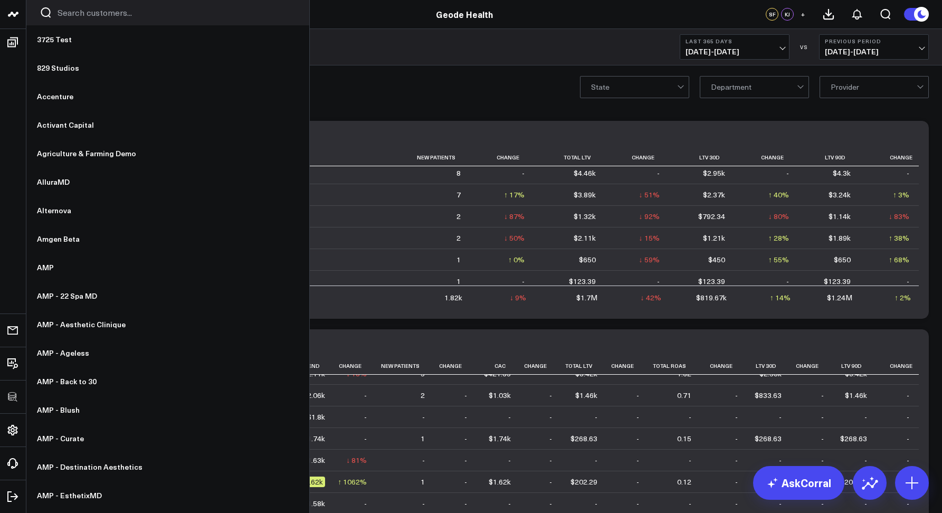
type input "tx plano"
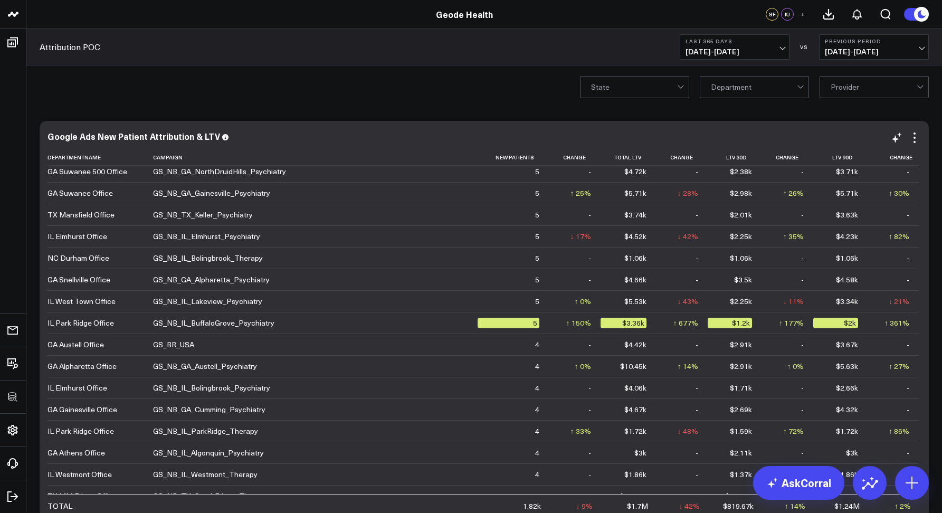
scroll to position [2598, 0]
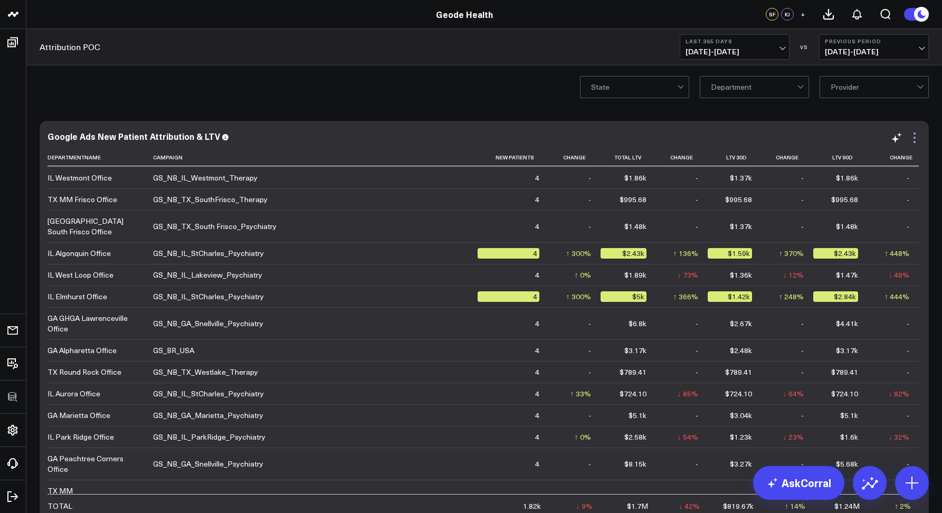
click at [914, 132] on icon at bounding box center [914, 133] width 2 height 2
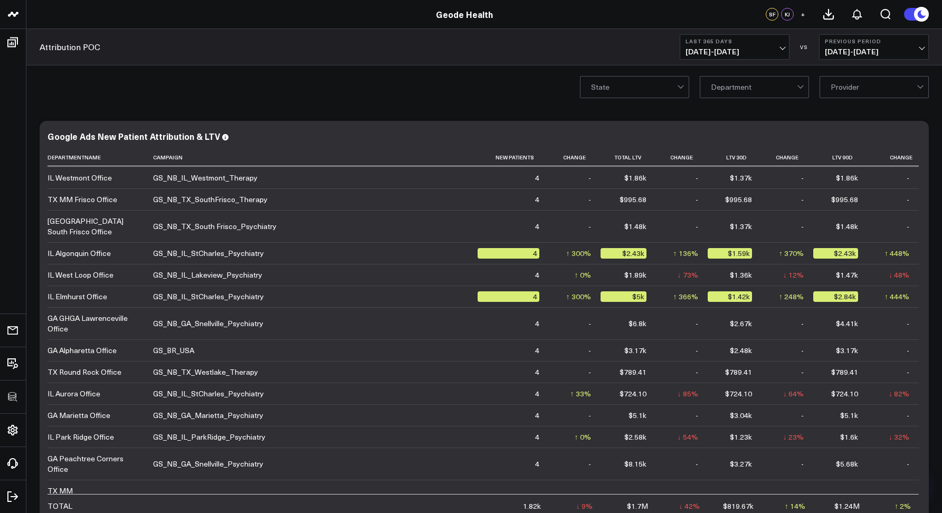
scroll to position [101, 0]
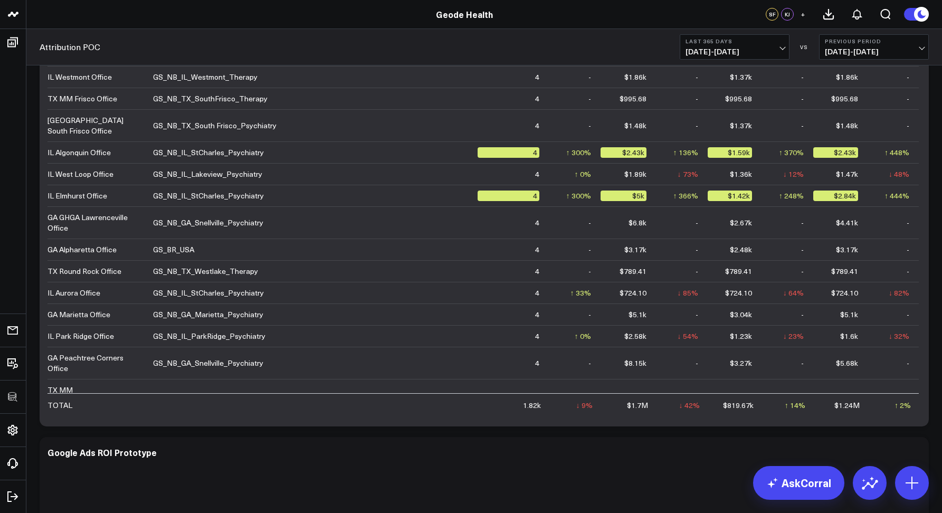
click at [530, 20] on header "3725 Test 829 Studios Accenture Activant Capital Agriculture & Farming Demo All…" at bounding box center [471, 14] width 942 height 29
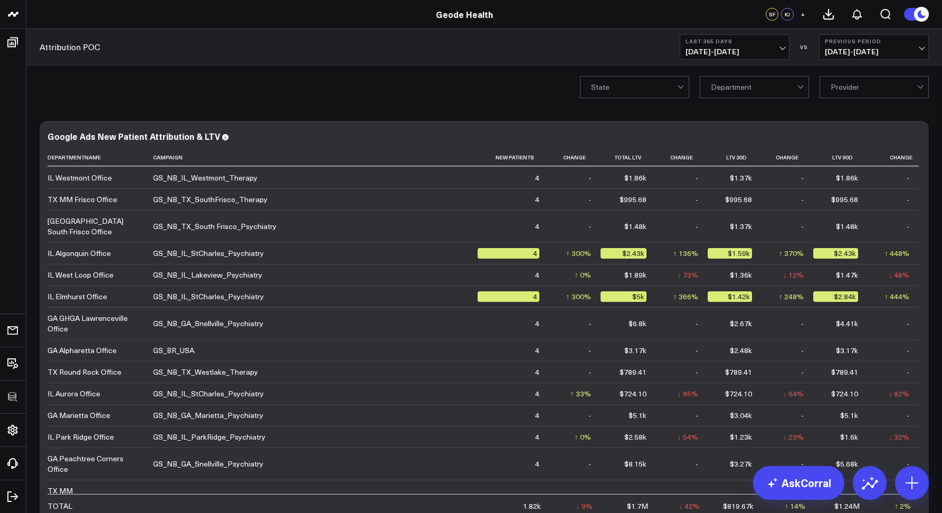
click at [539, 44] on div "Attribution POC Last 365 Days 08/26/24 - 08/25/25 VS Previous Period 08/27/23 -…" at bounding box center [483, 47] width 915 height 36
